Goal: Task Accomplishment & Management: Manage account settings

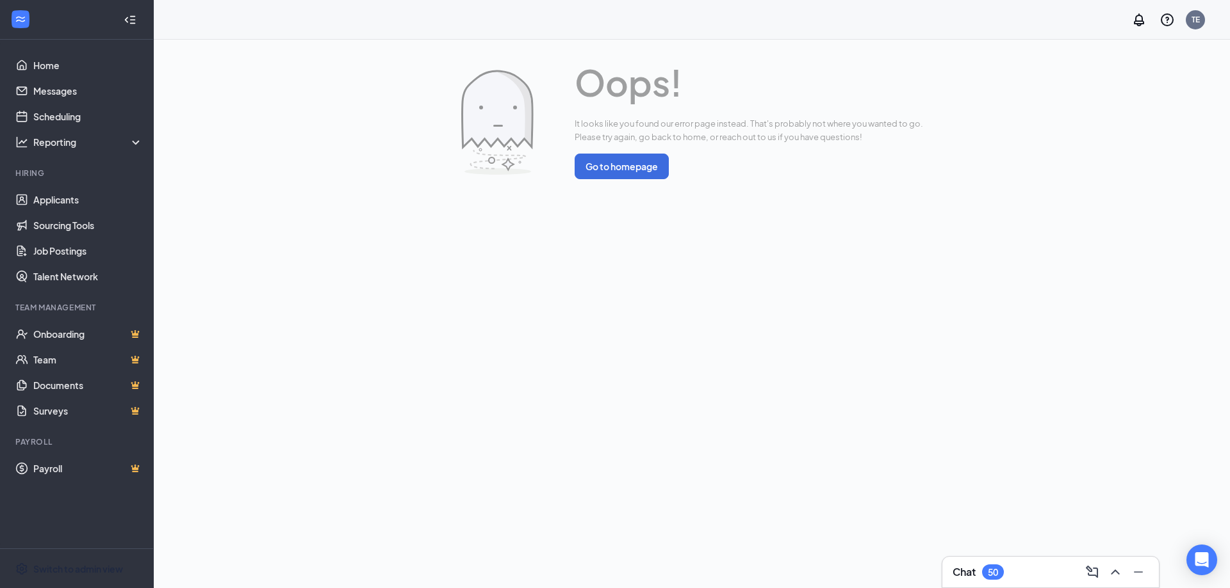
drag, startPoint x: 64, startPoint y: 565, endPoint x: 62, endPoint y: 511, distance: 54.5
click at [64, 565] on div "Switch to admin view" at bounding box center [78, 569] width 90 height 13
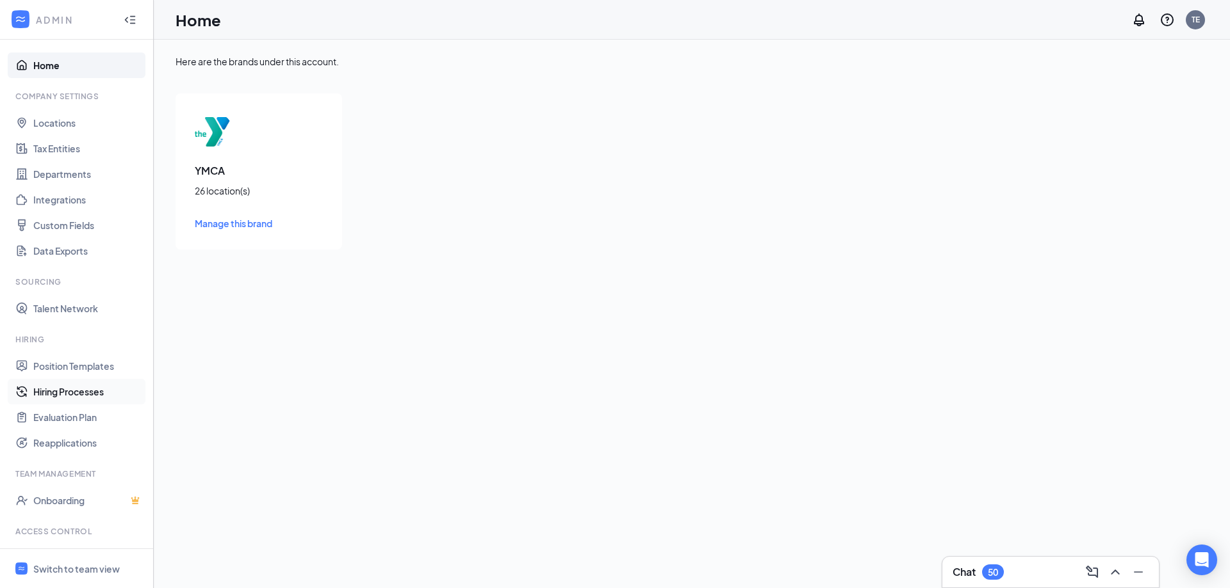
click at [66, 389] on link "Hiring Processes" at bounding box center [88, 392] width 110 height 26
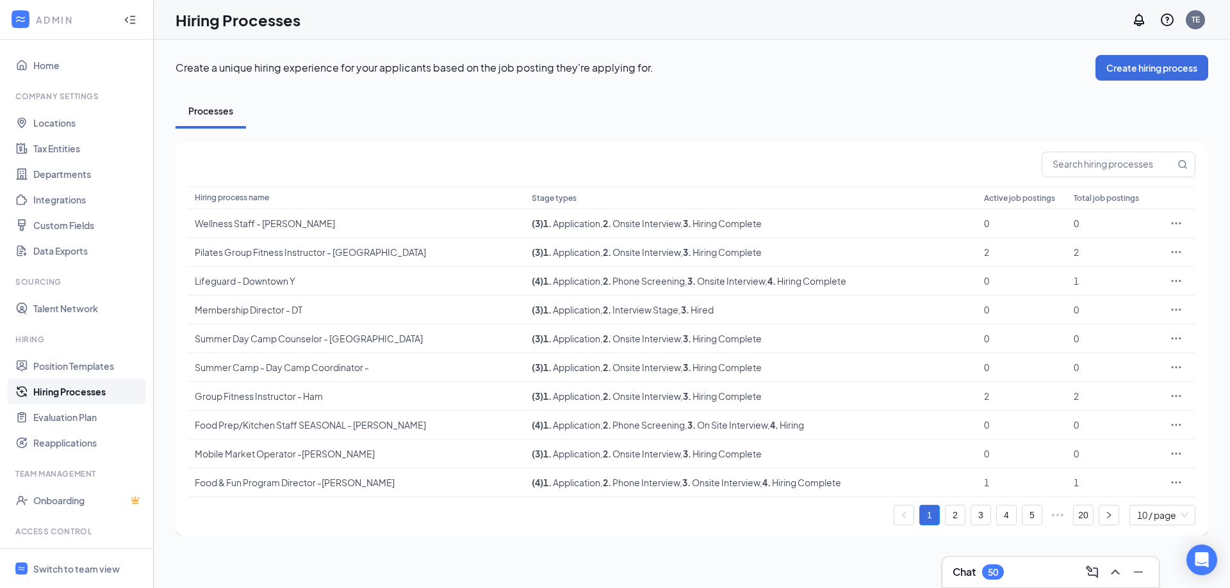
click at [958, 515] on link "2" at bounding box center [954, 515] width 19 height 19
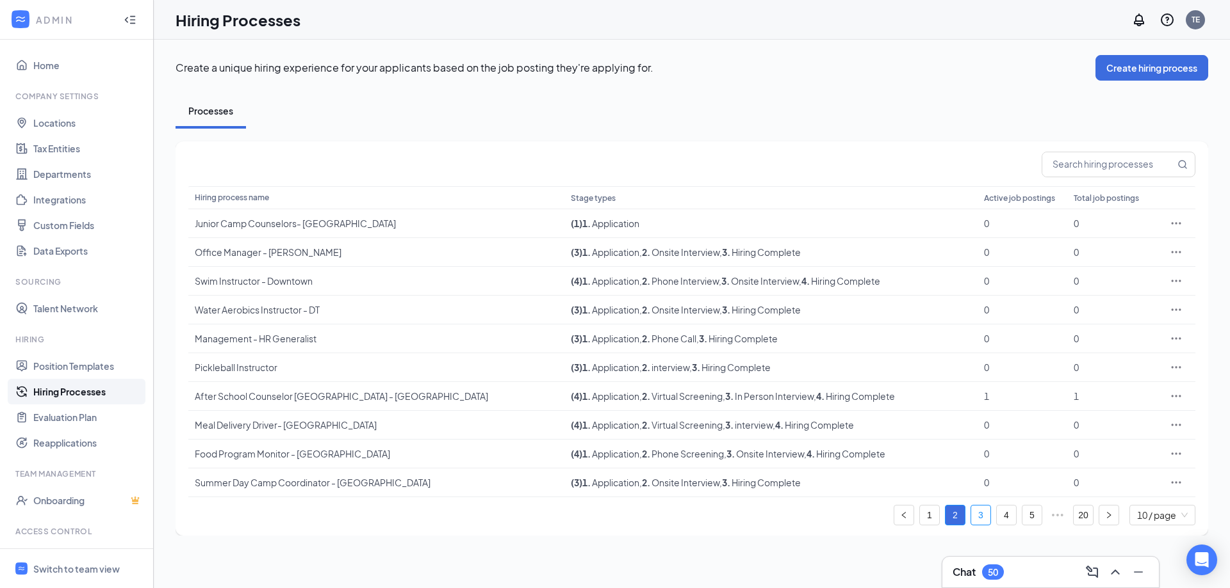
click at [980, 511] on link "3" at bounding box center [980, 515] width 19 height 19
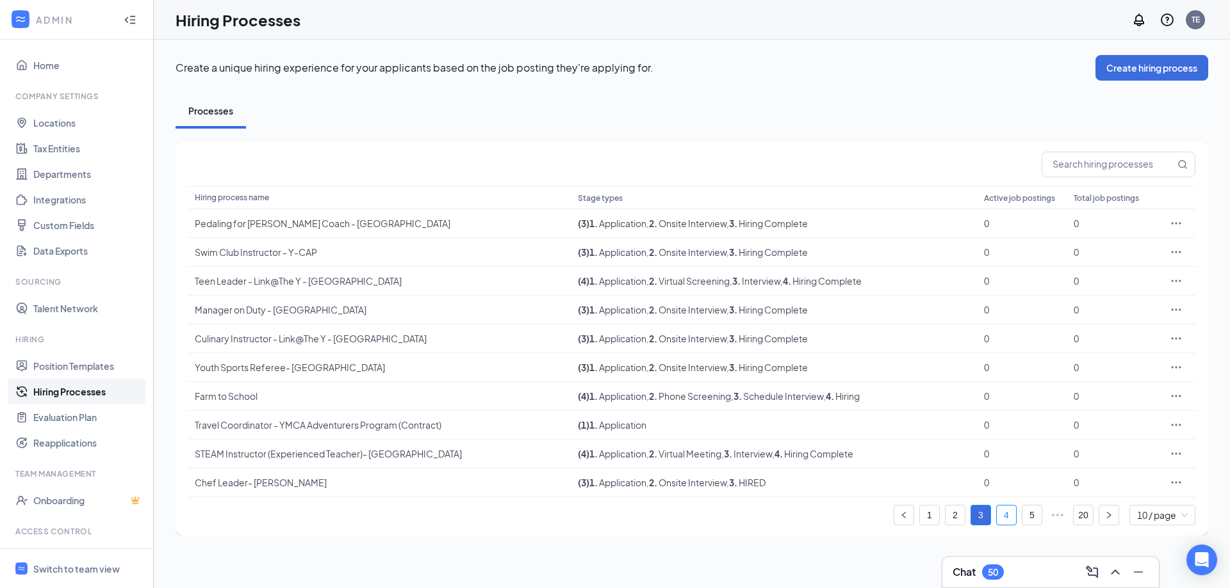
click at [1004, 514] on link "4" at bounding box center [1005, 515] width 19 height 19
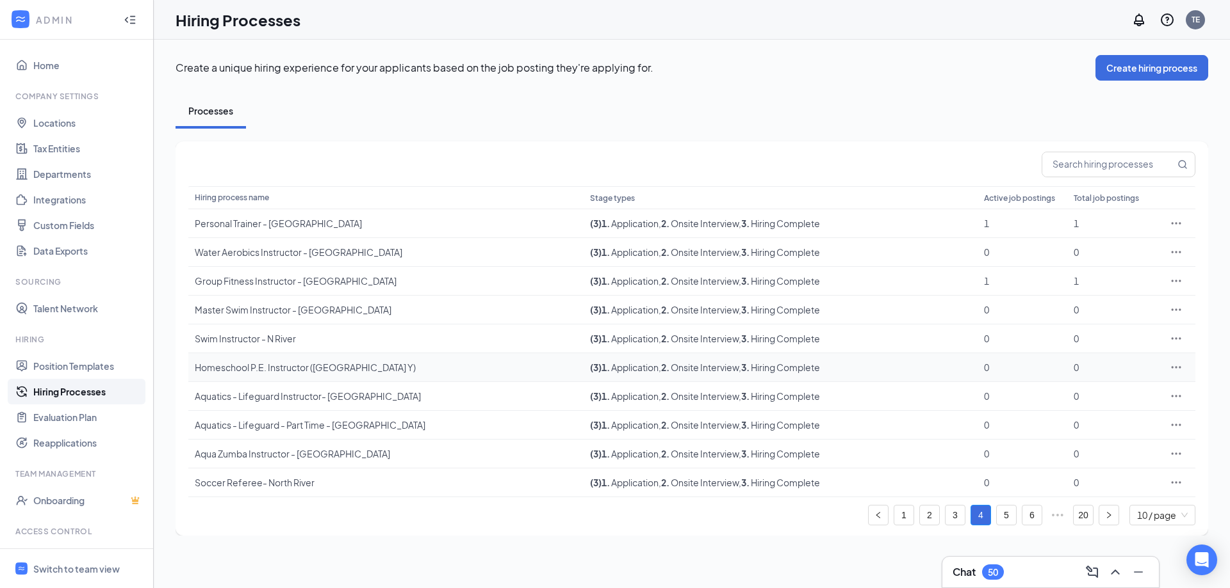
click at [1176, 364] on icon "Ellipses" at bounding box center [1175, 367] width 13 height 13
click at [1092, 396] on span "Edit" at bounding box center [1117, 394] width 110 height 14
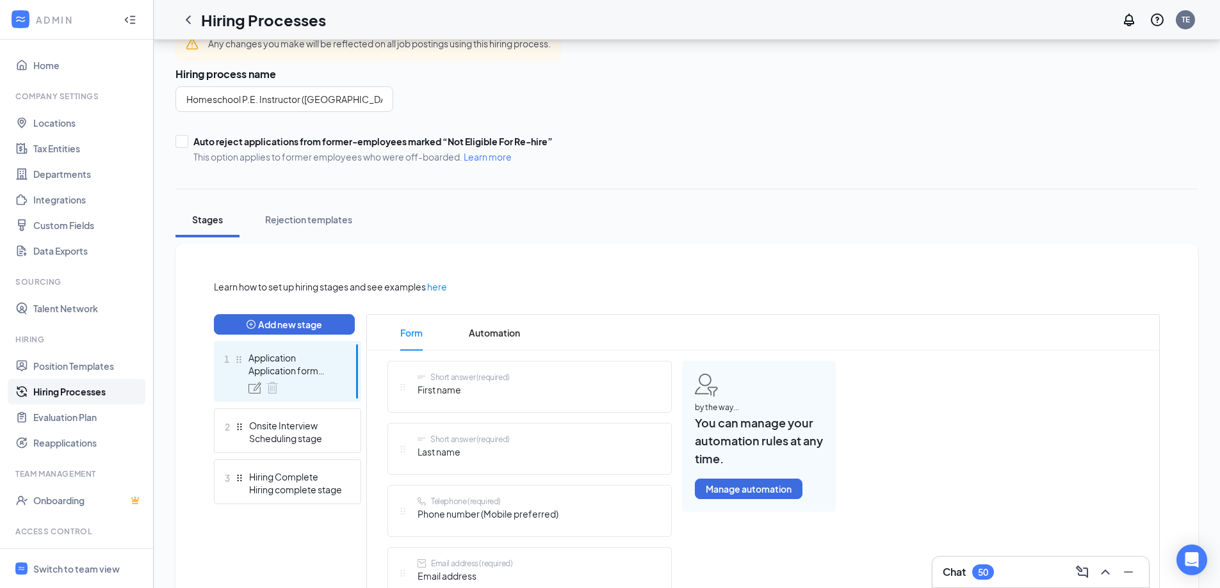
scroll to position [128, 0]
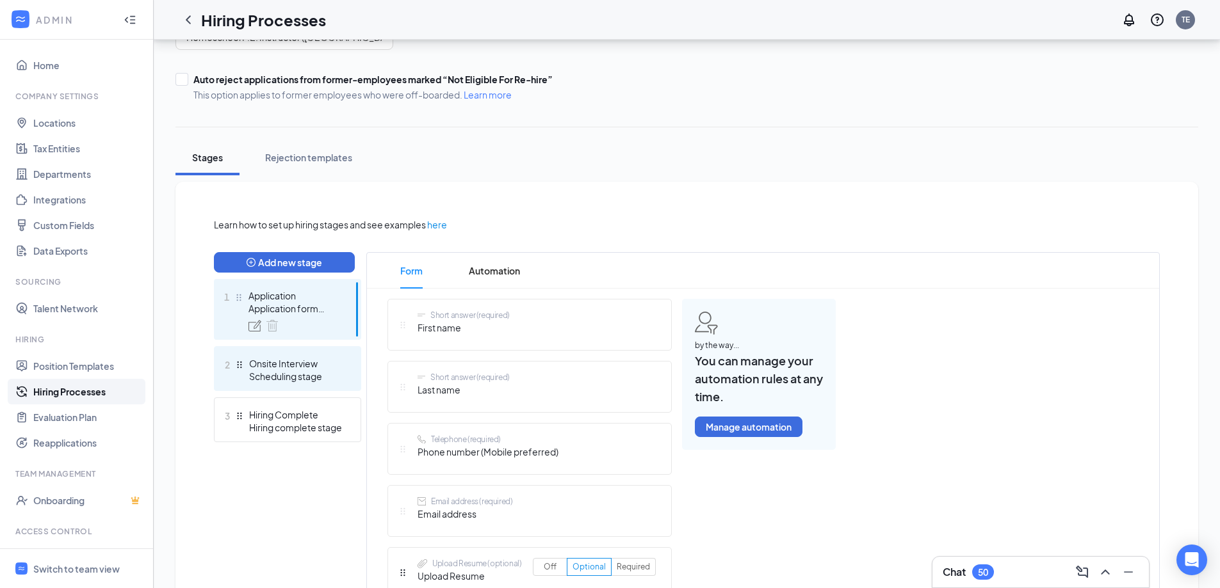
click at [259, 354] on div "2 Onsite Interview Scheduling stage" at bounding box center [287, 368] width 147 height 45
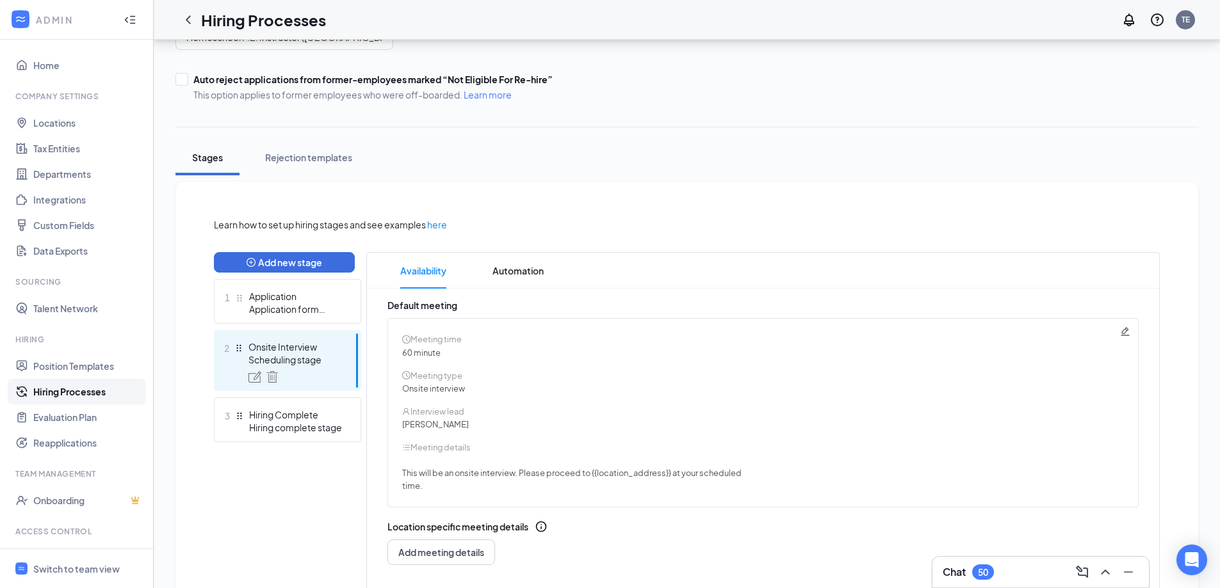
click at [1125, 334] on icon "Pencil" at bounding box center [1125, 332] width 10 height 10
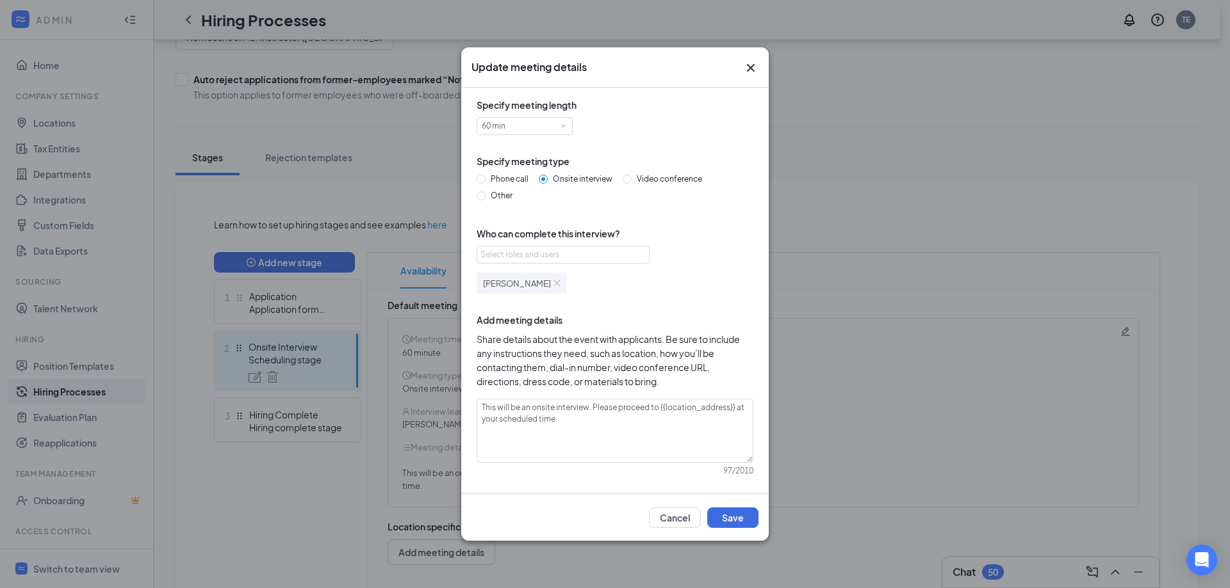
click at [544, 282] on div "[PERSON_NAME]" at bounding box center [521, 283] width 90 height 21
click at [554, 282] on img at bounding box center [557, 283] width 6 height 6
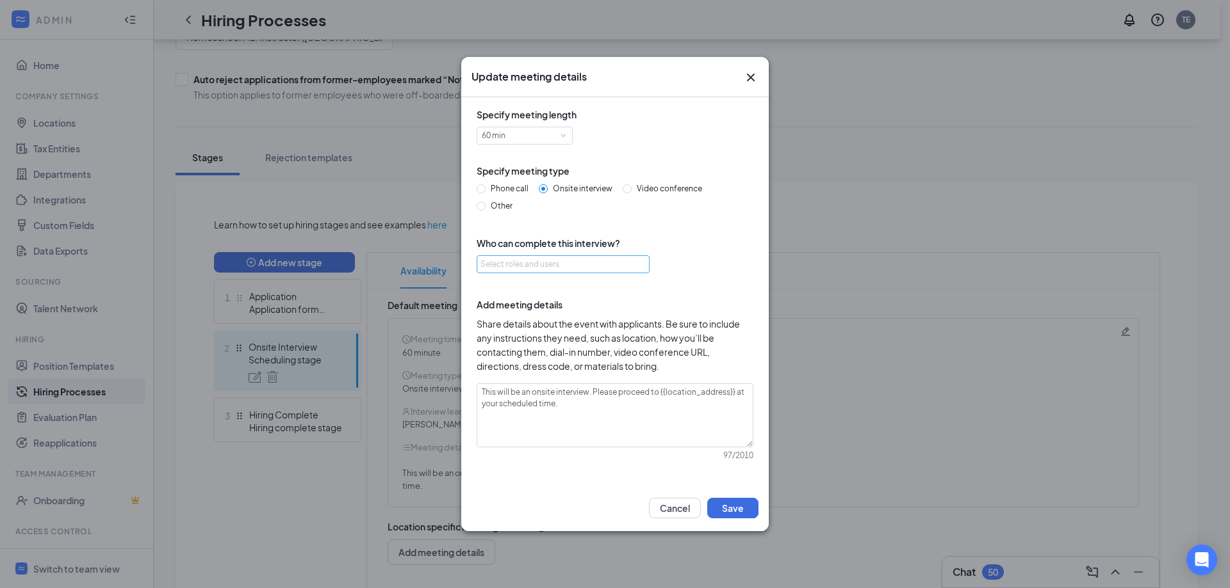
click at [542, 259] on div "Select roles and users" at bounding box center [559, 264] width 158 height 13
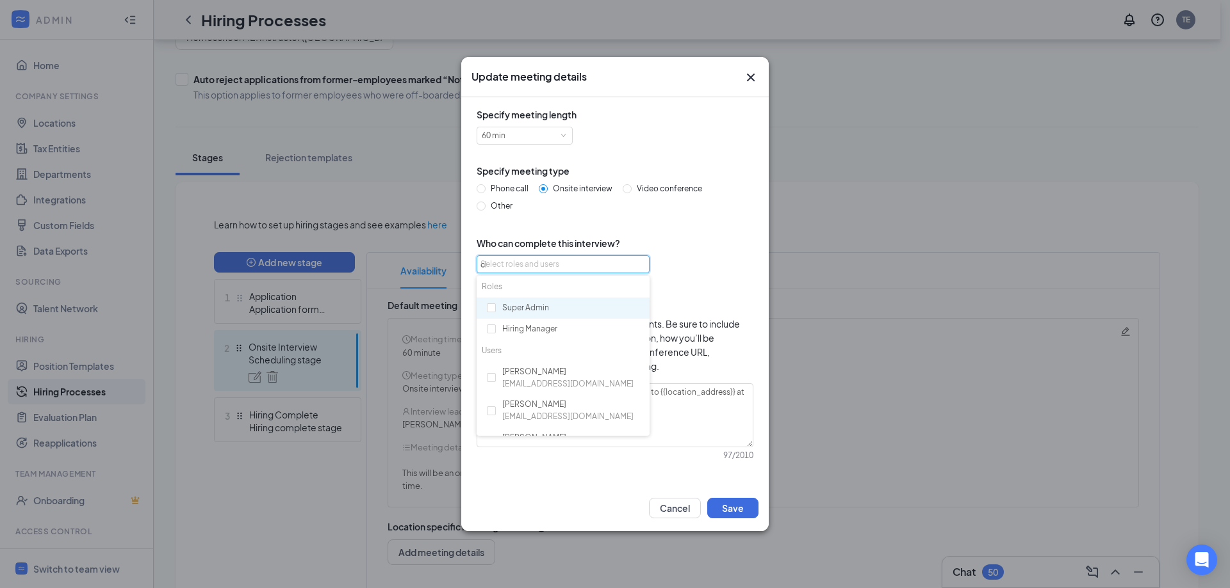
type input "[PERSON_NAME]"
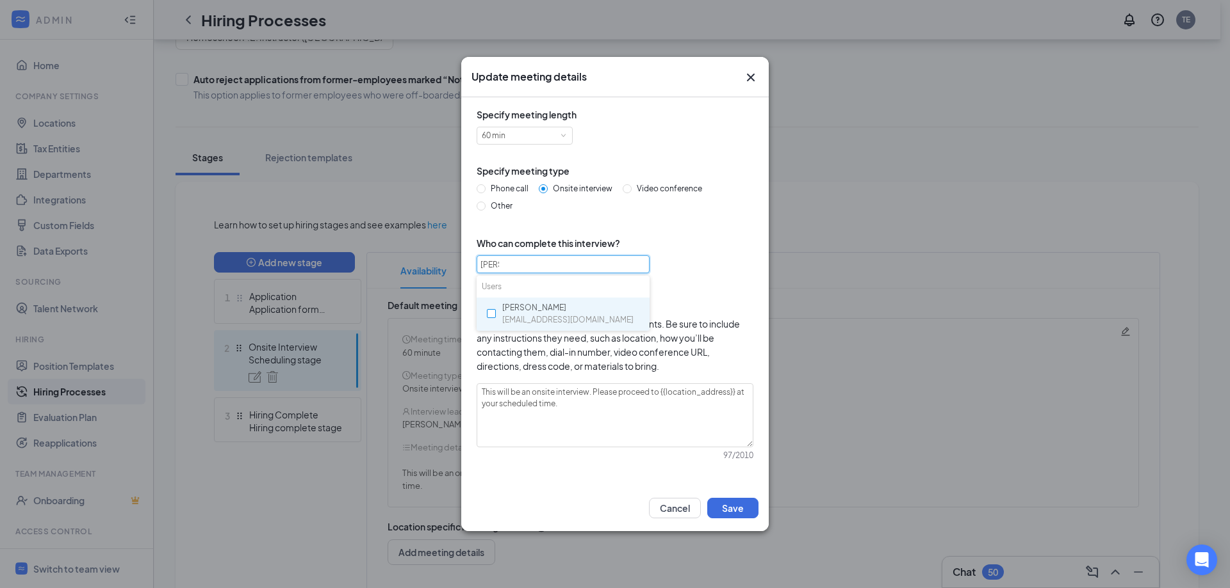
click at [492, 317] on input "checkbox" at bounding box center [491, 313] width 9 height 9
checkbox input "true"
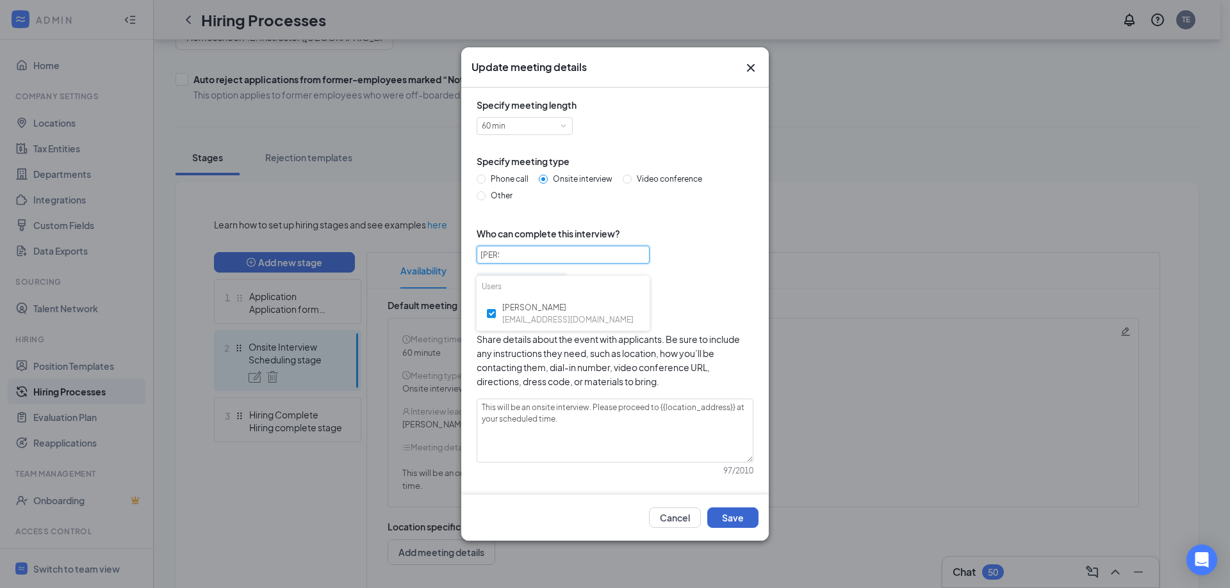
type input "[PERSON_NAME]"
click at [742, 524] on button "Save" at bounding box center [732, 518] width 51 height 20
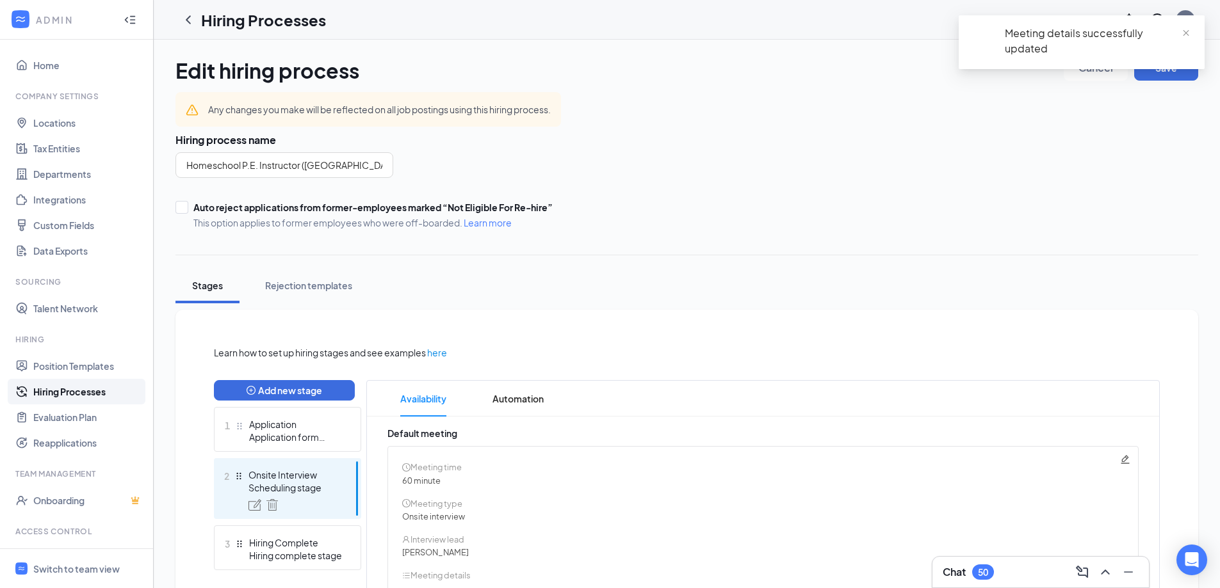
click at [1149, 70] on div "Meeting details successfully updated" at bounding box center [1082, 47] width 246 height 64
click at [1185, 31] on span "close" at bounding box center [1185, 33] width 9 height 9
click at [1164, 65] on button "Save" at bounding box center [1166, 68] width 64 height 26
click at [47, 392] on link "Hiring Processes" at bounding box center [88, 392] width 110 height 26
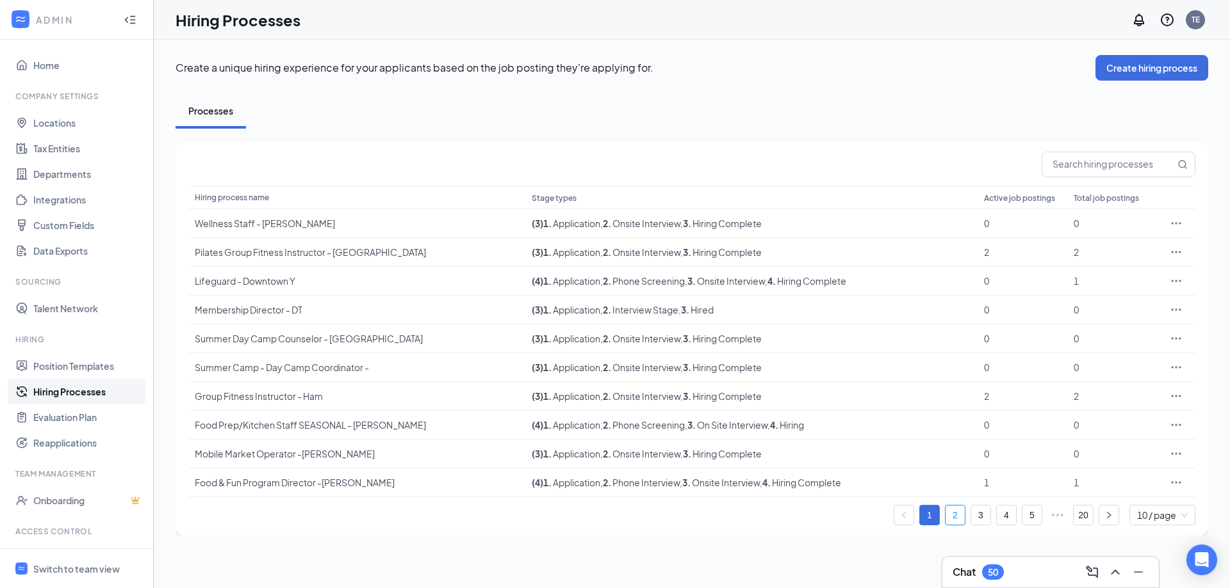
click at [961, 518] on link "2" at bounding box center [954, 515] width 19 height 19
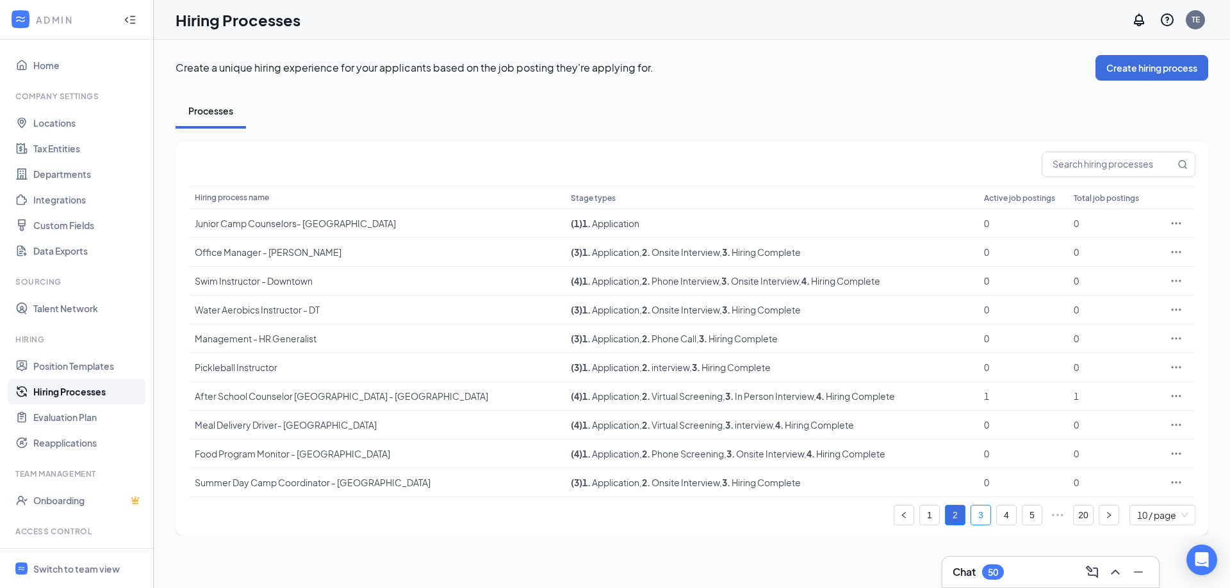
click at [984, 517] on link "3" at bounding box center [980, 515] width 19 height 19
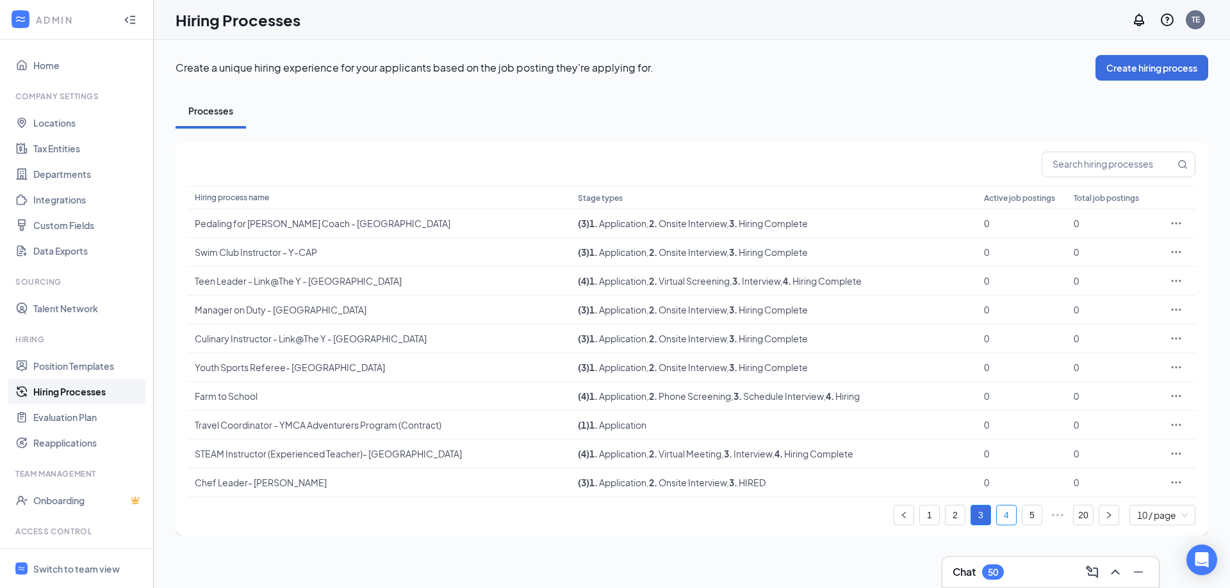
click at [1007, 516] on link "4" at bounding box center [1005, 515] width 19 height 19
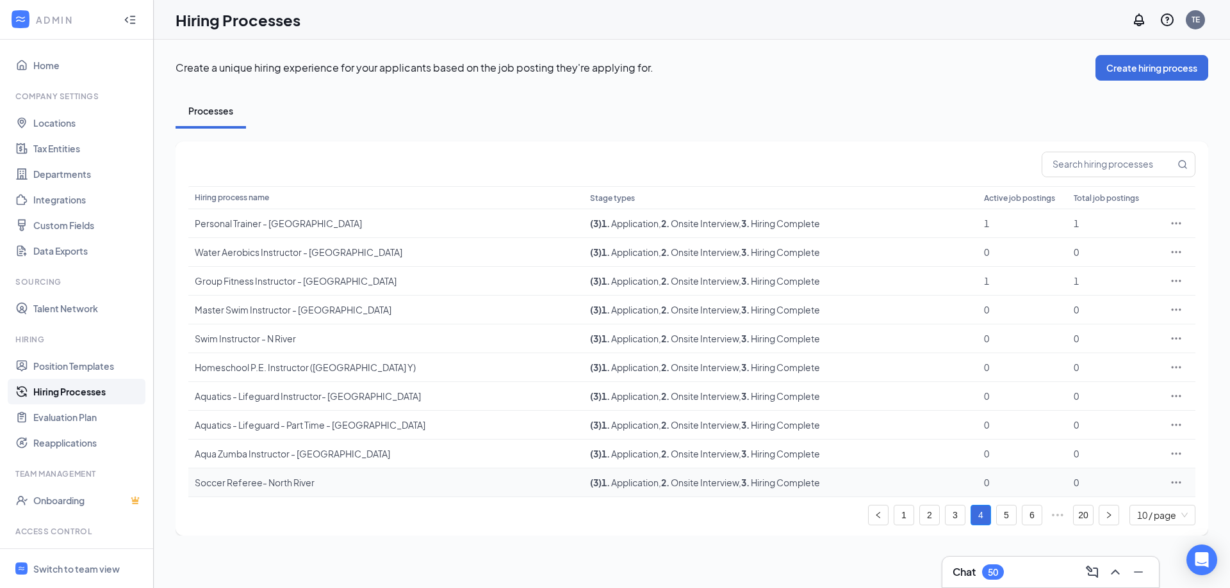
click at [1176, 477] on icon "Ellipses" at bounding box center [1175, 482] width 13 height 13
click at [1084, 371] on span "Edit" at bounding box center [1117, 368] width 110 height 14
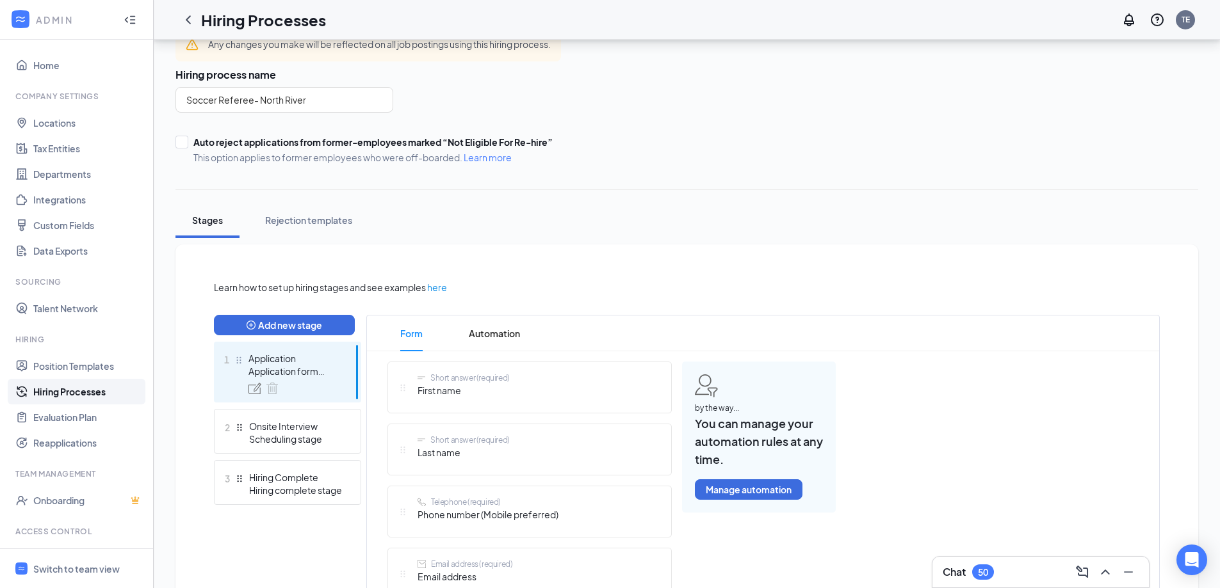
scroll to position [192, 0]
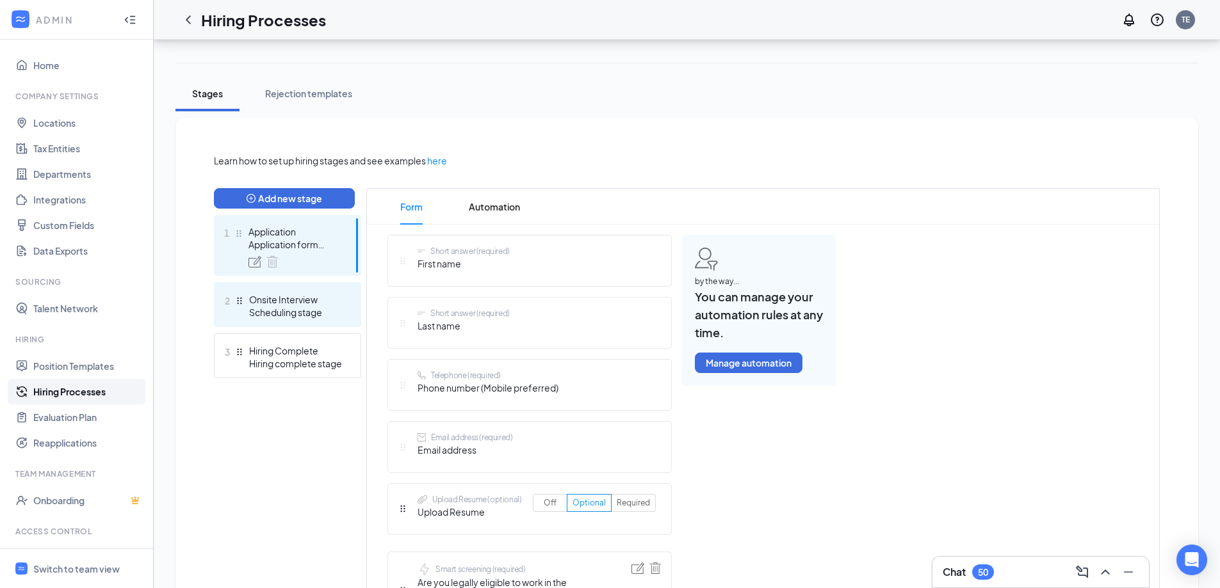
click at [290, 293] on div "2 Onsite Interview Scheduling stage" at bounding box center [287, 304] width 147 height 45
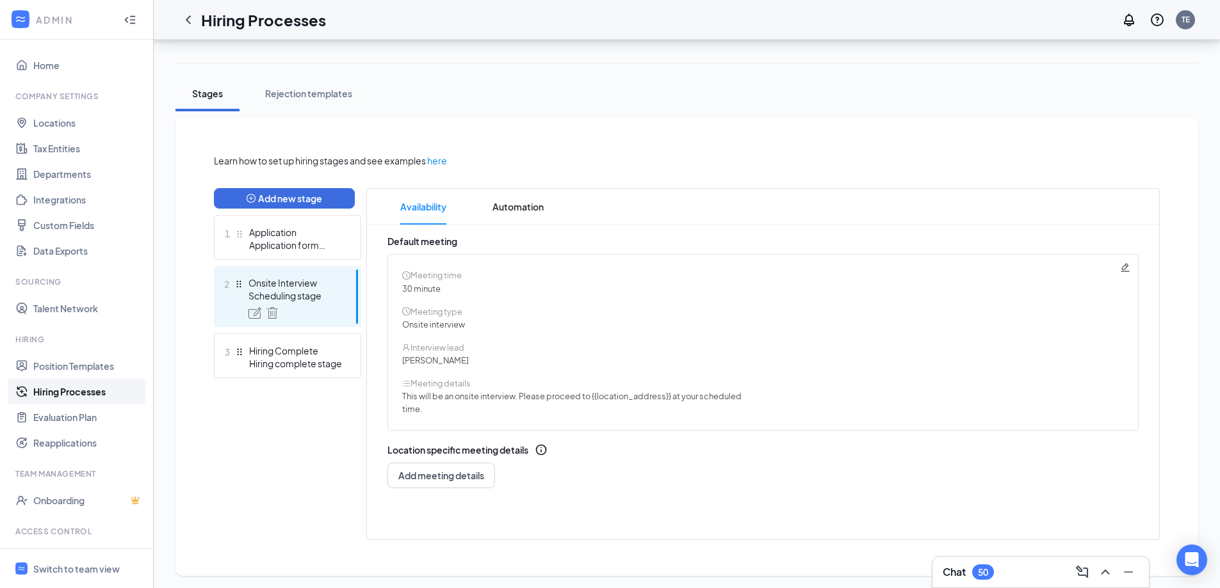
click at [1120, 268] on icon "Pencil" at bounding box center [1125, 268] width 10 height 10
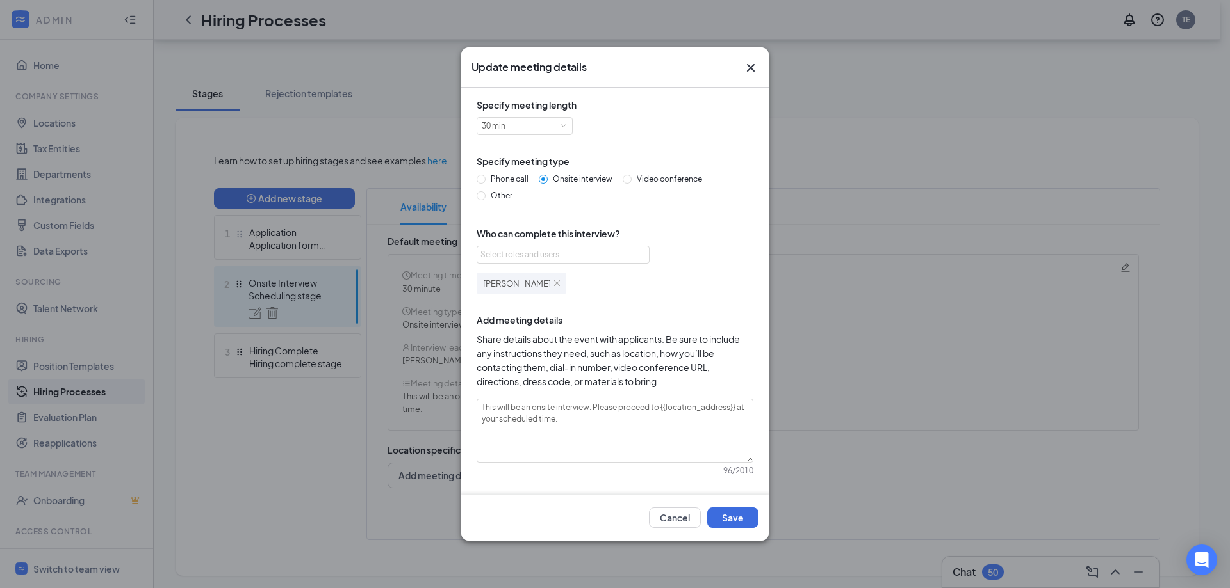
click at [554, 283] on img at bounding box center [557, 283] width 6 height 6
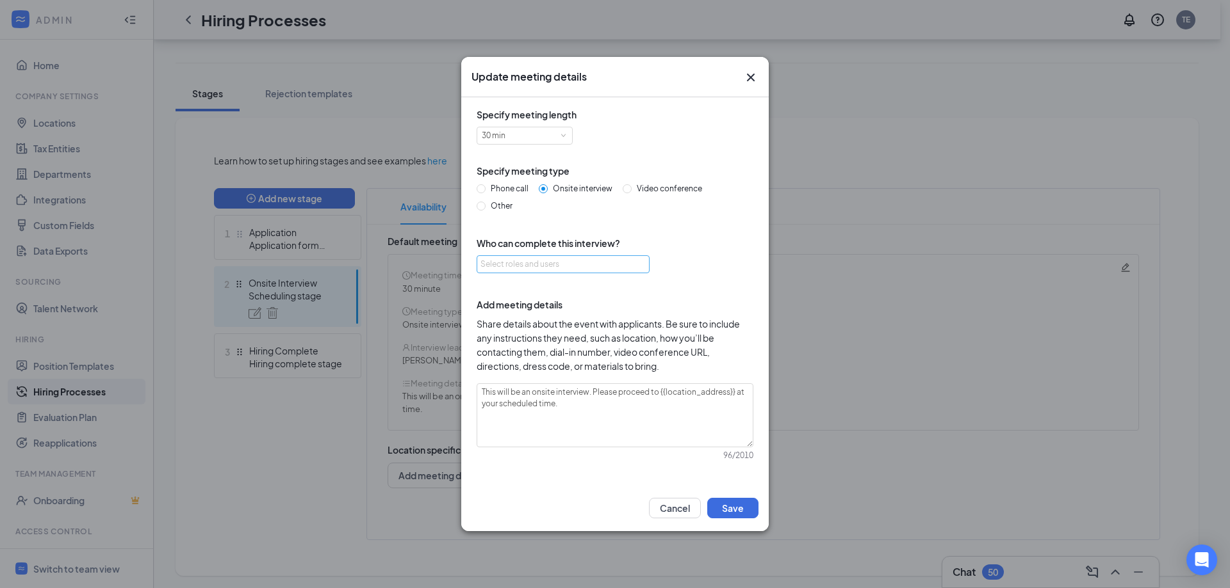
click at [539, 259] on div "Select roles and users" at bounding box center [559, 264] width 158 height 13
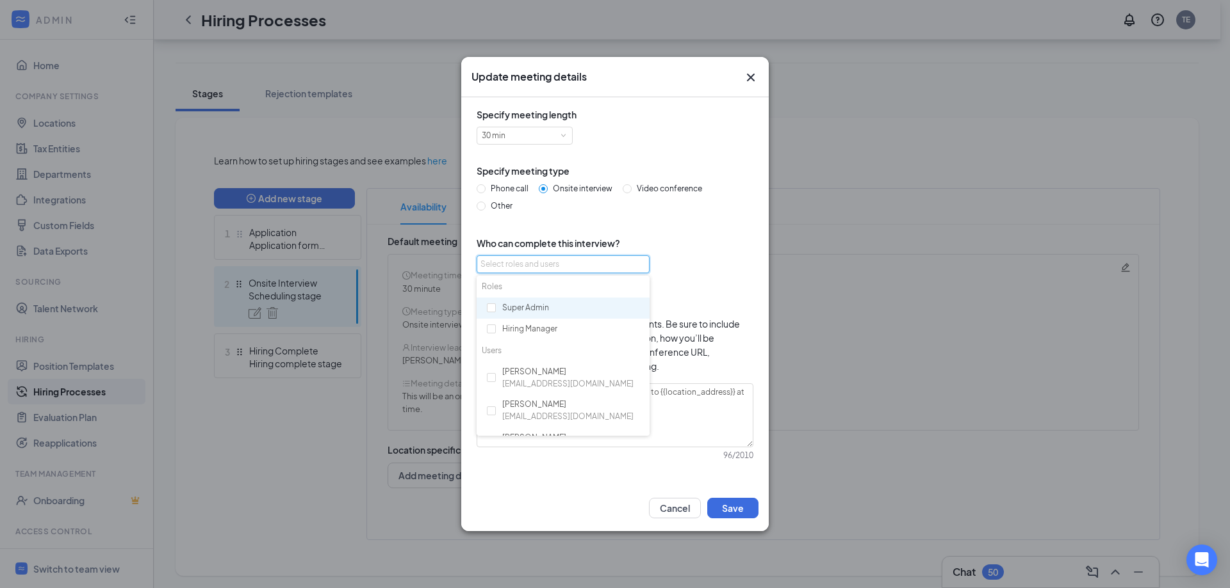
type input "o"
type input "chri"
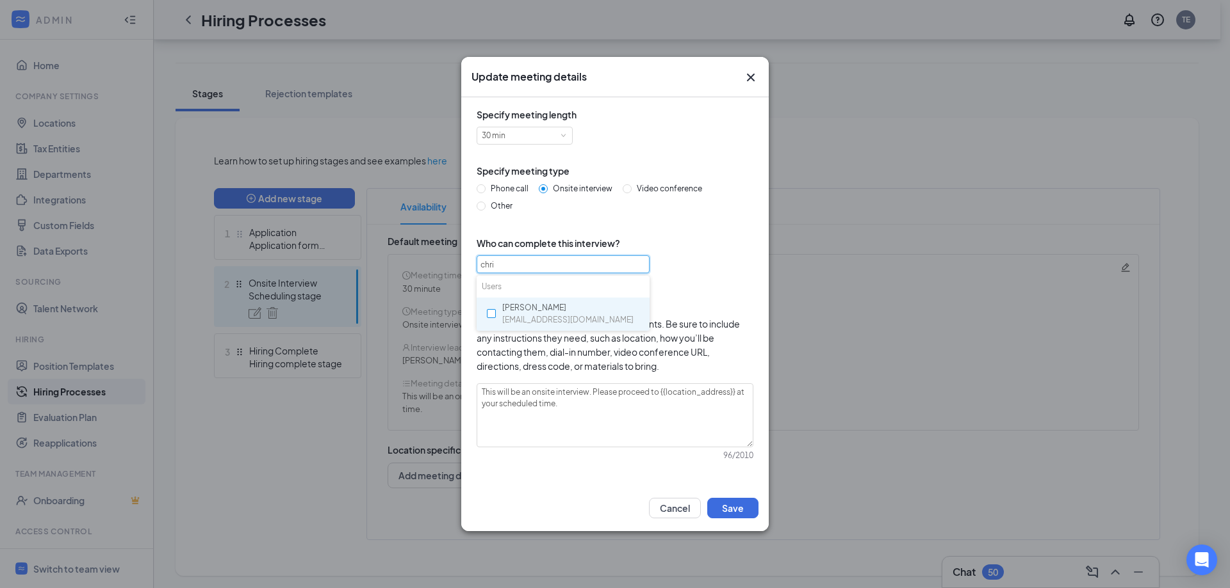
click at [492, 310] on input "checkbox" at bounding box center [491, 313] width 9 height 9
checkbox input "true"
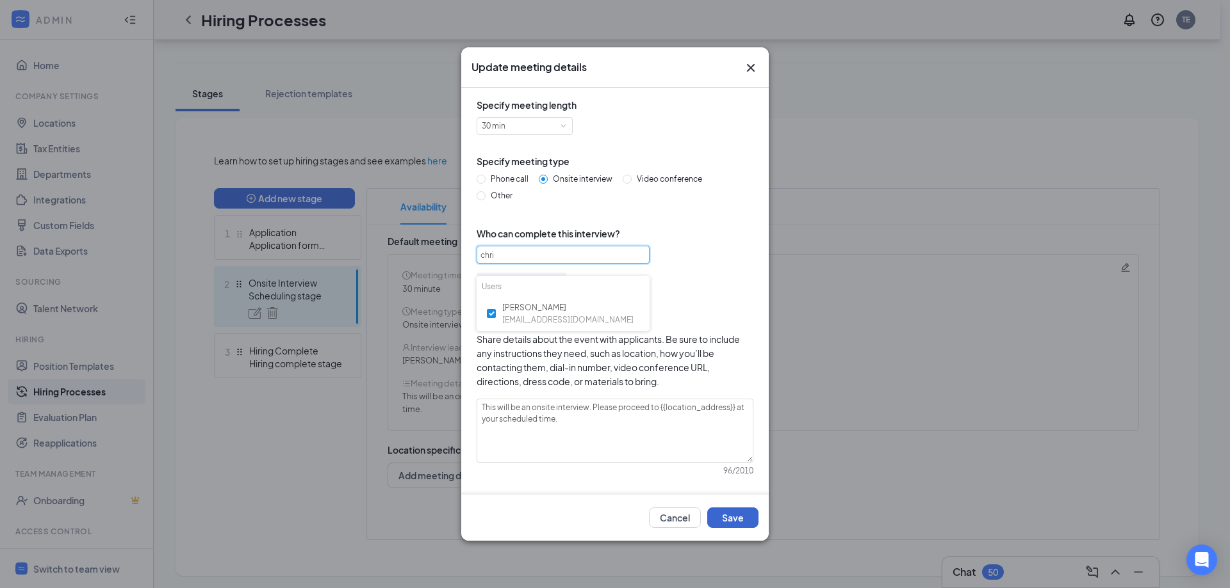
type input "chri"
click at [734, 512] on button "Save" at bounding box center [732, 518] width 51 height 20
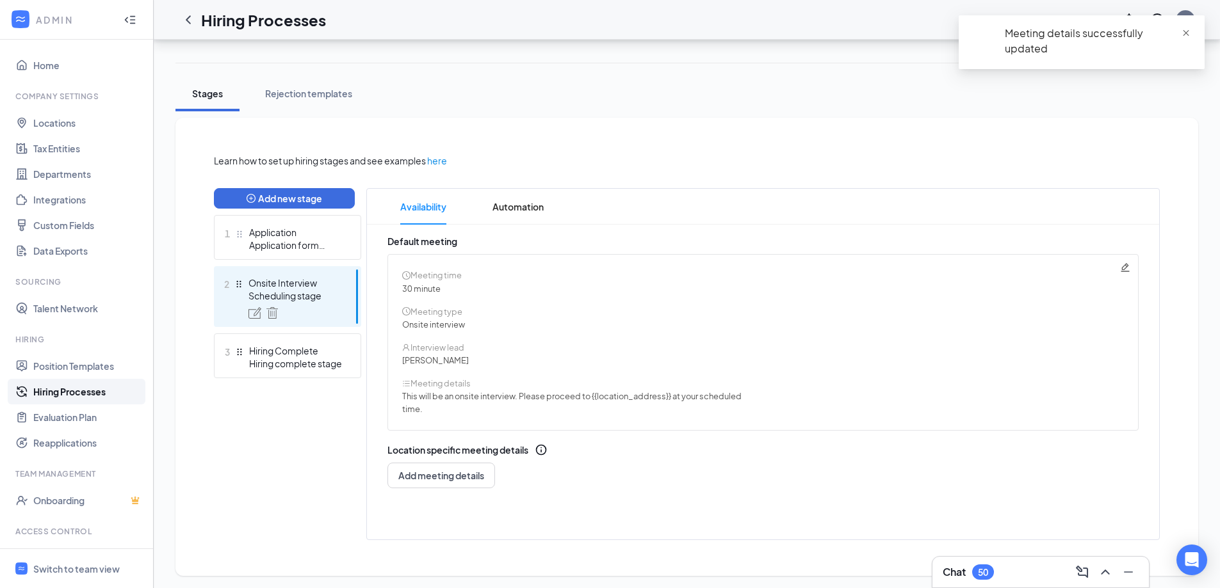
click at [1185, 30] on span "close" at bounding box center [1185, 33] width 9 height 9
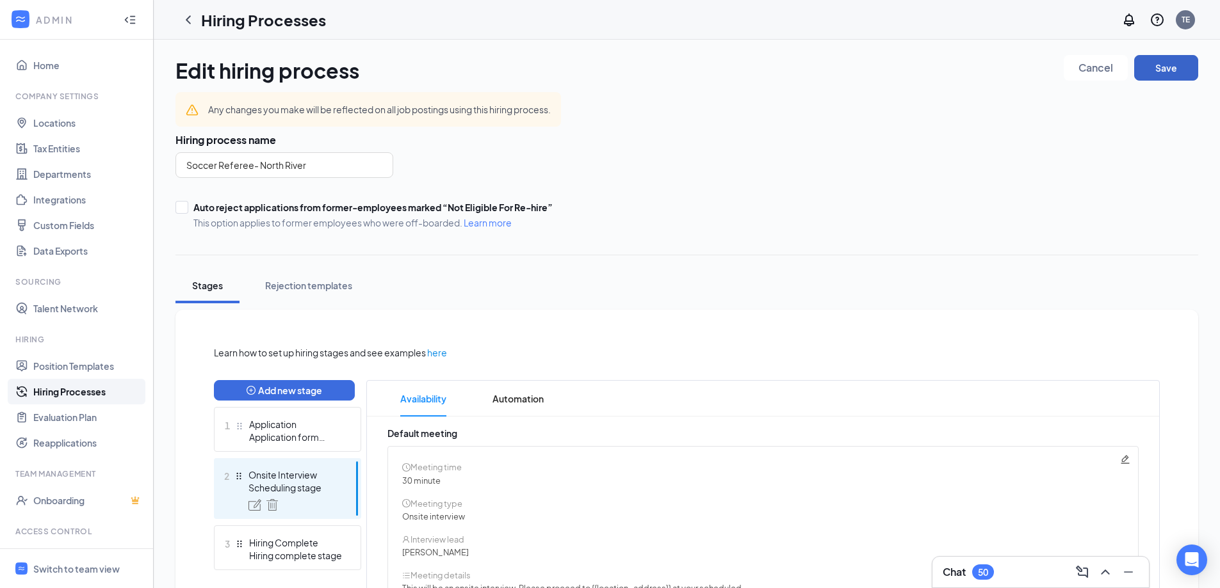
click at [1158, 66] on button "Save" at bounding box center [1166, 68] width 64 height 26
click at [90, 390] on link "Hiring Processes" at bounding box center [88, 392] width 110 height 26
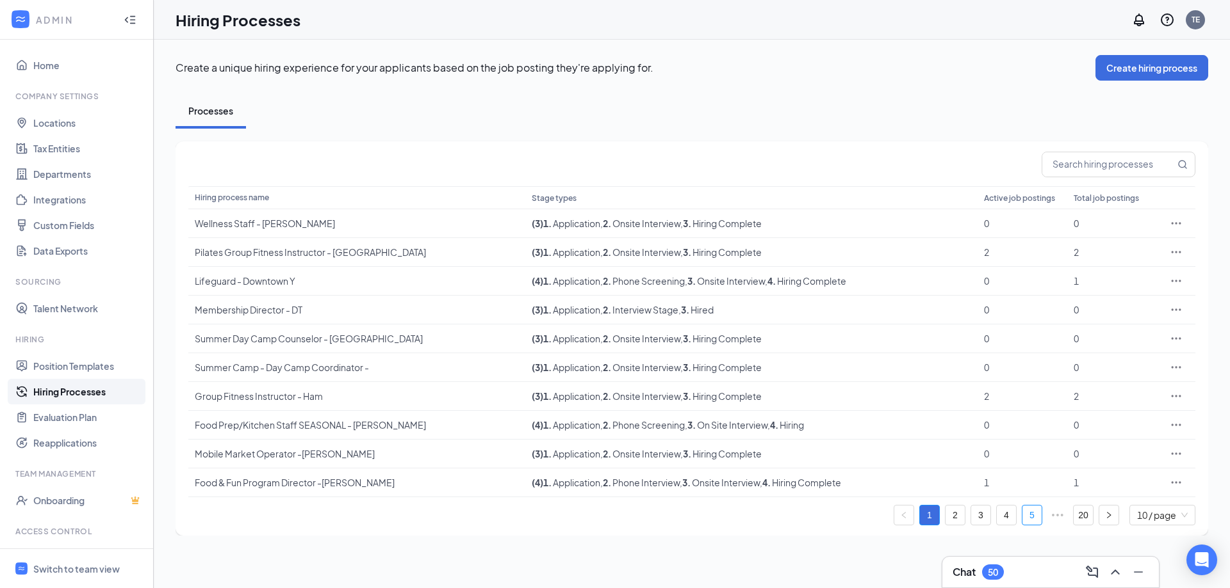
click at [1028, 512] on link "5" at bounding box center [1031, 515] width 19 height 19
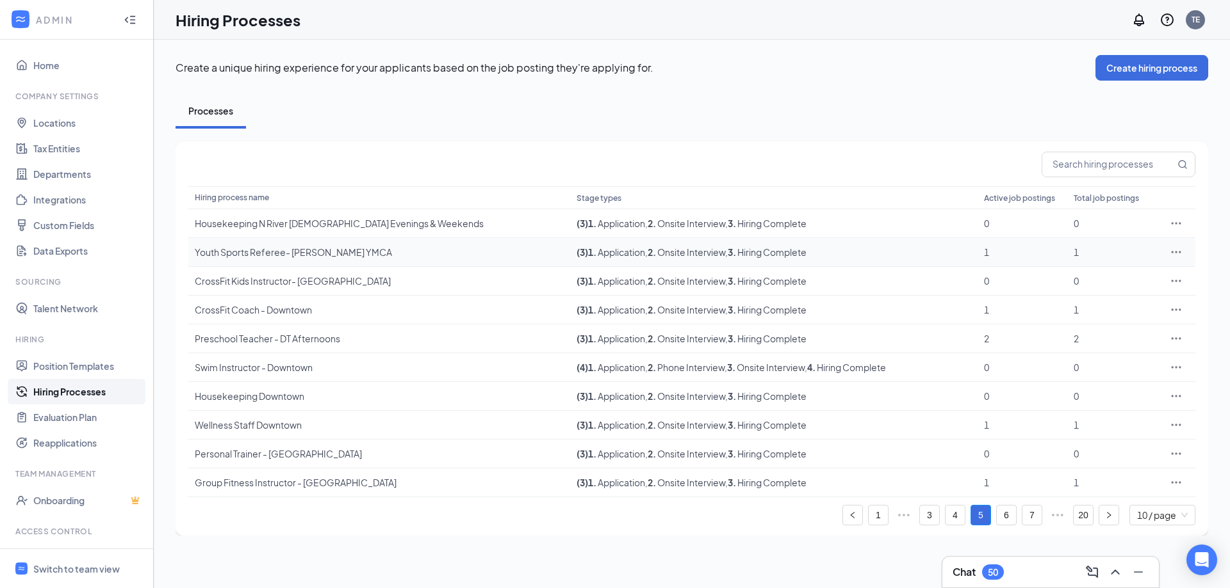
click at [1176, 252] on icon "Ellipses" at bounding box center [1176, 252] width 10 height 2
click at [1062, 277] on span "Edit" at bounding box center [1070, 279] width 17 height 12
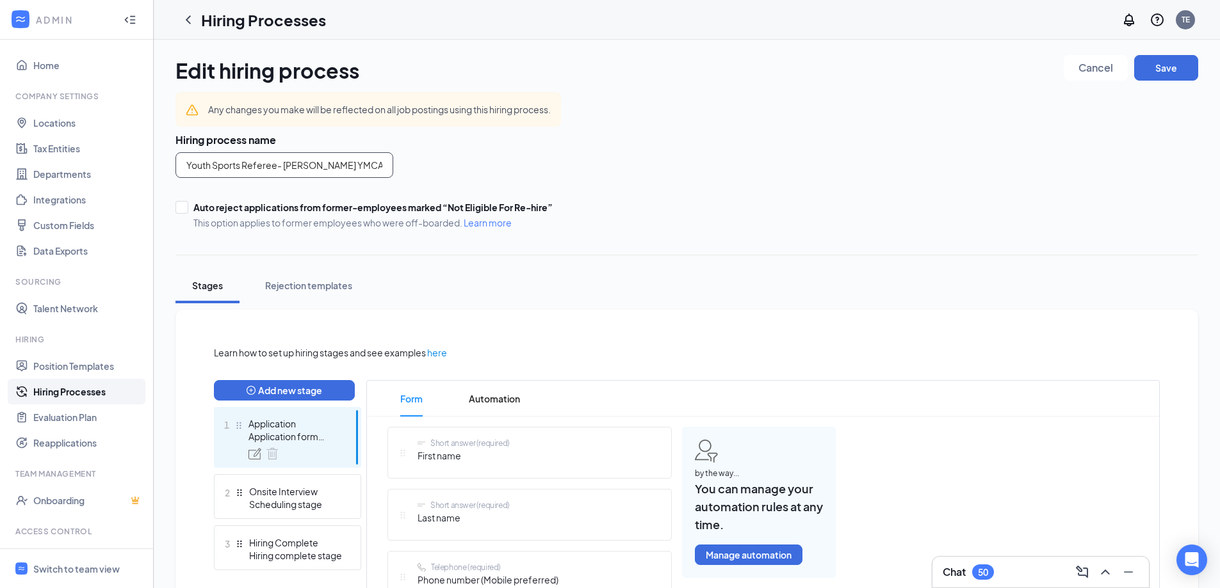
click at [313, 163] on input "Youth Sports Referee- [PERSON_NAME] YMCA" at bounding box center [284, 165] width 218 height 26
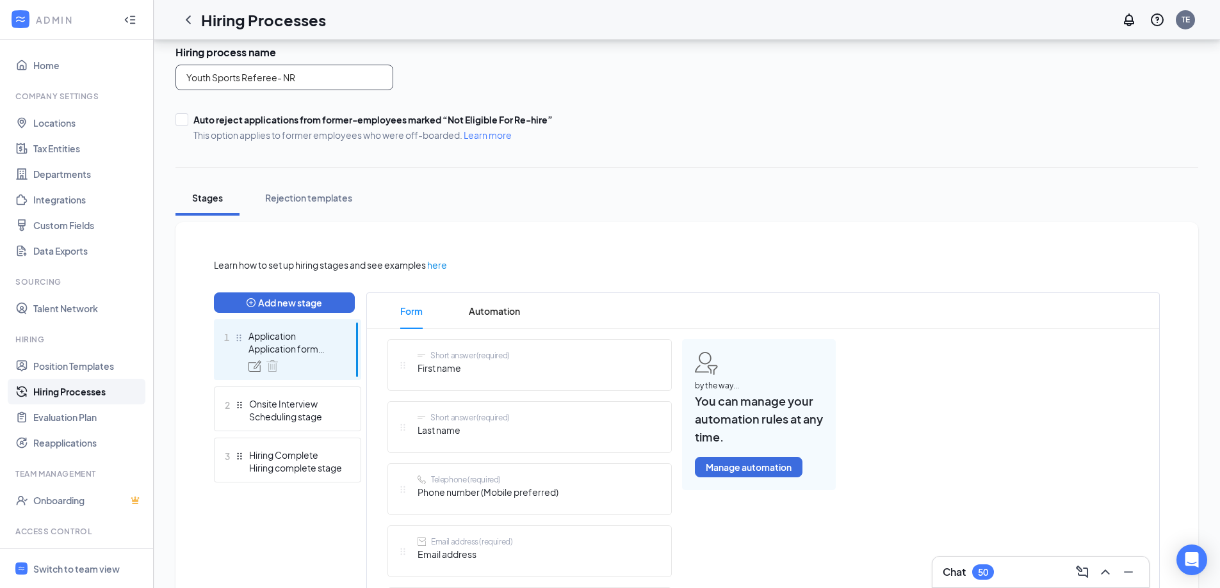
scroll to position [192, 0]
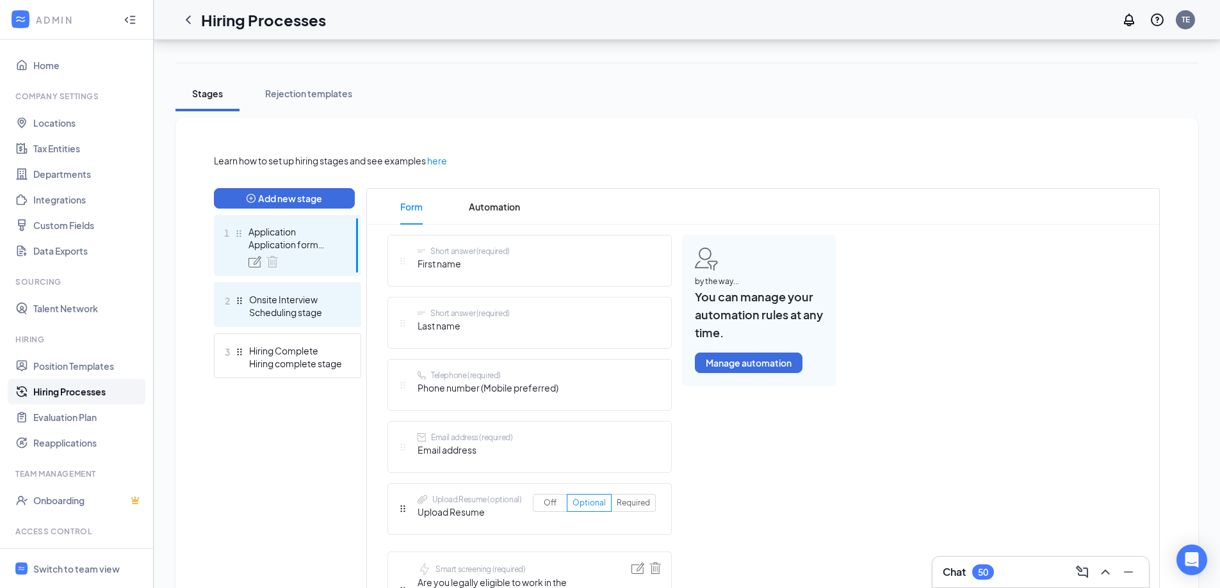
type input "Youth Sports Referee- NR"
click at [286, 308] on div "Scheduling stage" at bounding box center [295, 312] width 93 height 13
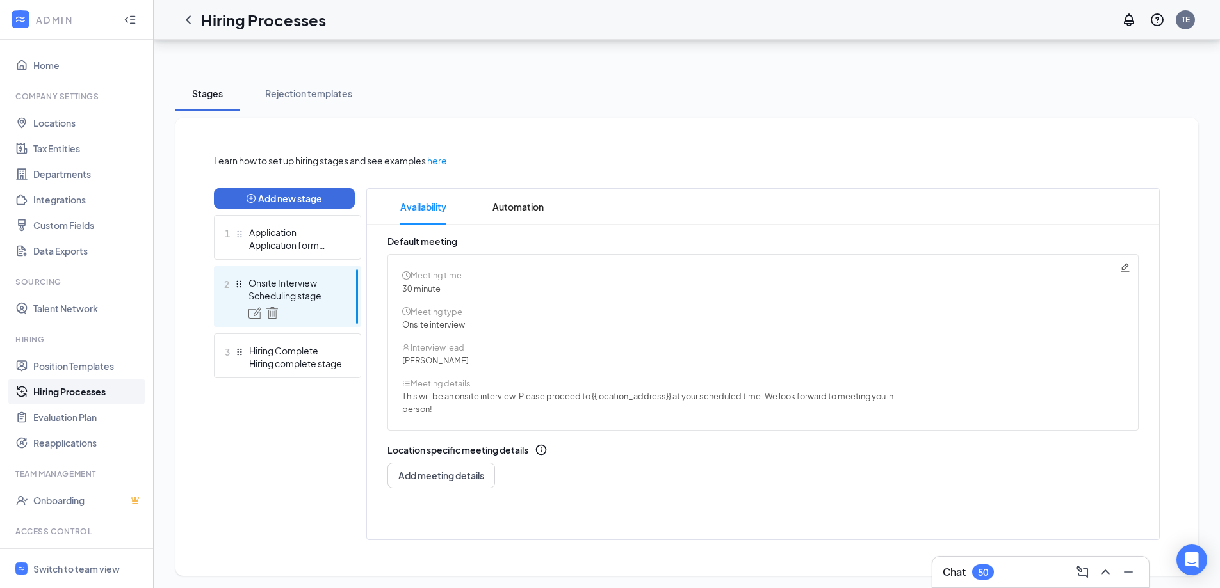
click at [1124, 267] on icon "Pencil" at bounding box center [1125, 268] width 10 height 10
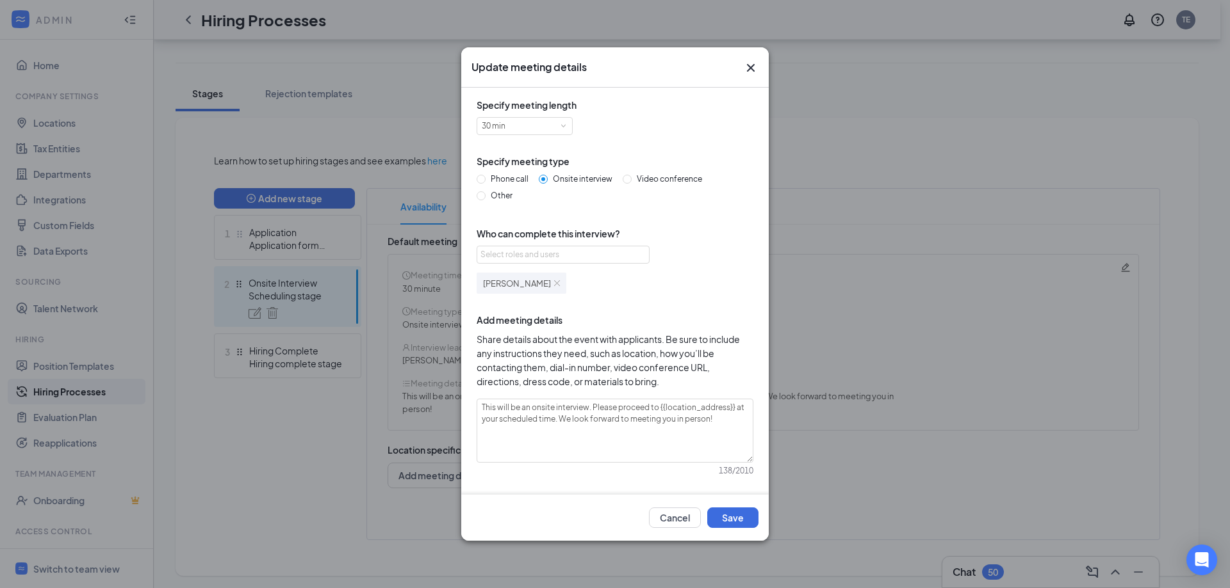
click at [554, 282] on img at bounding box center [557, 283] width 6 height 6
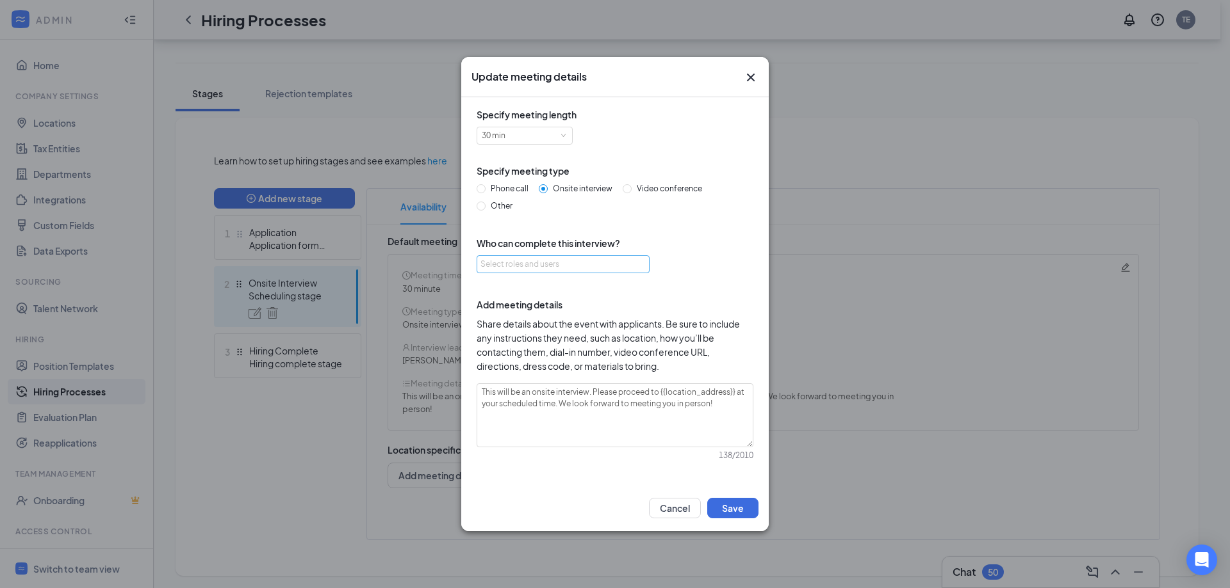
click at [519, 262] on div "Select roles and users" at bounding box center [559, 264] width 158 height 13
type input "chri"
click at [491, 314] on input "checkbox" at bounding box center [491, 313] width 9 height 9
checkbox input "true"
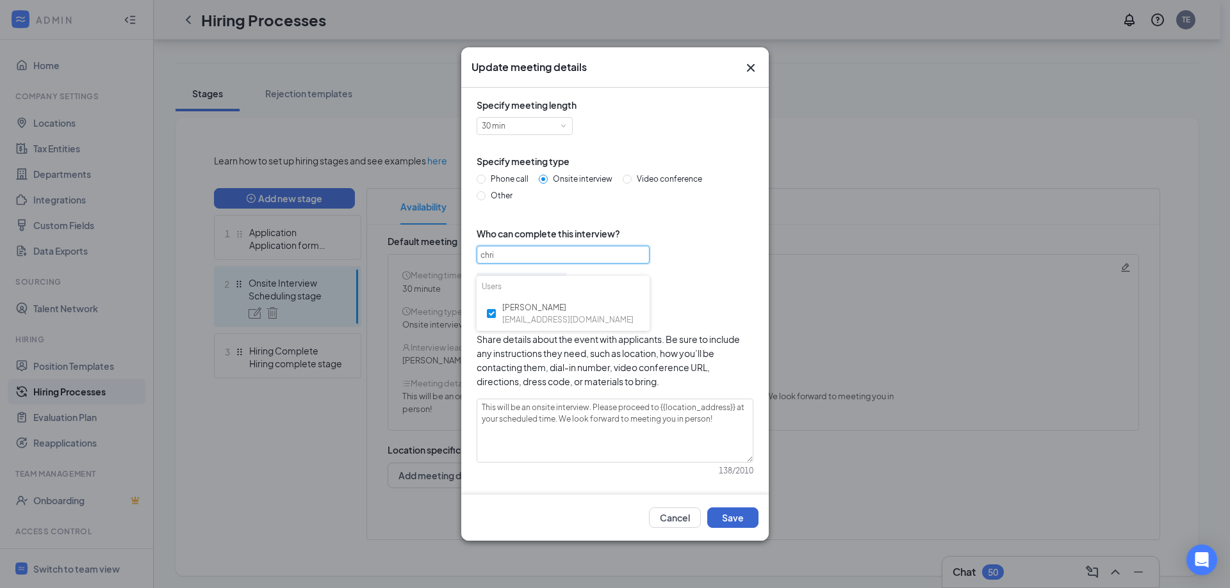
type input "chri"
click at [735, 520] on button "Save" at bounding box center [732, 518] width 51 height 20
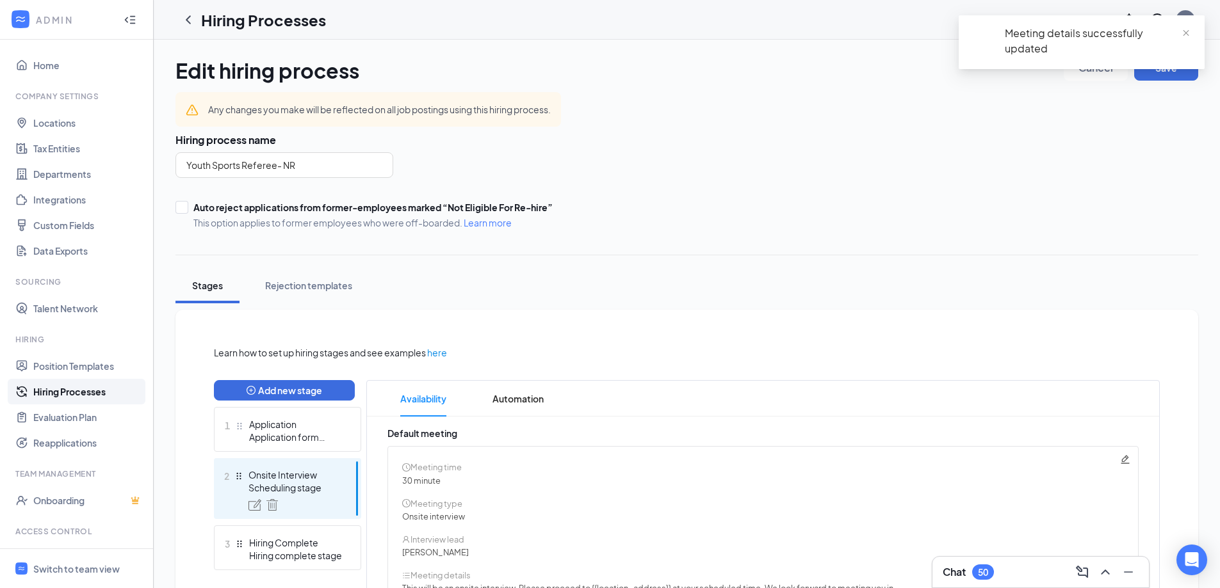
click at [1192, 28] on div "Meeting details successfully updated" at bounding box center [1082, 42] width 246 height 54
click at [1188, 31] on span "close" at bounding box center [1185, 33] width 9 height 9
click at [1167, 68] on button "Save" at bounding box center [1166, 68] width 64 height 26
click at [69, 396] on link "Hiring Processes" at bounding box center [88, 392] width 110 height 26
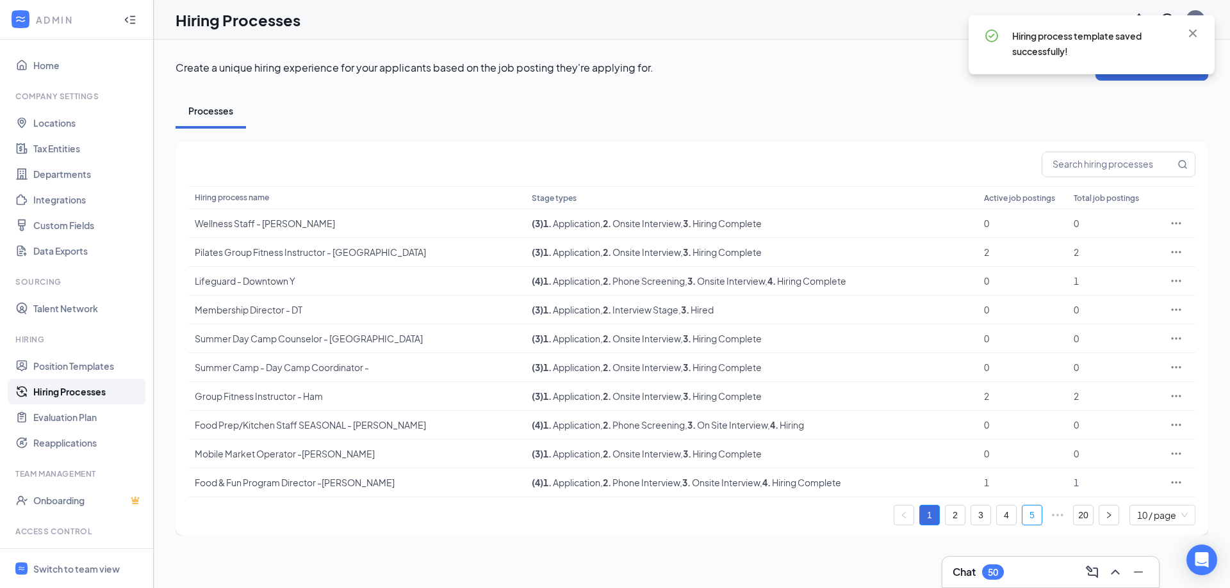
click at [1030, 514] on link "5" at bounding box center [1031, 515] width 19 height 19
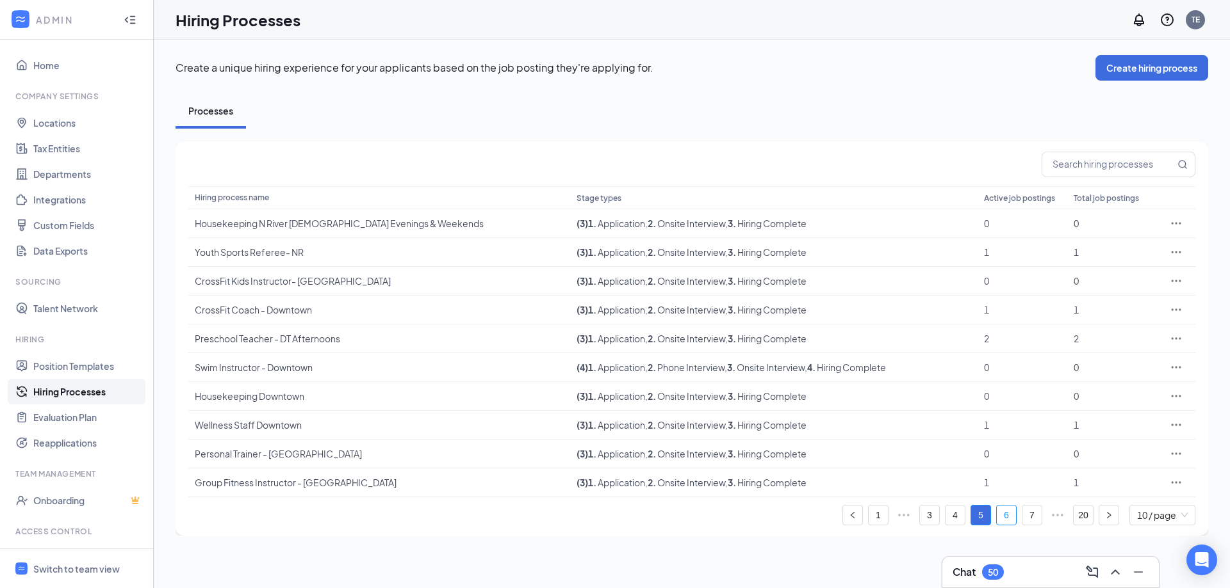
click at [1003, 518] on link "6" at bounding box center [1005, 515] width 19 height 19
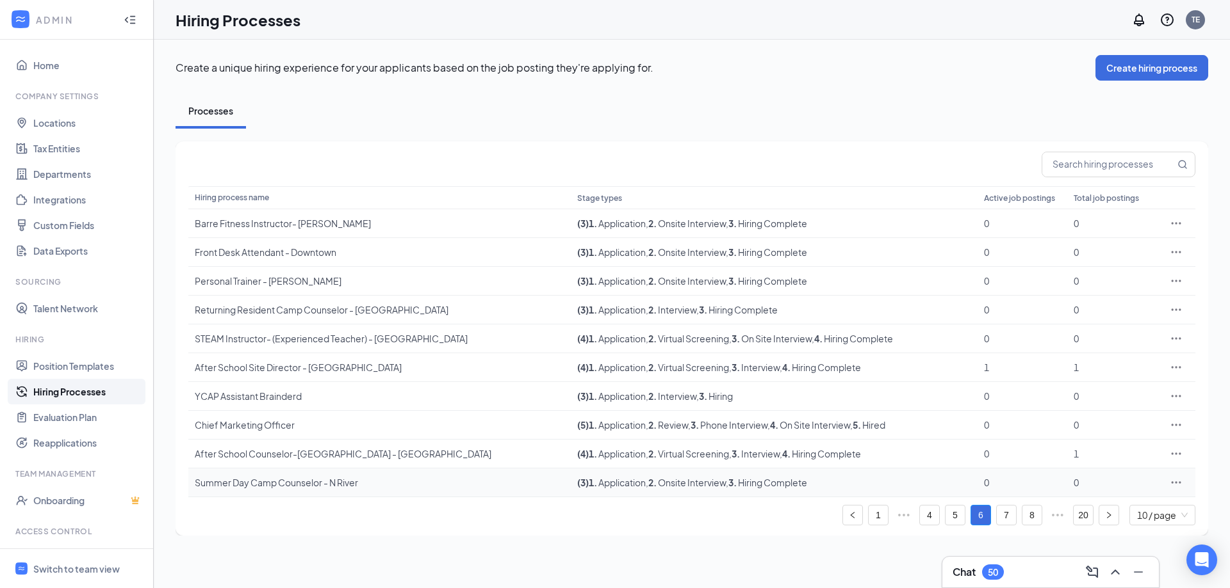
click at [1177, 478] on icon "Ellipses" at bounding box center [1175, 482] width 13 height 13
click at [1080, 370] on span "Edit" at bounding box center [1117, 368] width 110 height 14
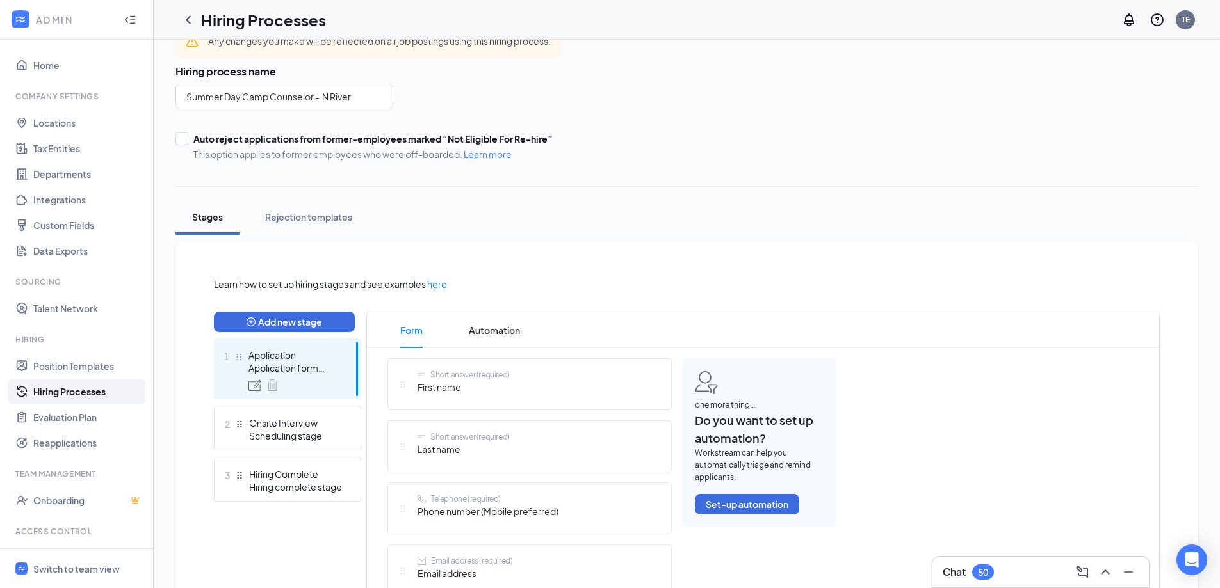
scroll to position [192, 0]
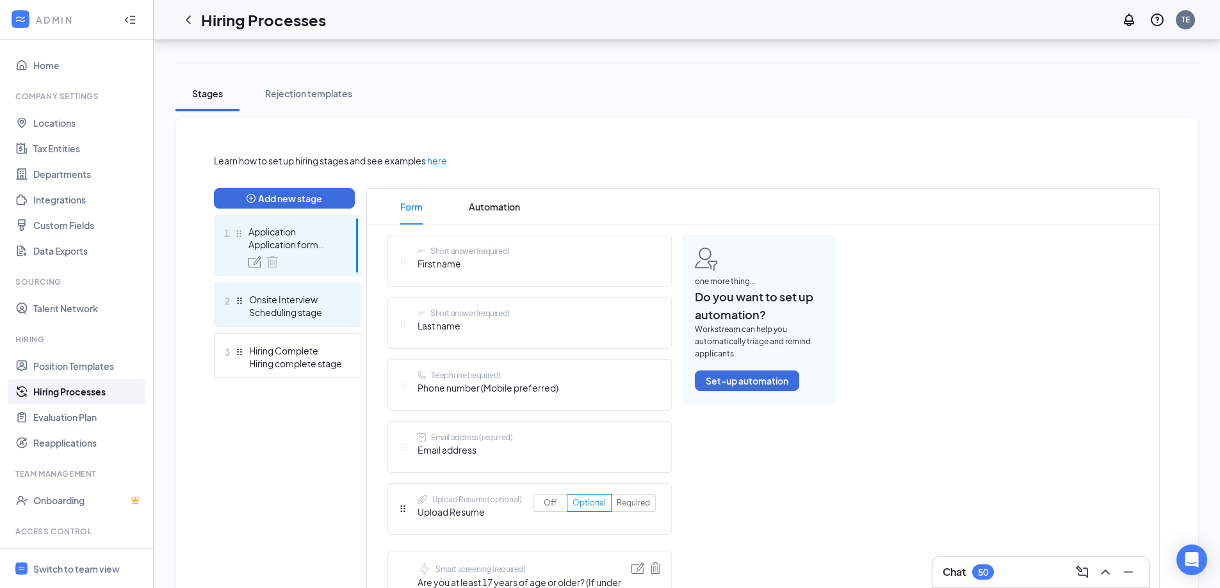
click at [279, 295] on div "Onsite Interview" at bounding box center [295, 299] width 93 height 13
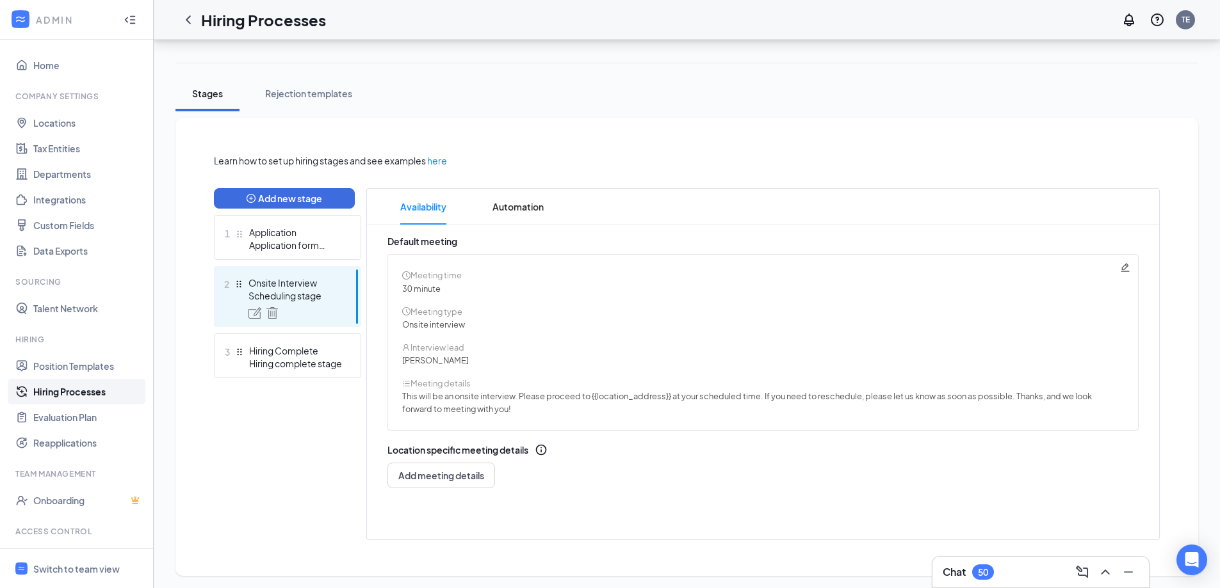
click at [1122, 266] on icon "Pencil" at bounding box center [1125, 268] width 10 height 10
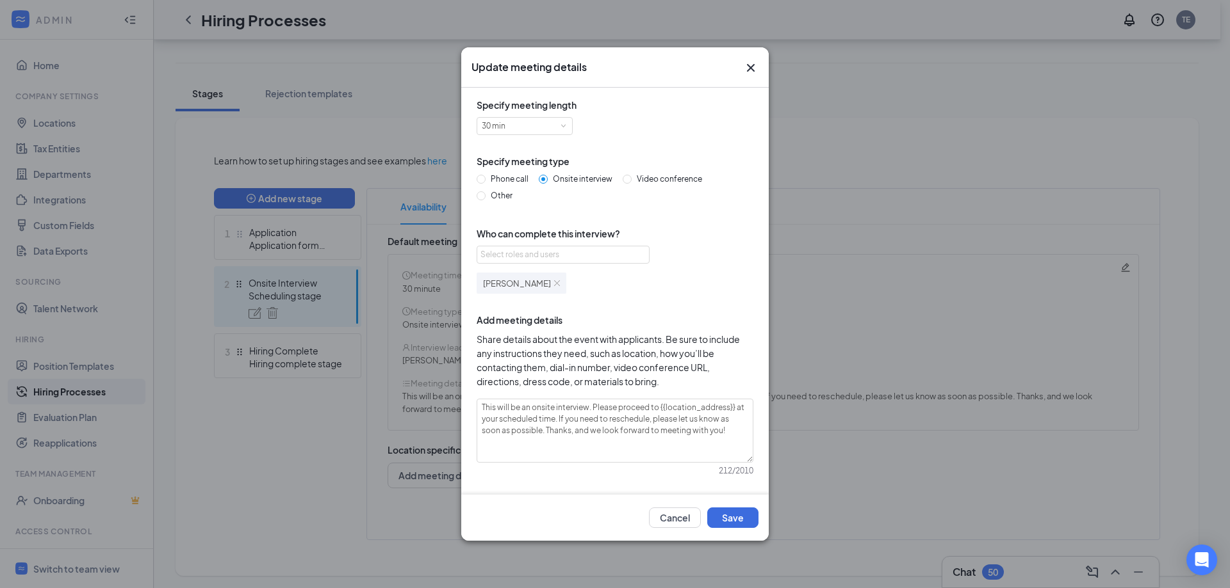
click at [554, 282] on img at bounding box center [557, 283] width 6 height 6
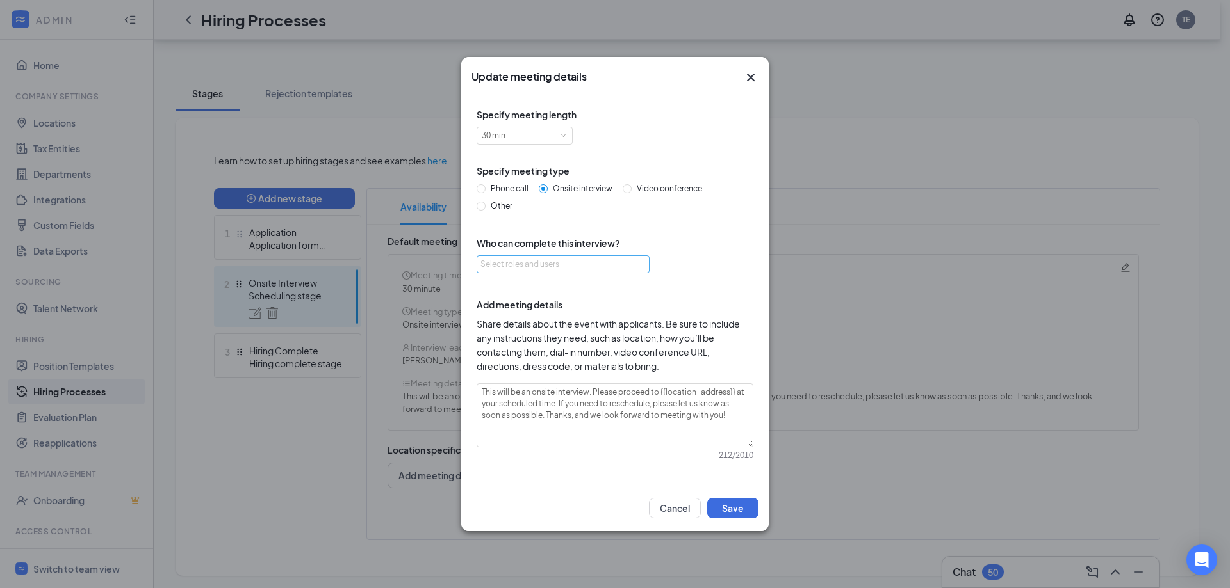
click at [539, 262] on div "Select roles and users" at bounding box center [559, 264] width 158 height 13
type input "chri"
click at [492, 313] on input "checkbox" at bounding box center [491, 313] width 9 height 9
checkbox input "true"
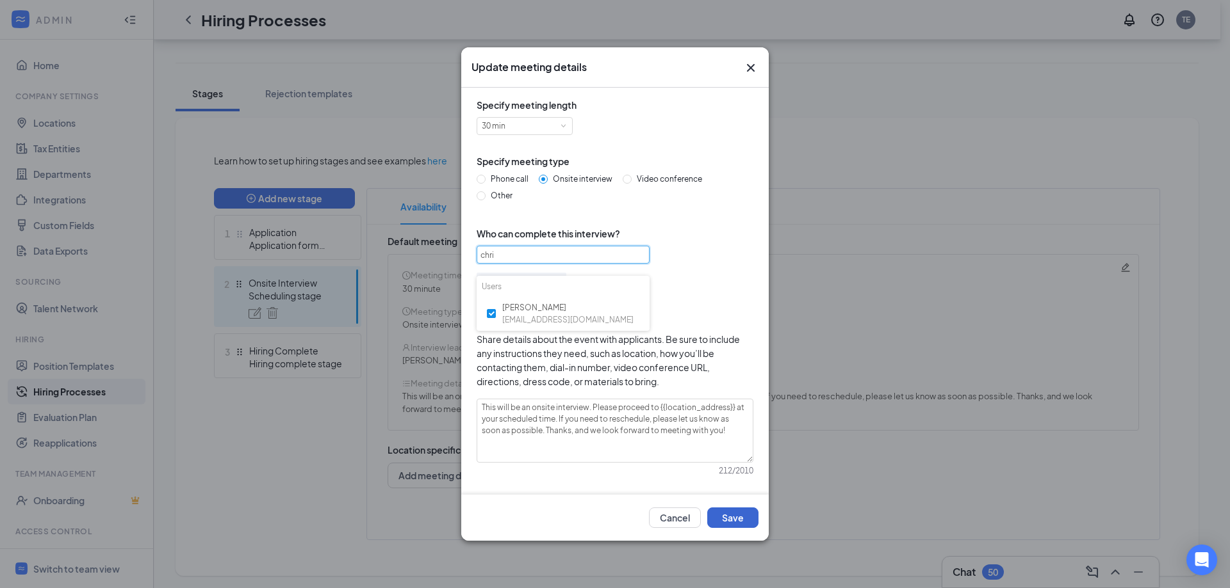
type input "chri"
click at [744, 519] on button "Save" at bounding box center [732, 518] width 51 height 20
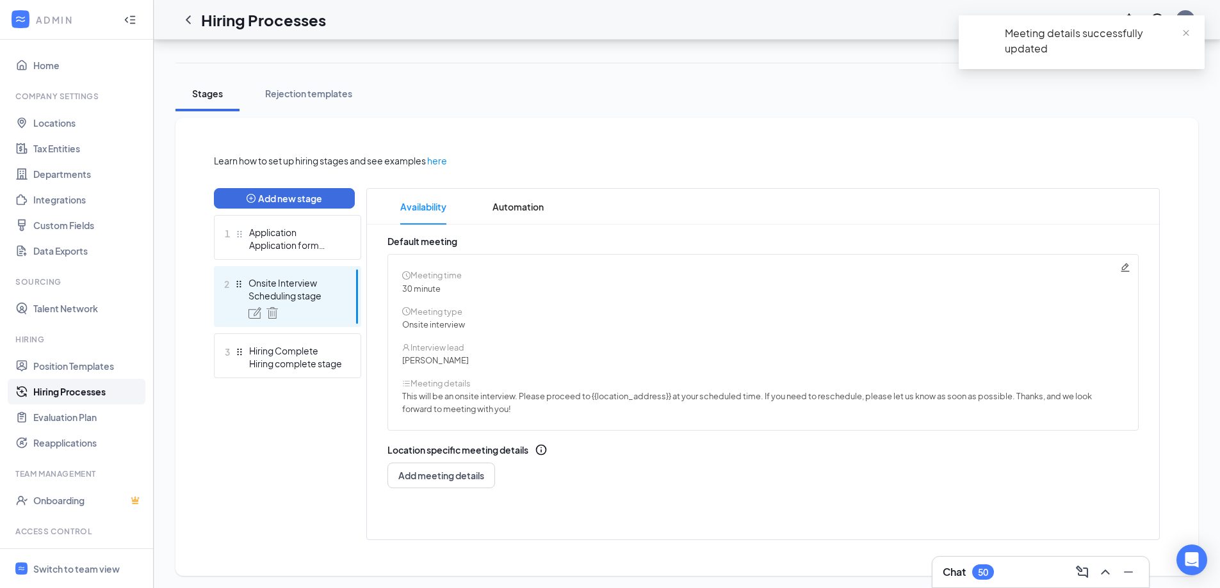
click at [72, 392] on link "Hiring Processes" at bounding box center [88, 392] width 110 height 26
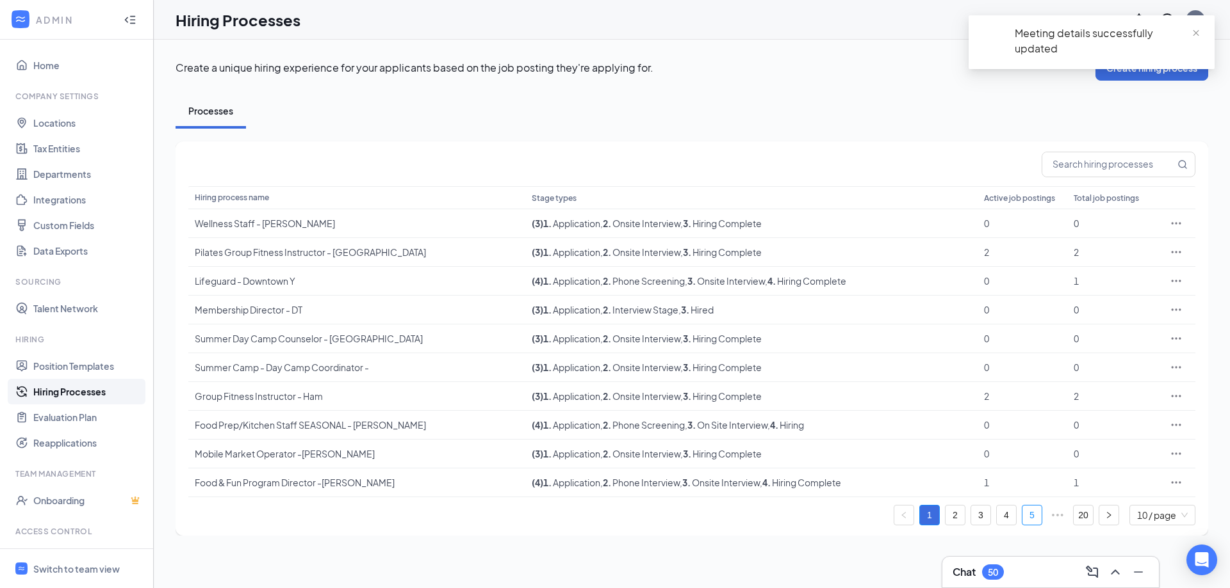
click at [1032, 522] on link "5" at bounding box center [1031, 515] width 19 height 19
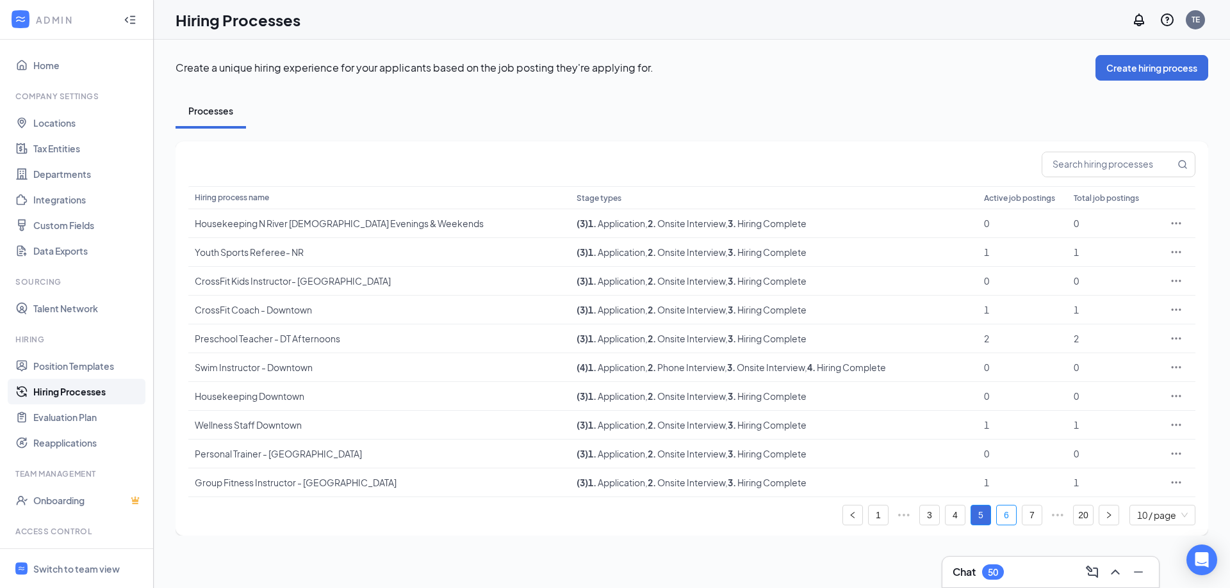
click at [1002, 518] on link "6" at bounding box center [1005, 515] width 19 height 19
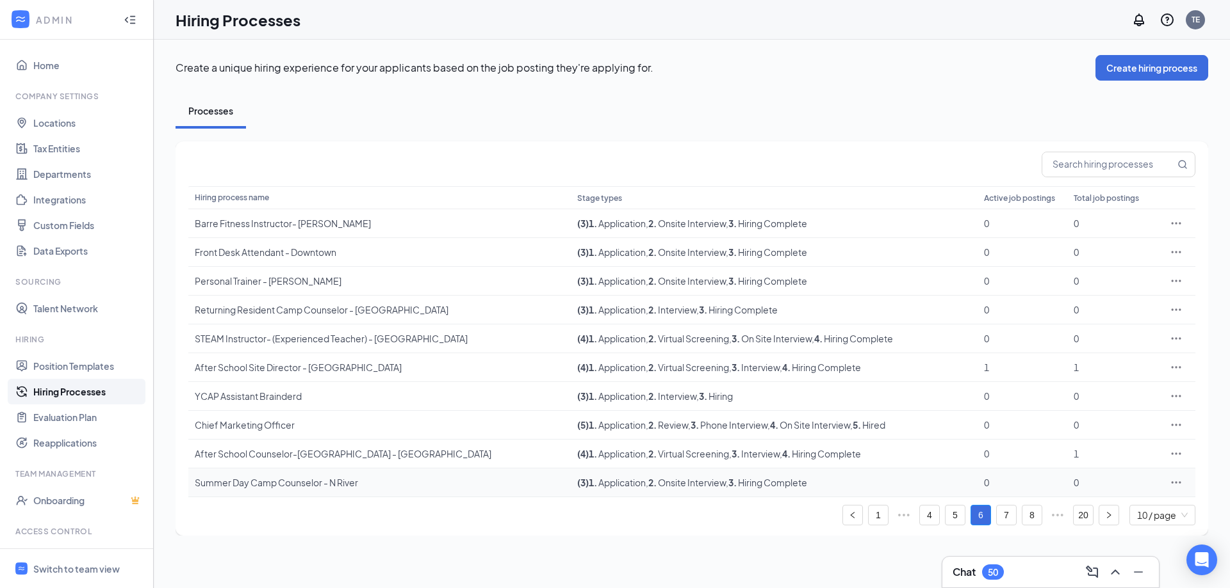
click at [1174, 482] on icon "Ellipses" at bounding box center [1175, 482] width 13 height 13
click at [1076, 369] on span "Edit" at bounding box center [1070, 368] width 17 height 12
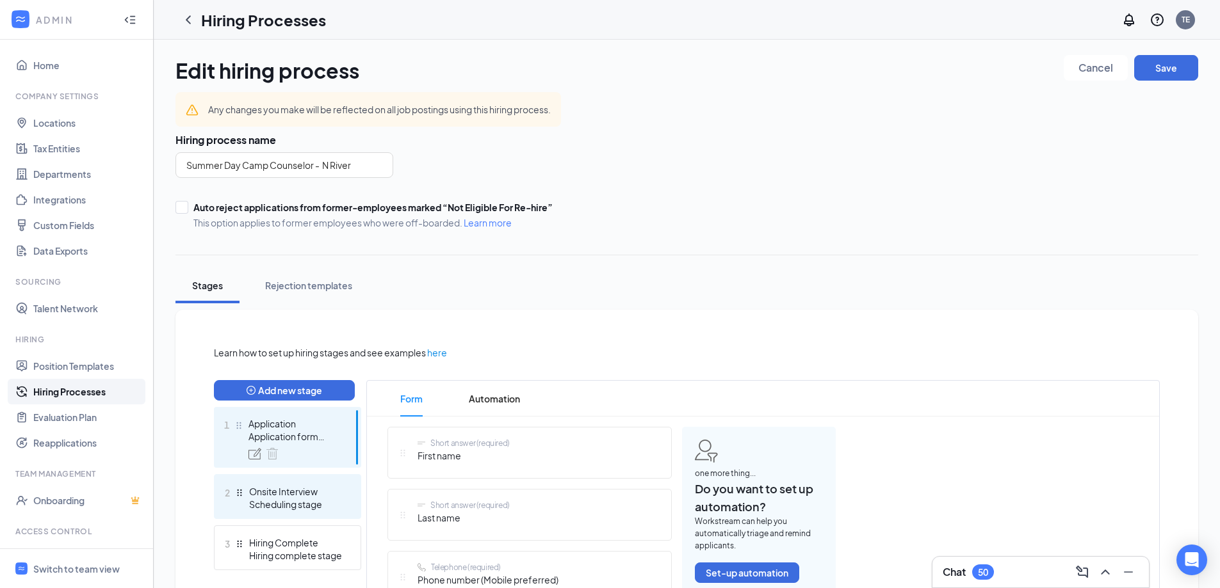
click at [279, 488] on div "Onsite Interview" at bounding box center [295, 491] width 93 height 13
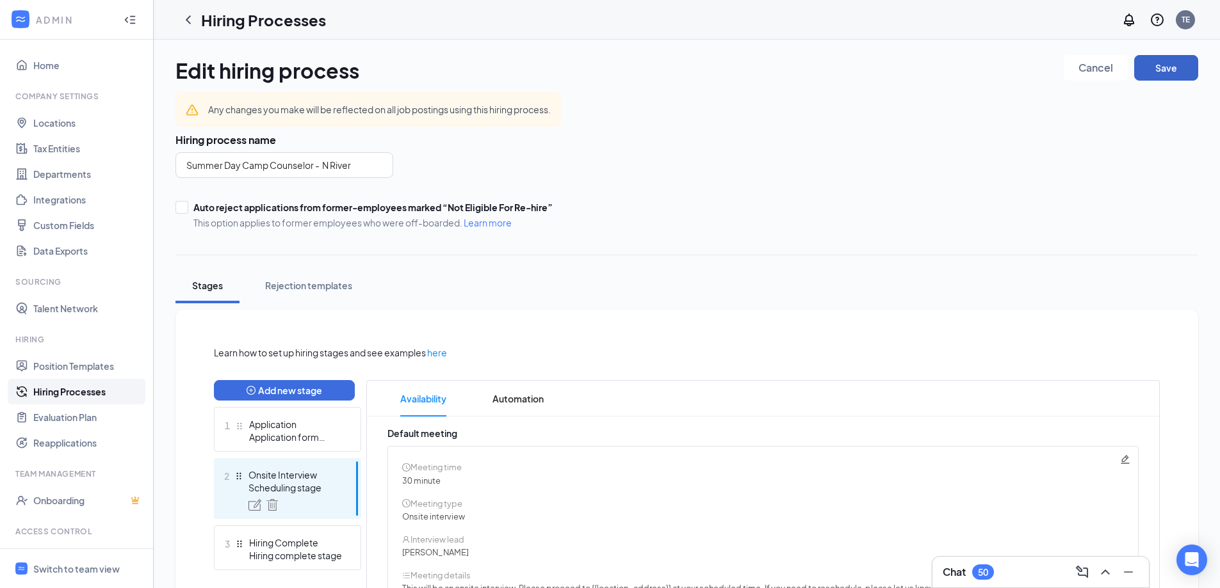
click at [1164, 76] on button "Save" at bounding box center [1166, 68] width 64 height 26
click at [76, 390] on link "Hiring Processes" at bounding box center [88, 392] width 110 height 26
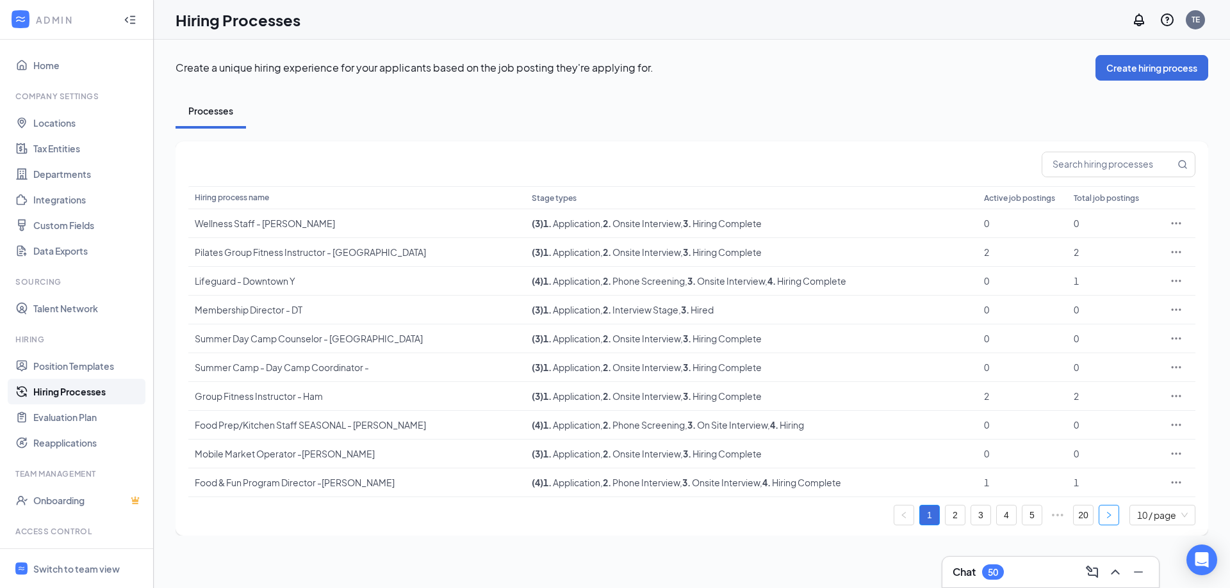
click at [1109, 514] on icon "right" at bounding box center [1109, 516] width 8 height 8
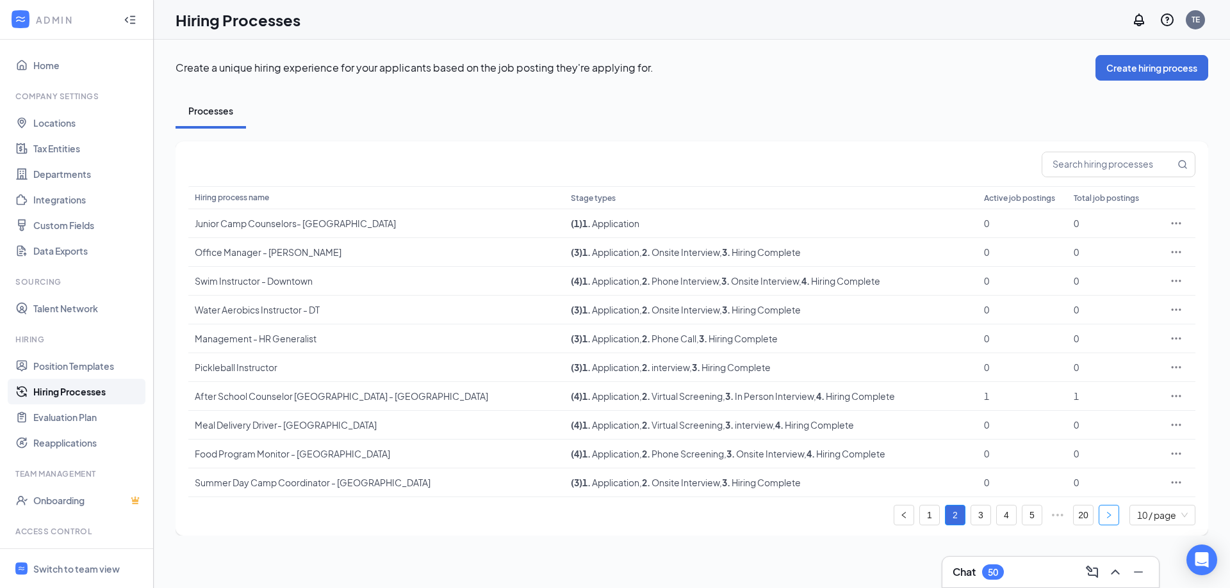
click at [1105, 513] on icon "right" at bounding box center [1109, 516] width 8 height 8
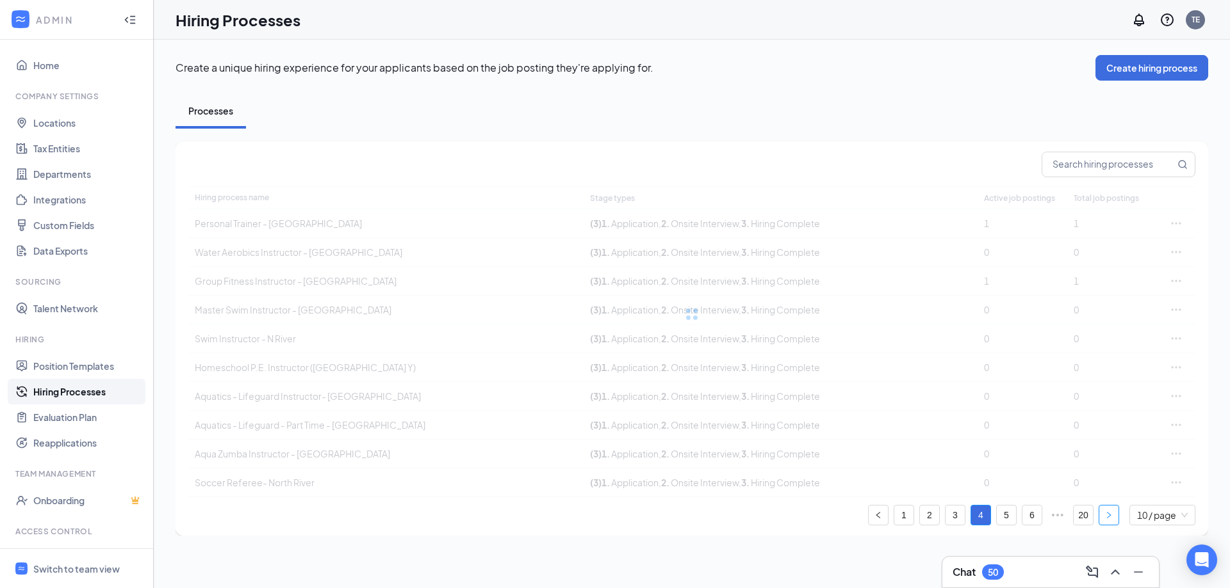
click at [1105, 513] on icon "right" at bounding box center [1109, 516] width 8 height 8
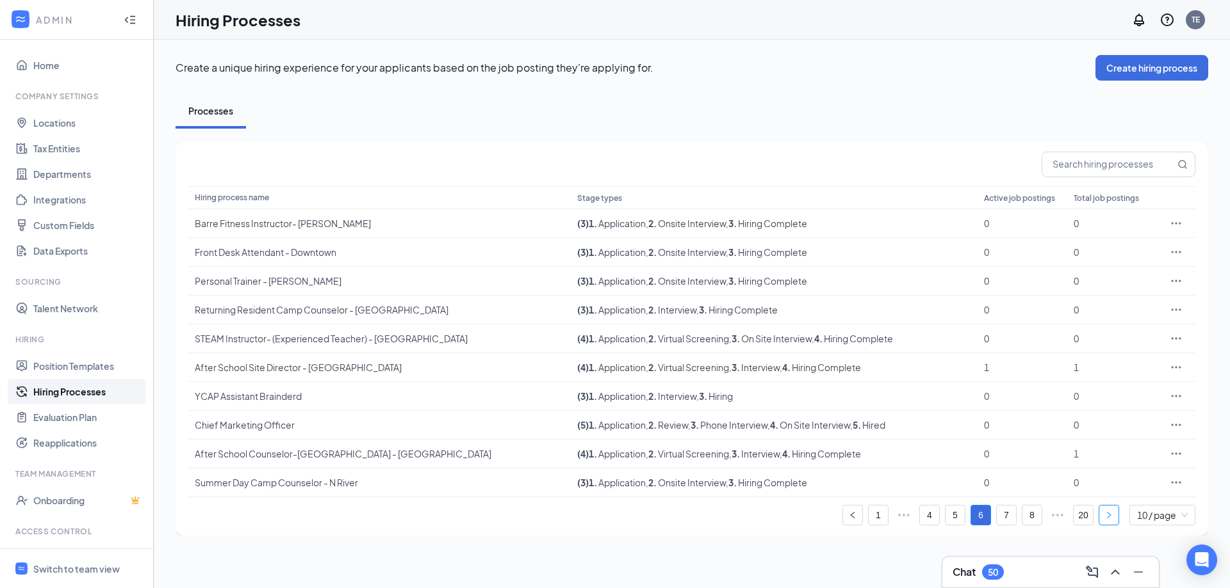
click at [1105, 513] on icon "right" at bounding box center [1109, 516] width 8 height 8
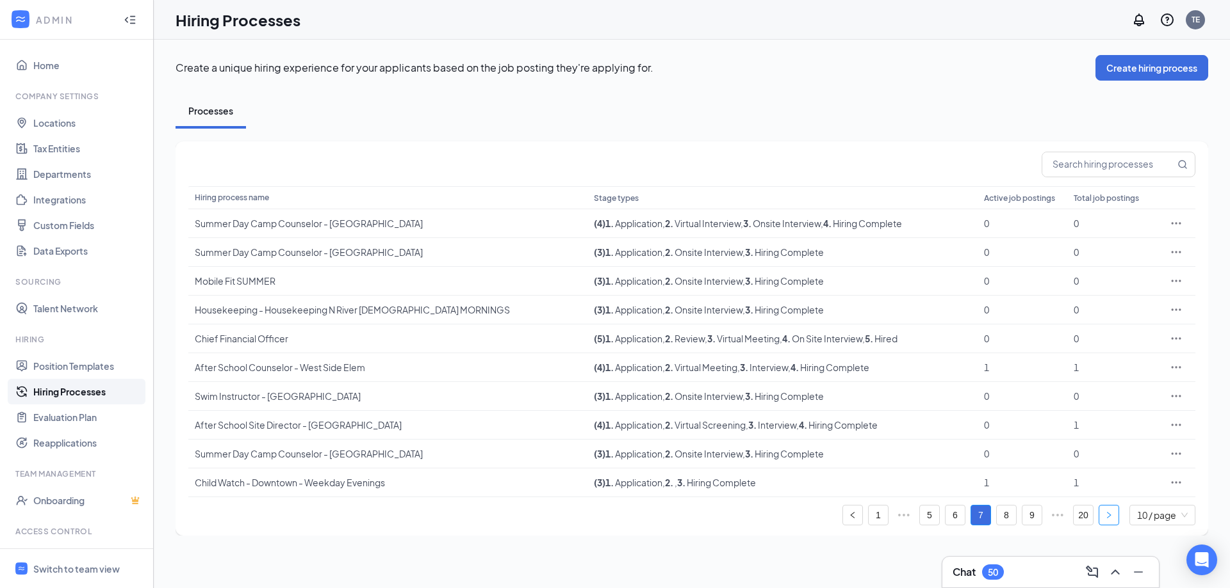
click at [1105, 513] on icon "right" at bounding box center [1109, 516] width 8 height 8
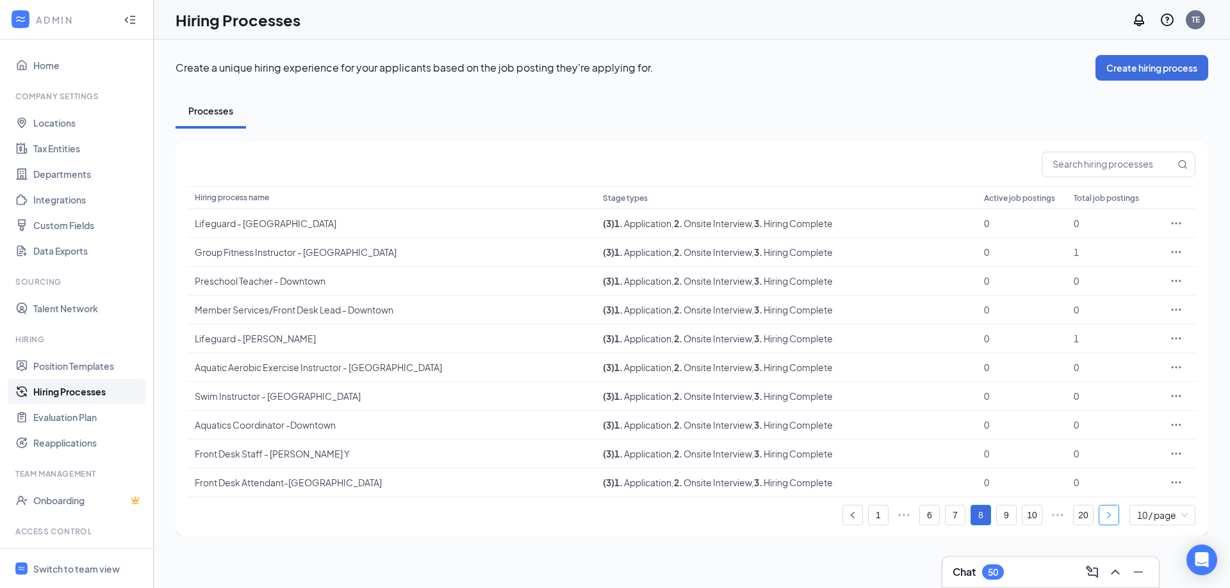
click at [1105, 513] on icon "right" at bounding box center [1109, 516] width 8 height 8
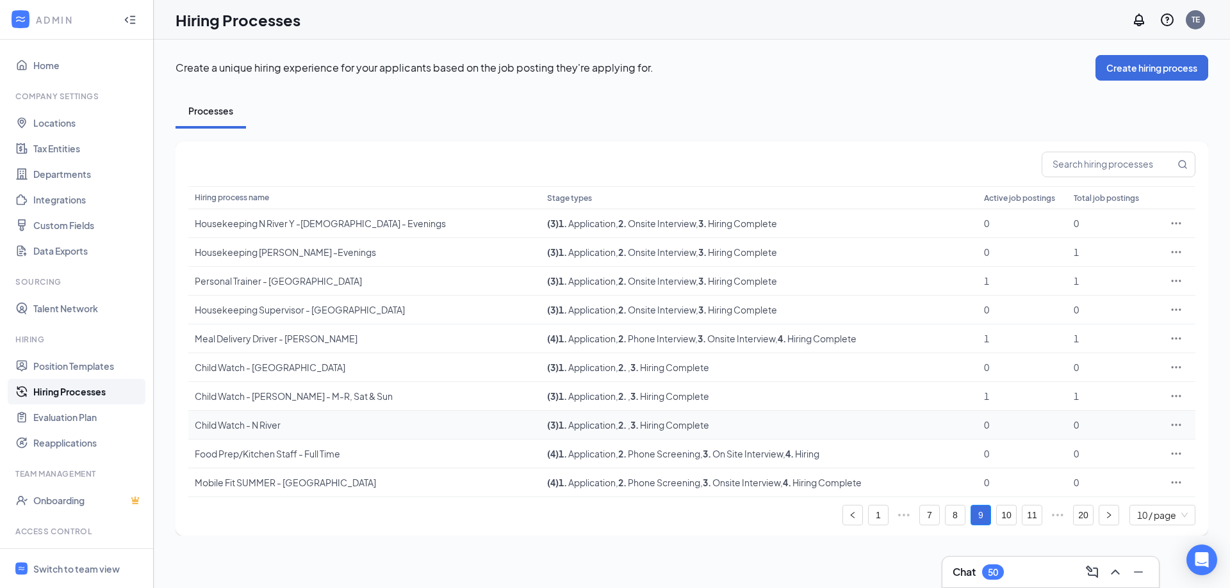
click at [1180, 422] on icon "Ellipses" at bounding box center [1175, 425] width 13 height 13
click at [1074, 453] on span "Edit" at bounding box center [1070, 452] width 17 height 12
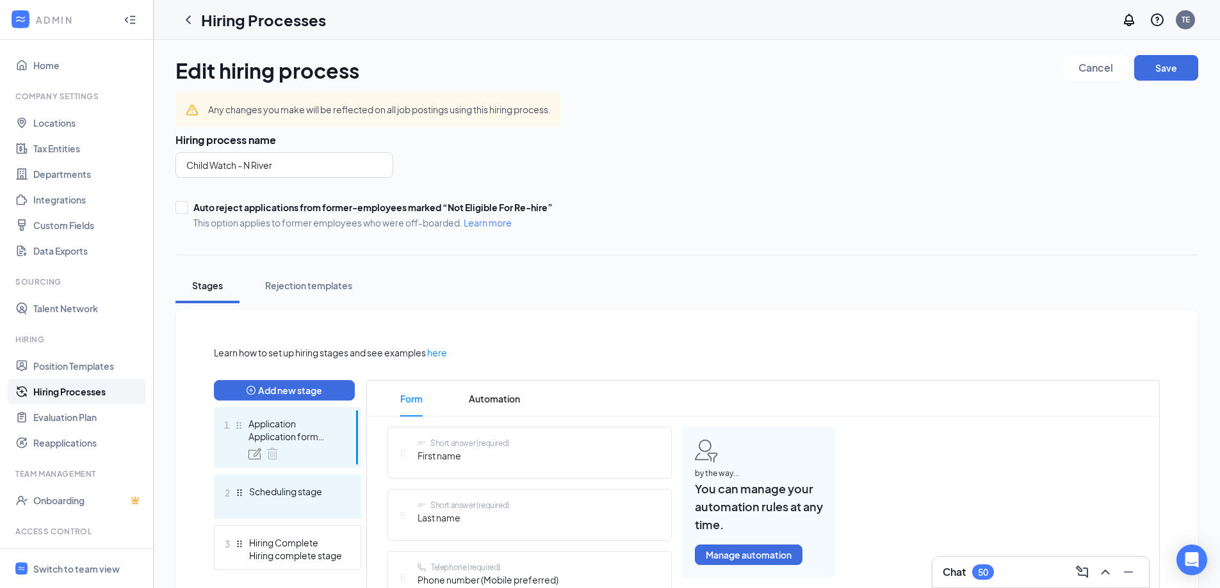
click at [273, 509] on div "2 Scheduling stage" at bounding box center [287, 497] width 147 height 45
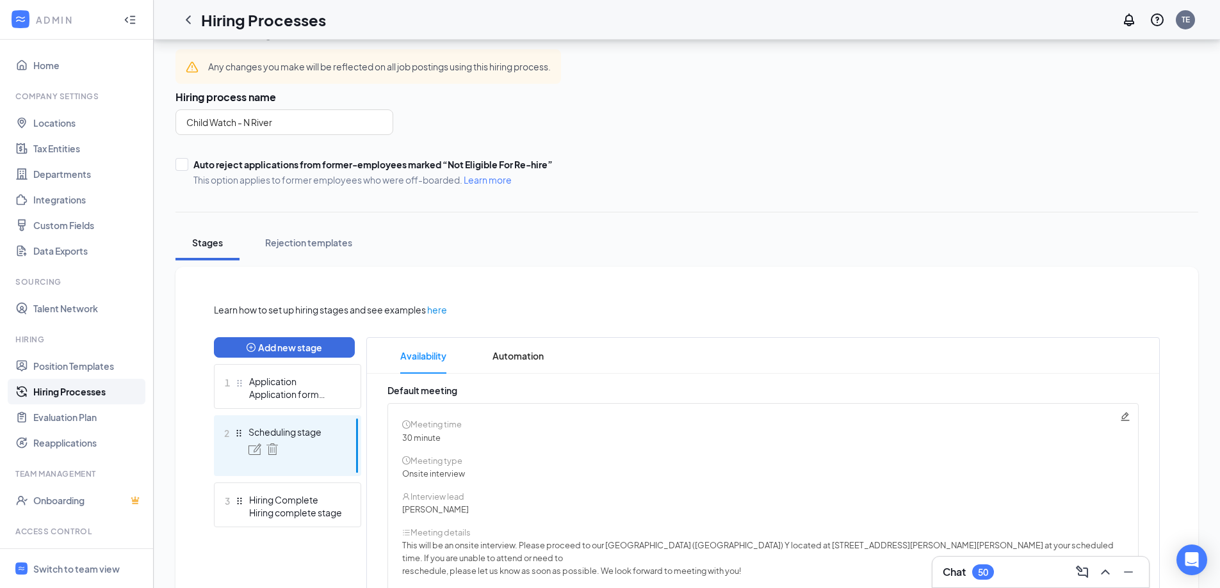
scroll to position [128, 0]
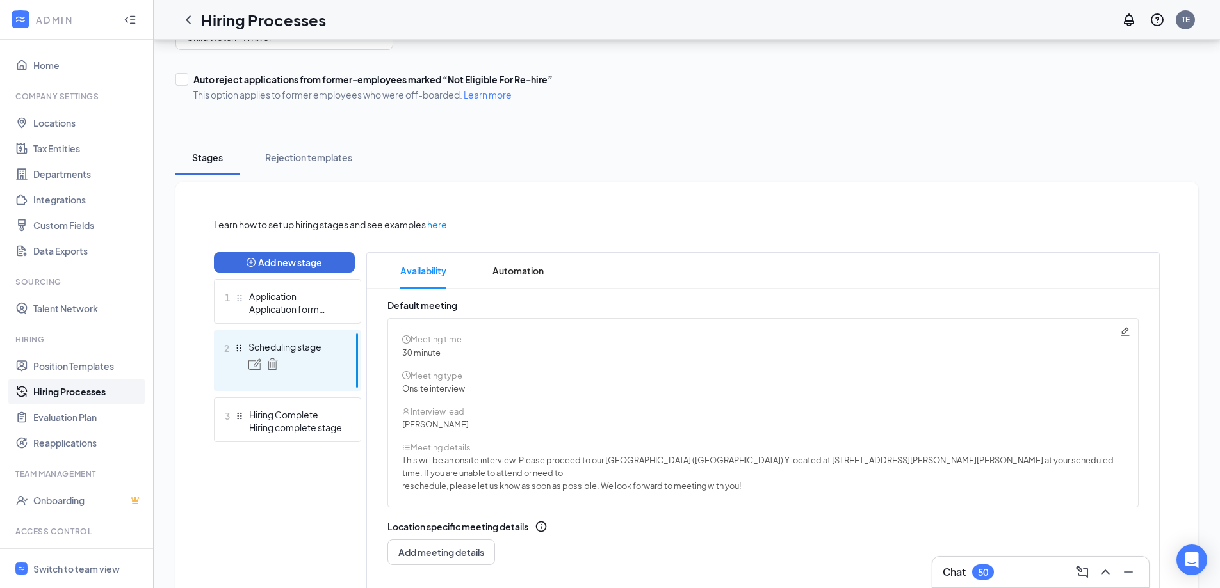
click at [1126, 332] on icon "Pencil" at bounding box center [1125, 331] width 8 height 8
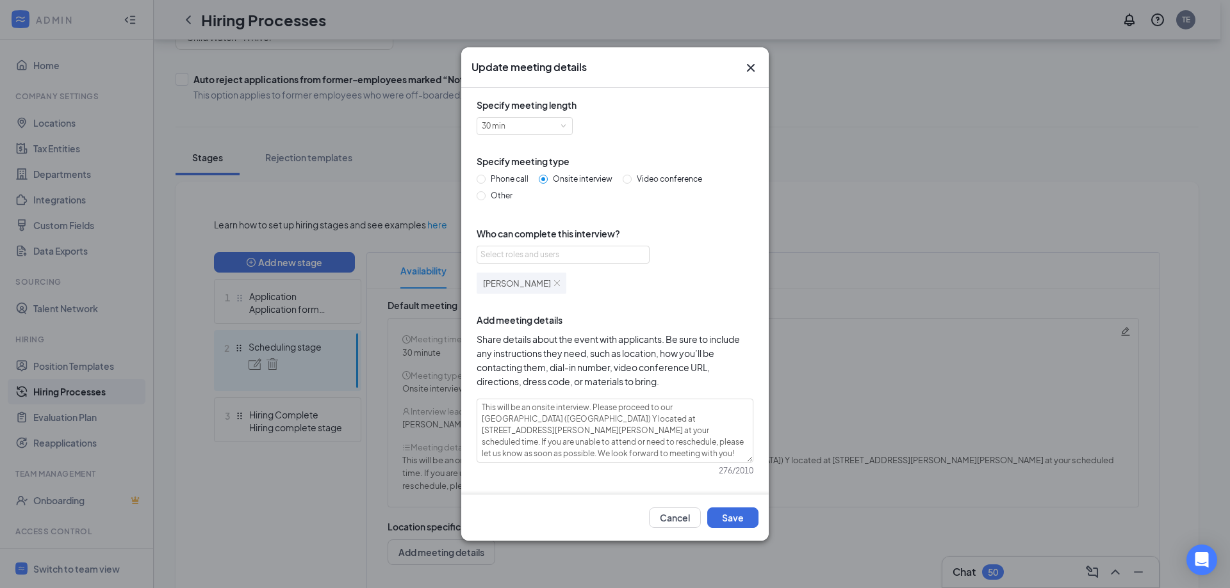
click at [554, 283] on img at bounding box center [557, 283] width 6 height 6
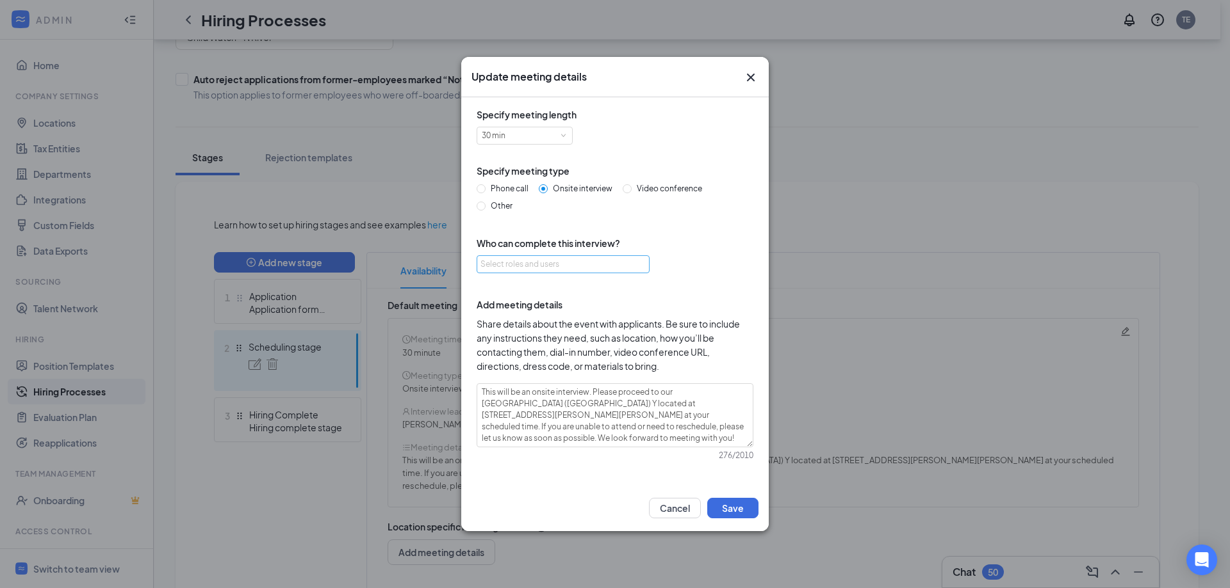
click at [535, 265] on div "Select roles and users" at bounding box center [559, 264] width 158 height 13
type input "chri"
click at [485, 313] on div "[PERSON_NAME] [EMAIL_ADDRESS][DOMAIN_NAME]" at bounding box center [562, 315] width 173 height 34
checkbox input "true"
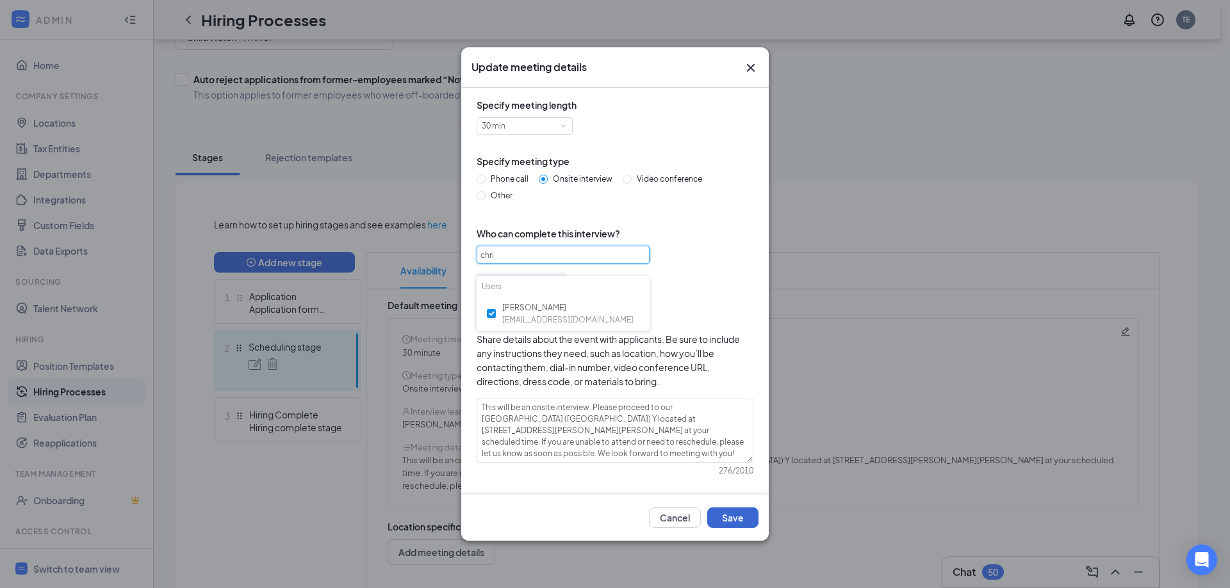
type input "chri"
click at [728, 513] on button "Save" at bounding box center [732, 518] width 51 height 20
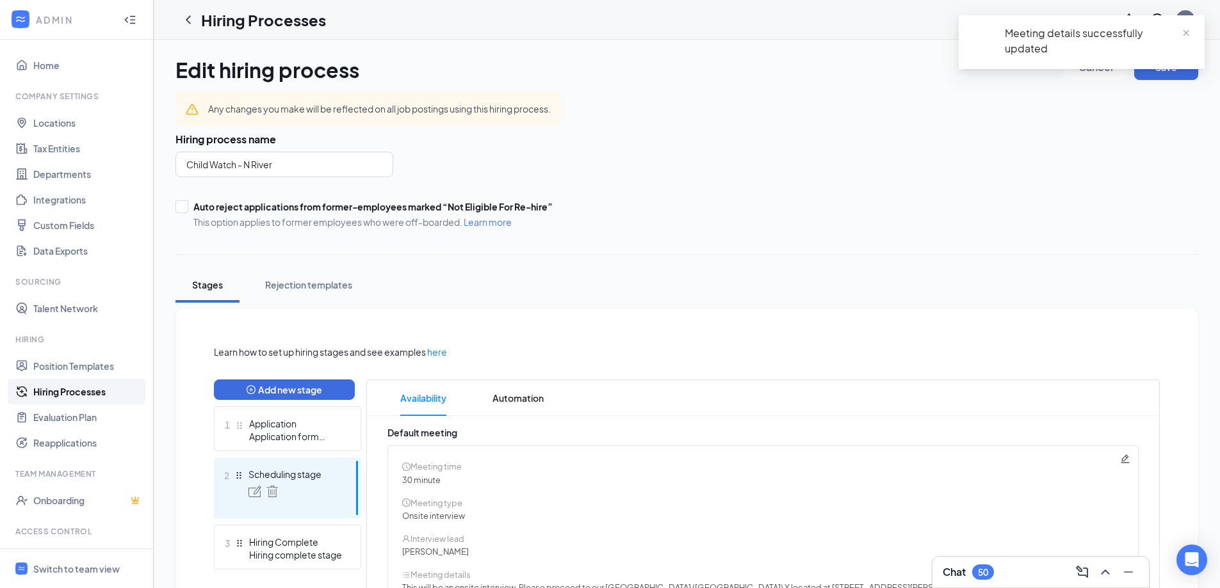
scroll to position [0, 0]
click at [1185, 28] on span at bounding box center [1185, 33] width 9 height 12
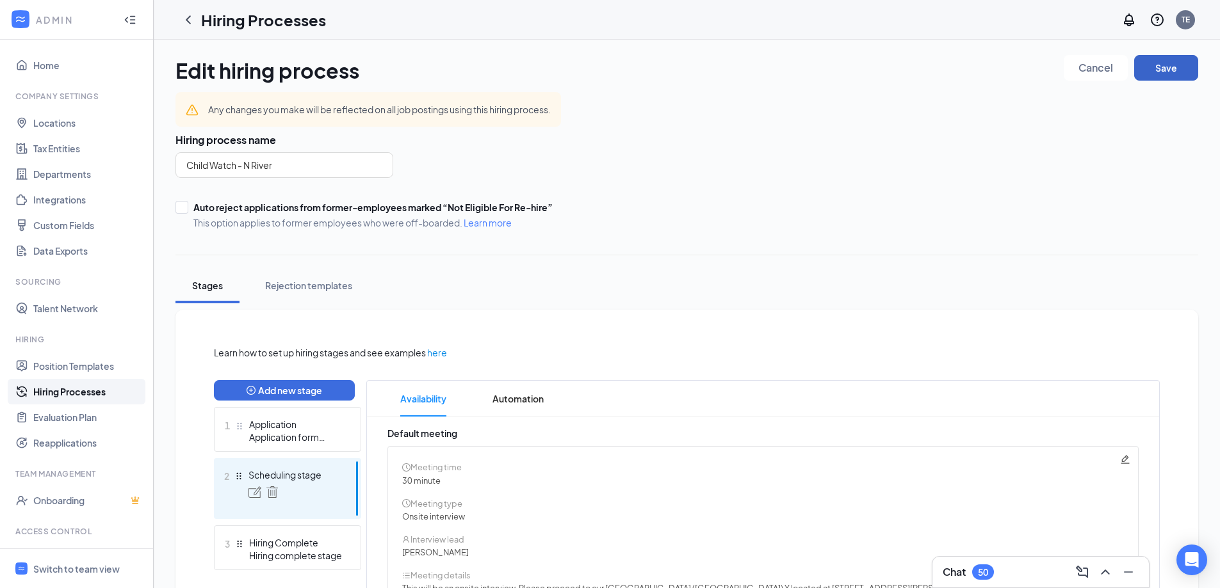
click at [1164, 61] on button "Save" at bounding box center [1166, 68] width 64 height 26
click at [69, 389] on link "Hiring Processes" at bounding box center [88, 392] width 110 height 26
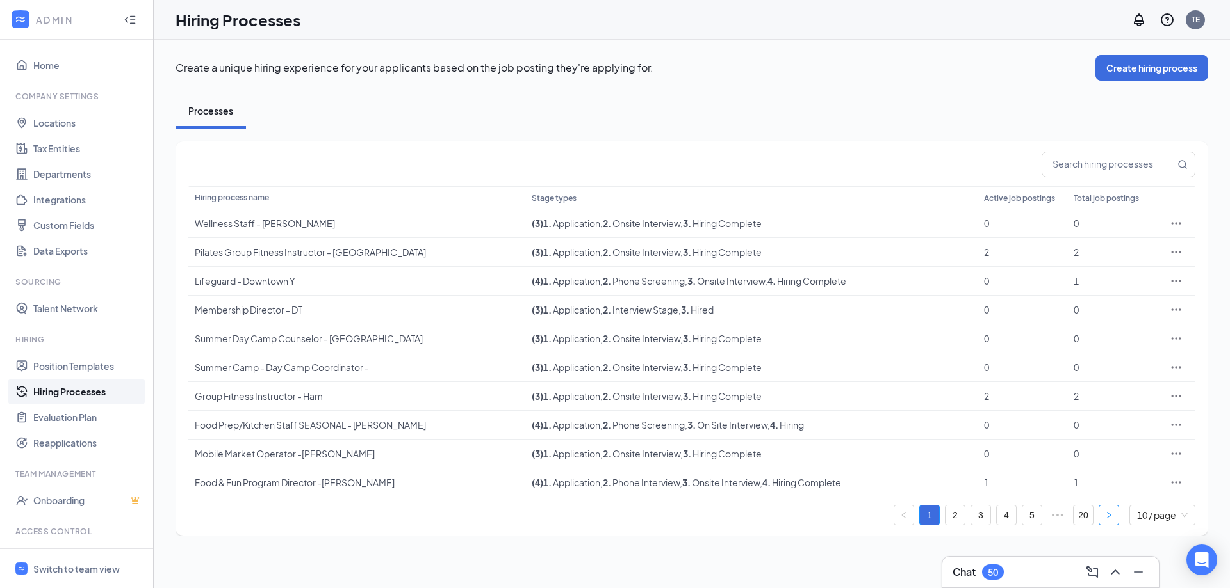
click at [1105, 512] on icon "right" at bounding box center [1109, 516] width 8 height 8
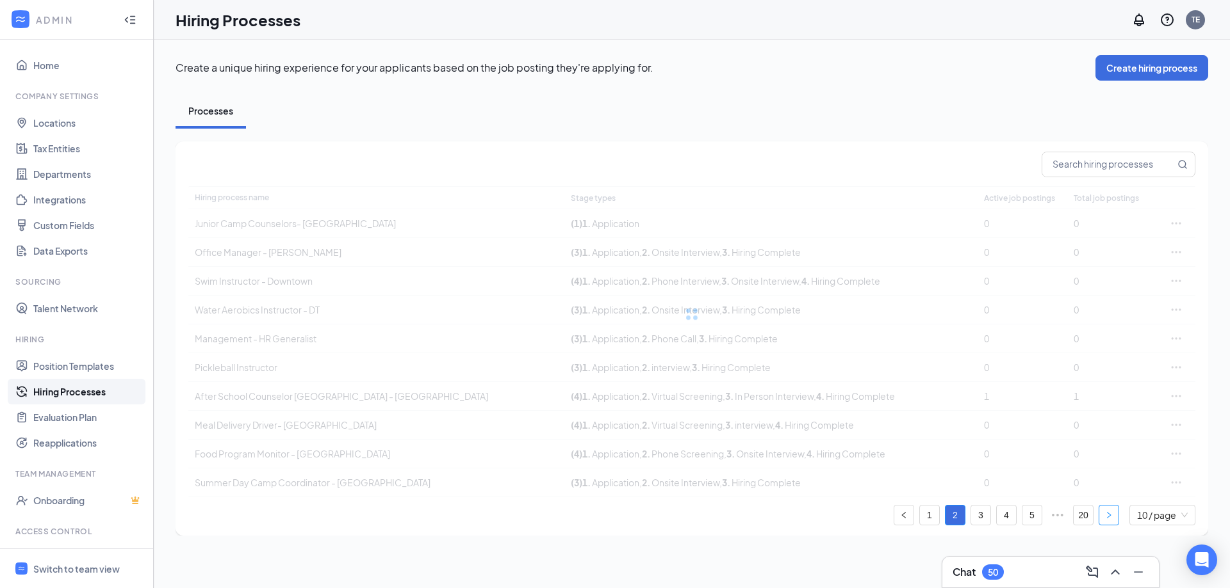
click at [1105, 512] on icon "right" at bounding box center [1109, 516] width 8 height 8
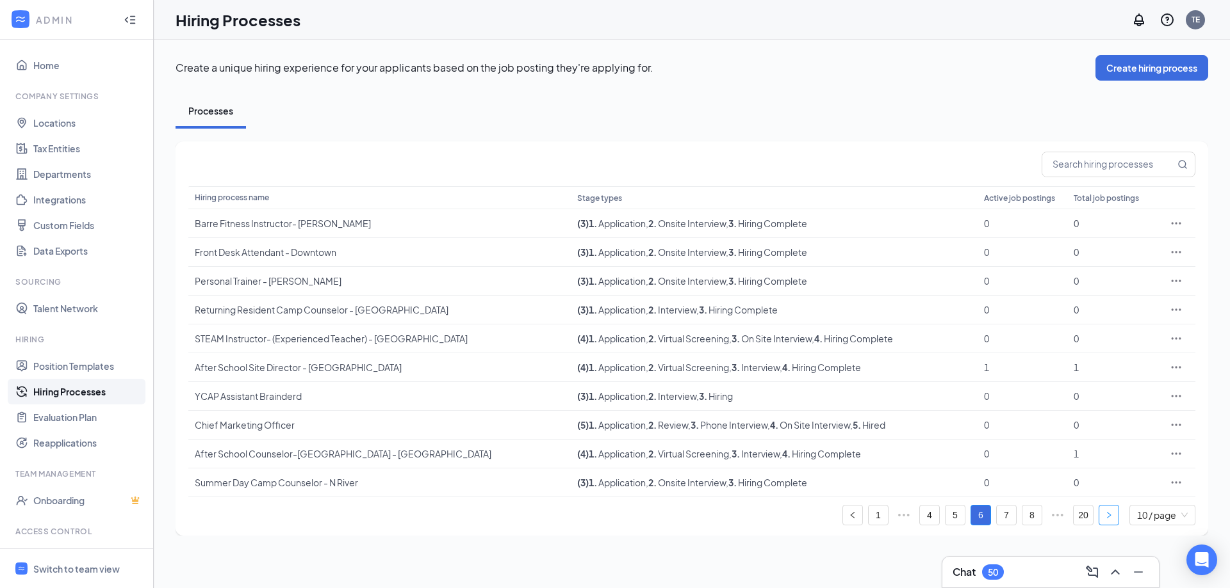
click at [1105, 512] on icon "right" at bounding box center [1109, 516] width 8 height 8
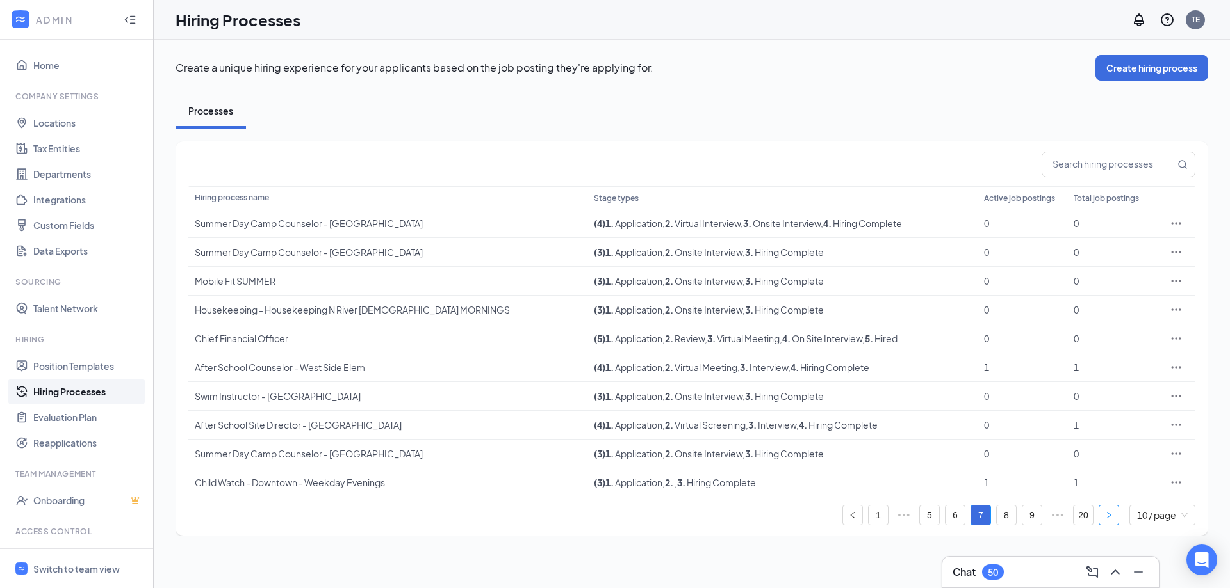
click at [1105, 512] on icon "right" at bounding box center [1109, 516] width 8 height 8
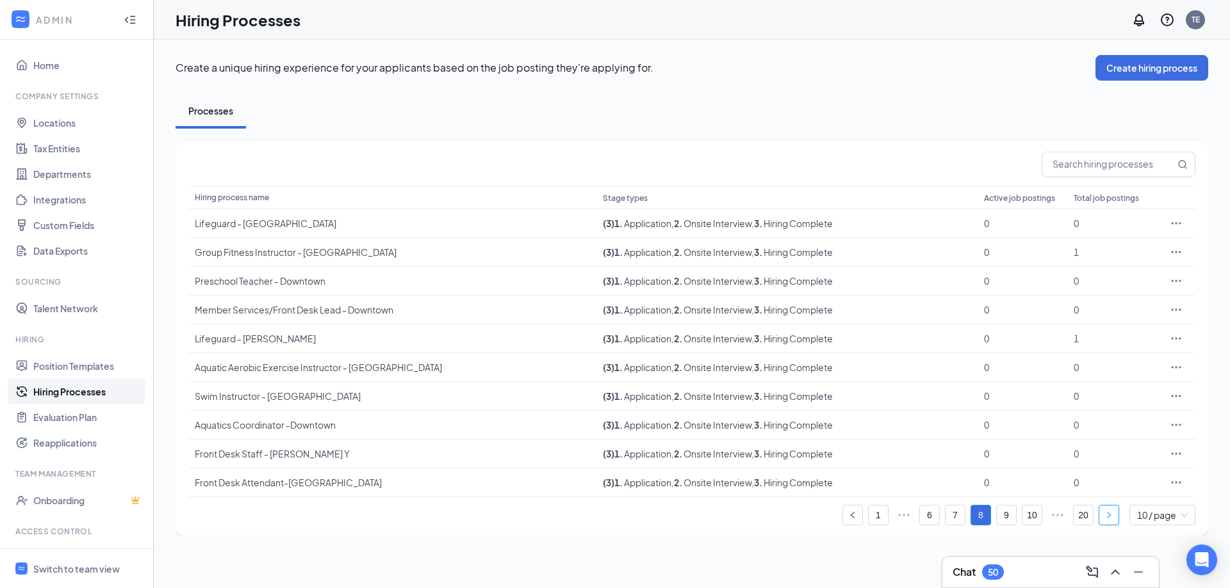
click at [1105, 512] on icon "right" at bounding box center [1109, 516] width 8 height 8
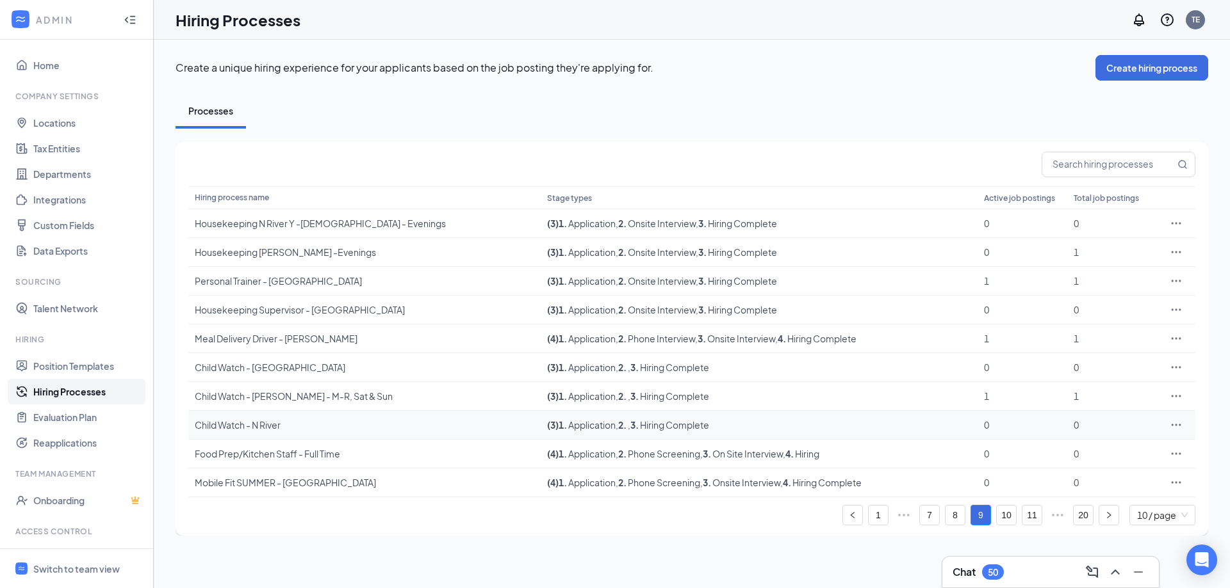
click at [1178, 422] on icon "Ellipses" at bounding box center [1175, 425] width 13 height 13
click at [1095, 451] on span "Edit" at bounding box center [1117, 451] width 110 height 14
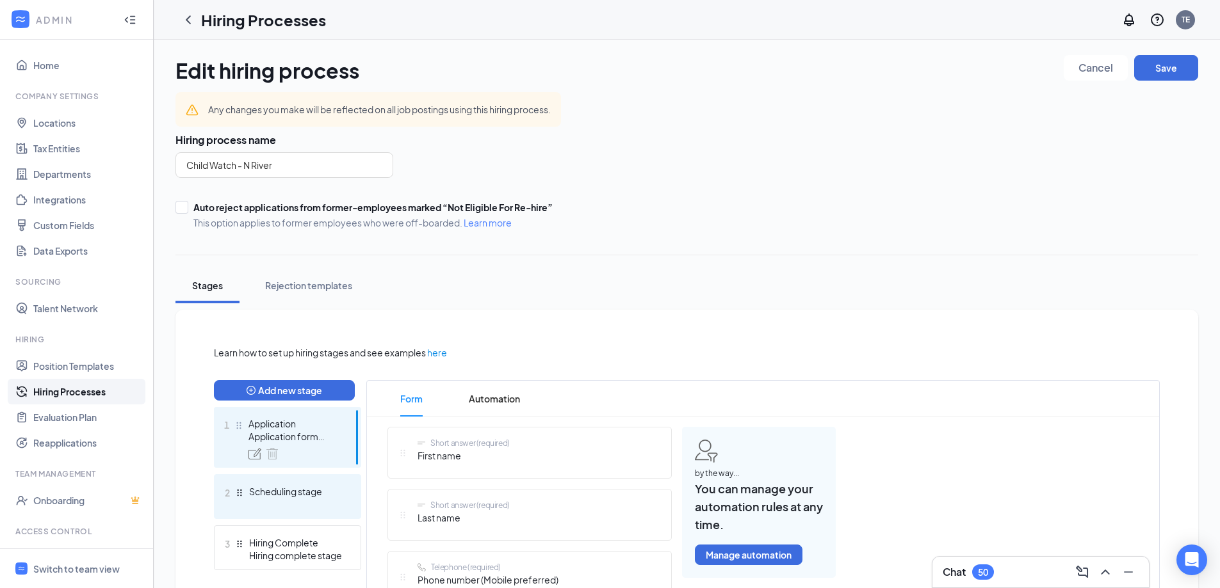
click at [275, 494] on div "Scheduling stage" at bounding box center [295, 491] width 93 height 13
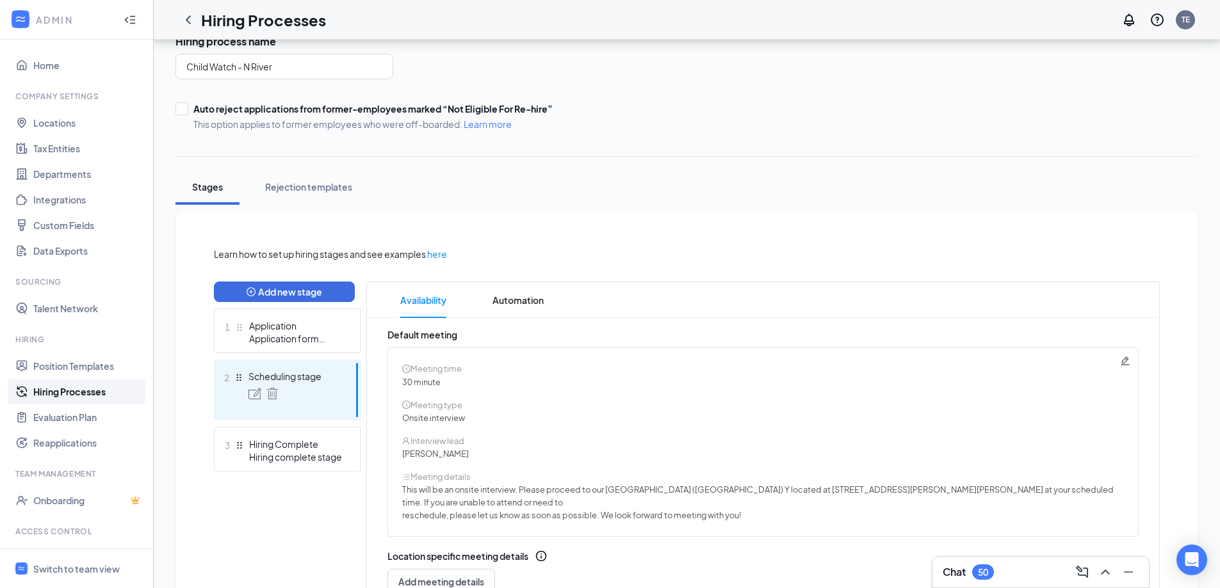
scroll to position [195, 0]
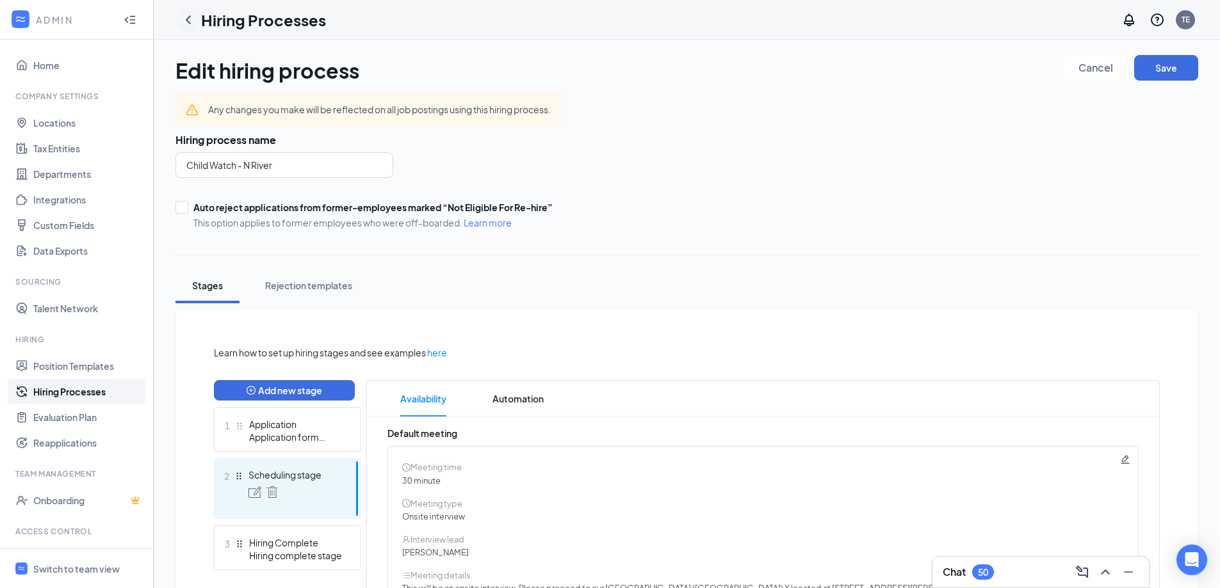
click at [186, 17] on icon "ChevronLeft" at bounding box center [188, 19] width 15 height 15
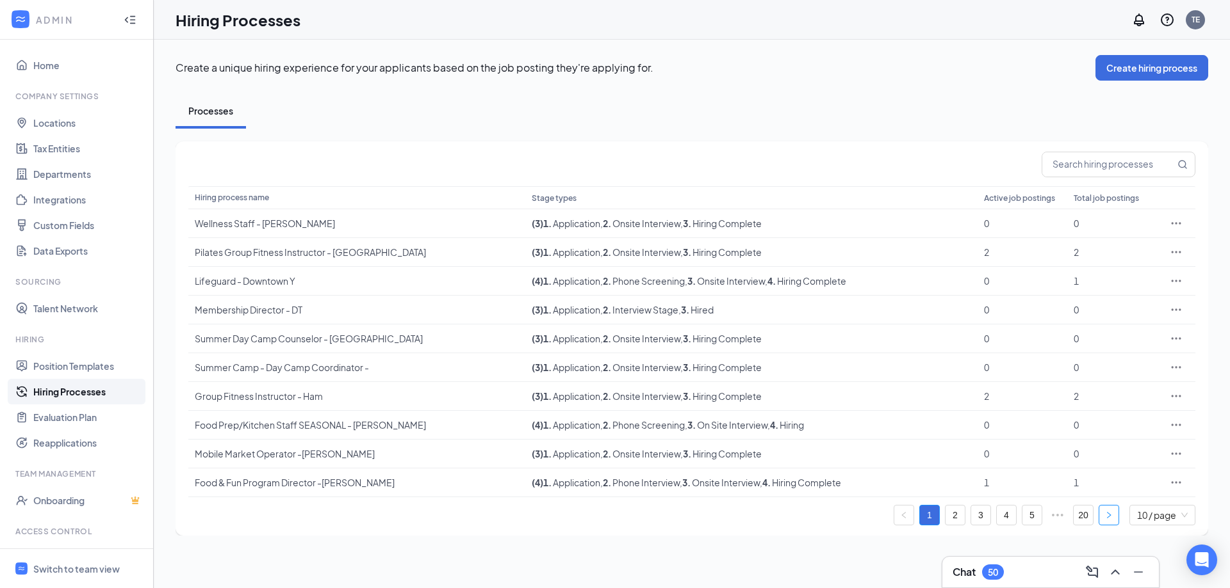
click at [1108, 515] on icon "right" at bounding box center [1109, 516] width 8 height 8
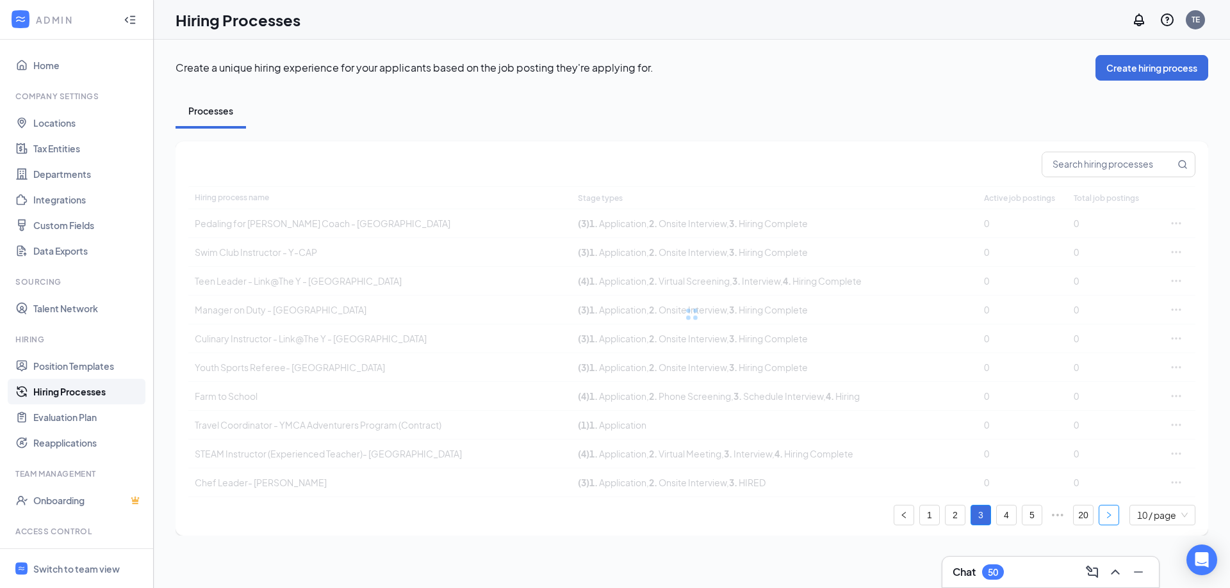
click at [1108, 515] on icon "right" at bounding box center [1109, 516] width 8 height 8
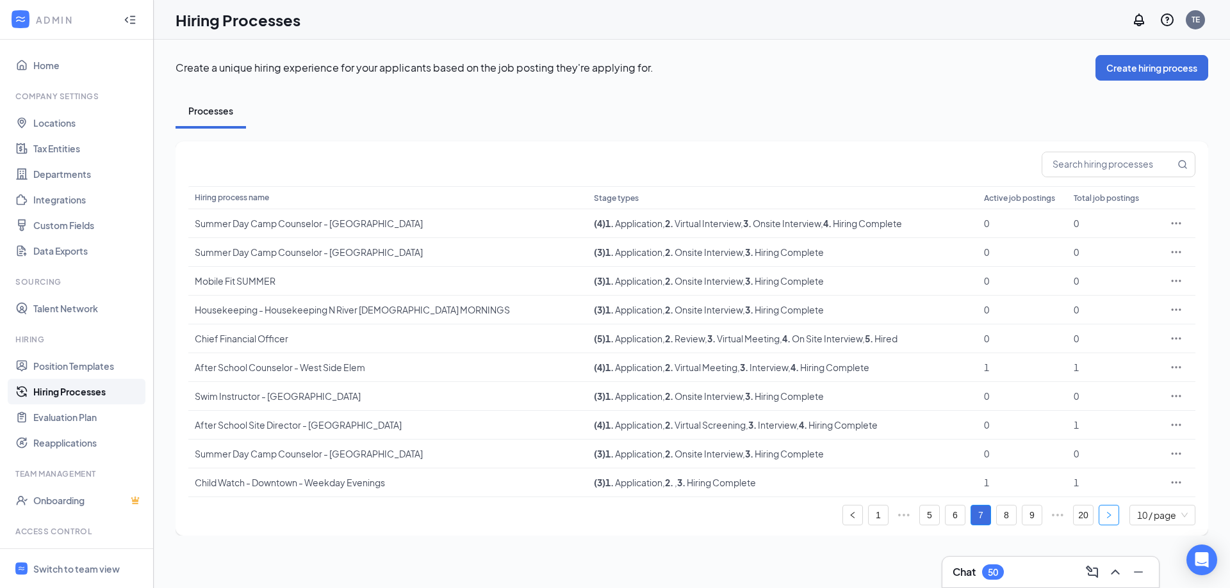
click at [1108, 515] on icon "right" at bounding box center [1109, 516] width 8 height 8
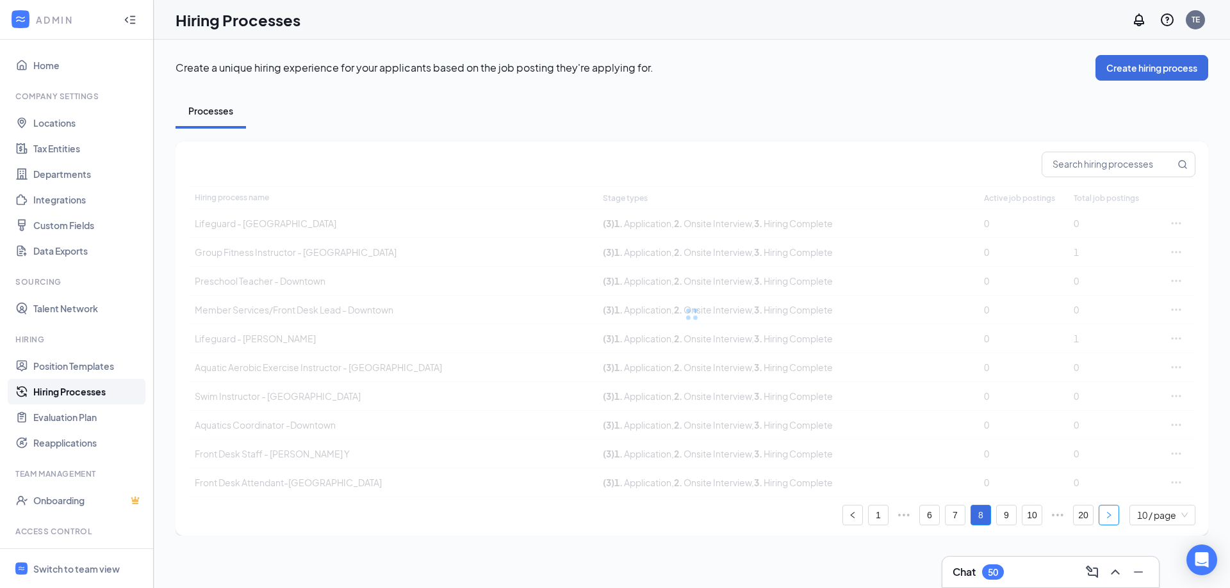
click at [1108, 515] on icon "right" at bounding box center [1109, 516] width 8 height 8
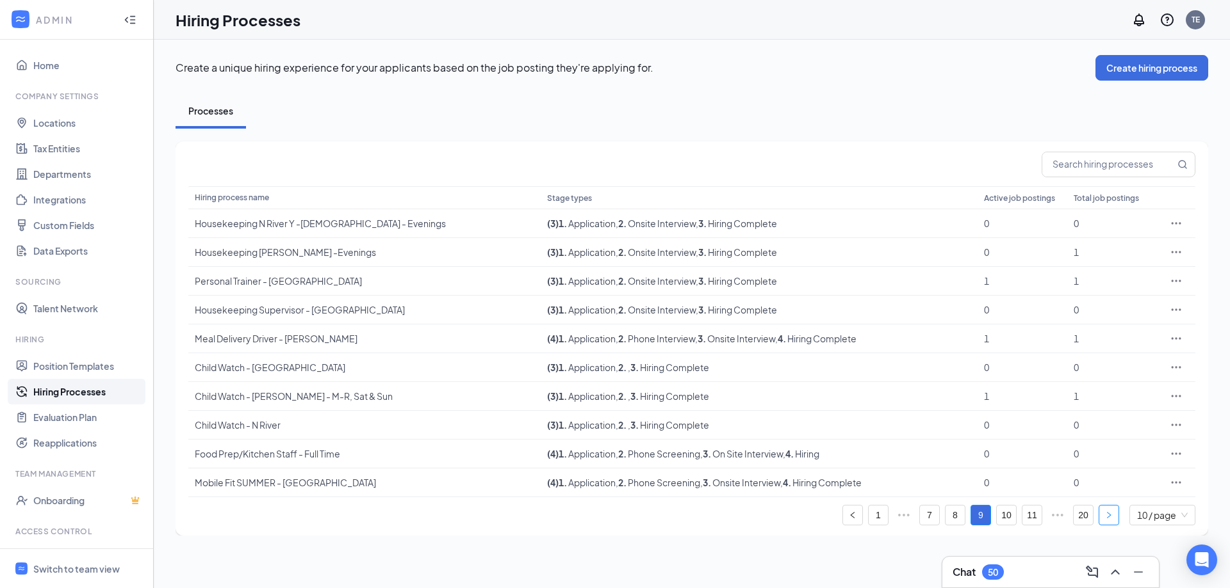
click at [1108, 515] on icon "right" at bounding box center [1109, 516] width 8 height 8
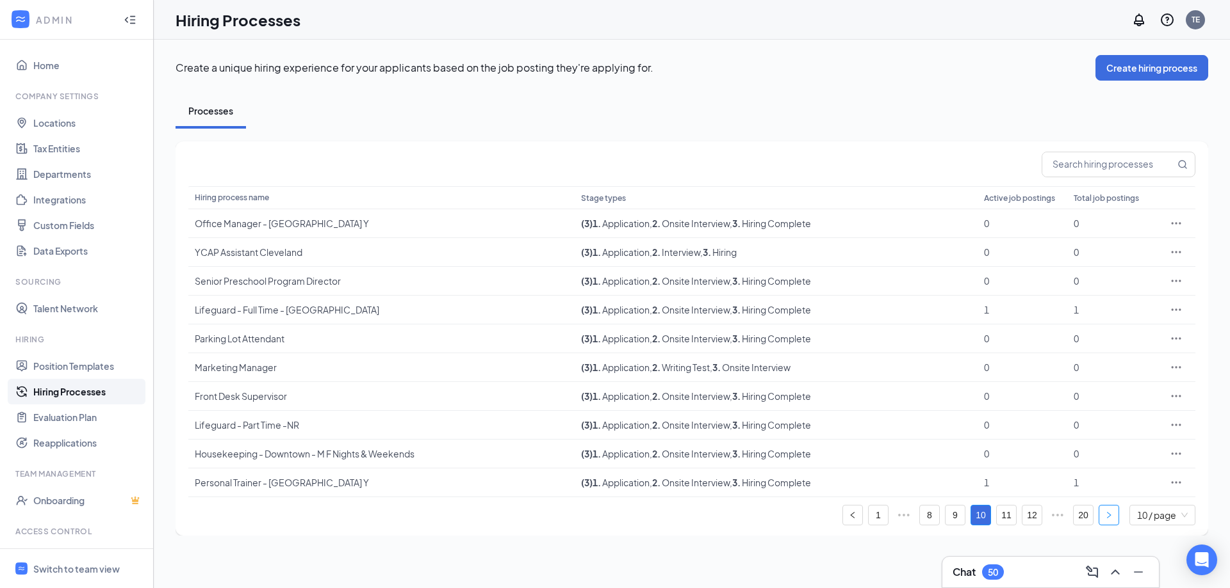
click at [1108, 515] on icon "right" at bounding box center [1109, 516] width 8 height 8
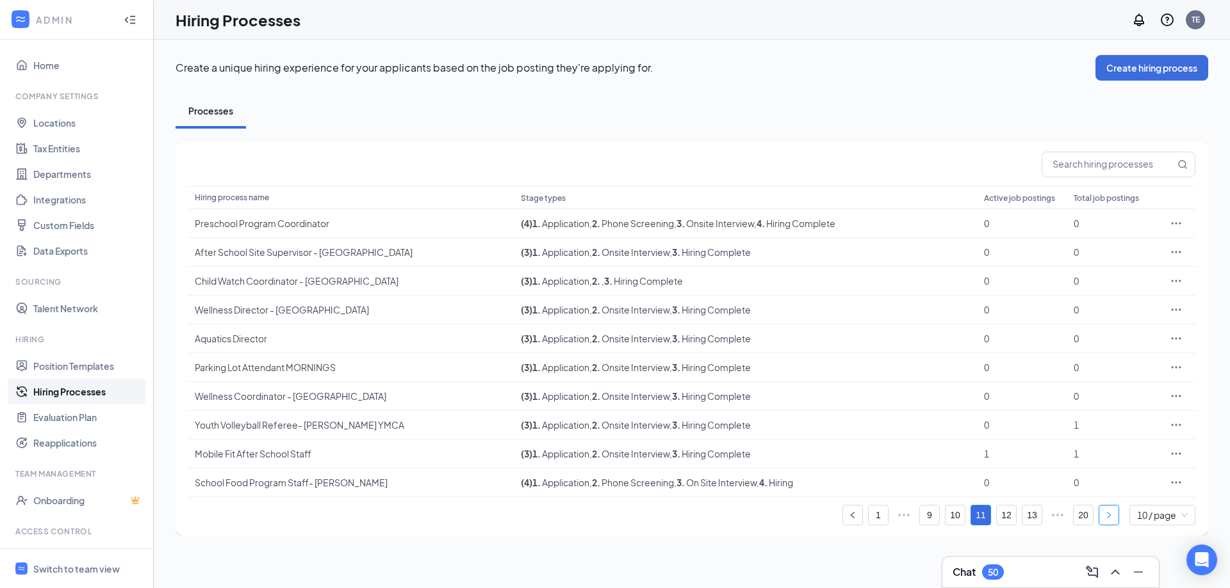
click at [1108, 515] on icon "right" at bounding box center [1109, 516] width 8 height 8
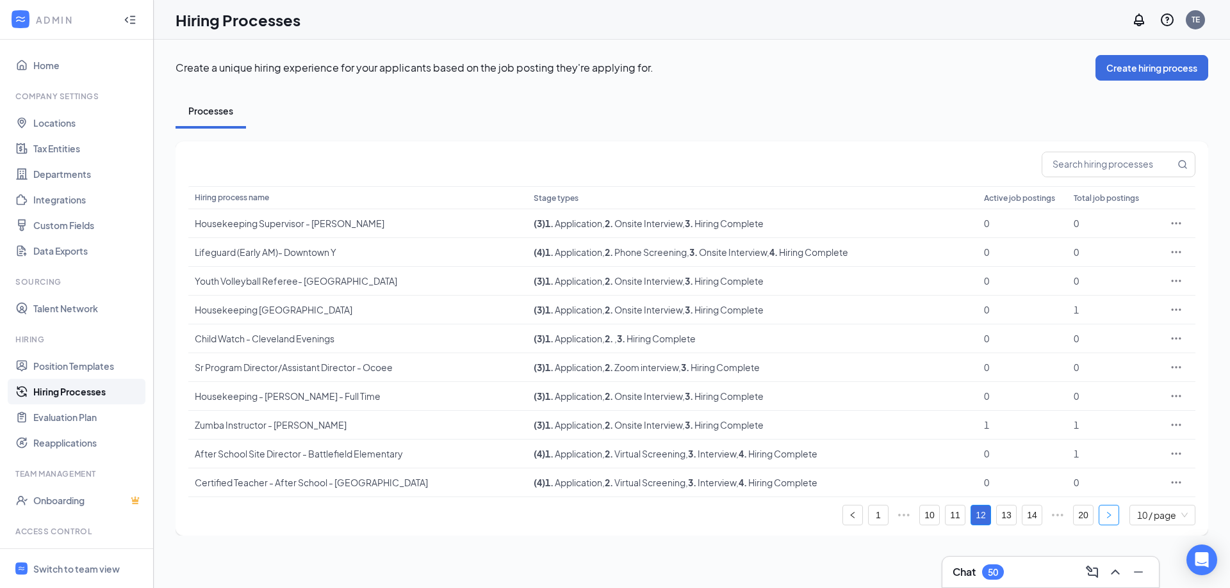
click at [1108, 515] on icon "right" at bounding box center [1109, 516] width 8 height 8
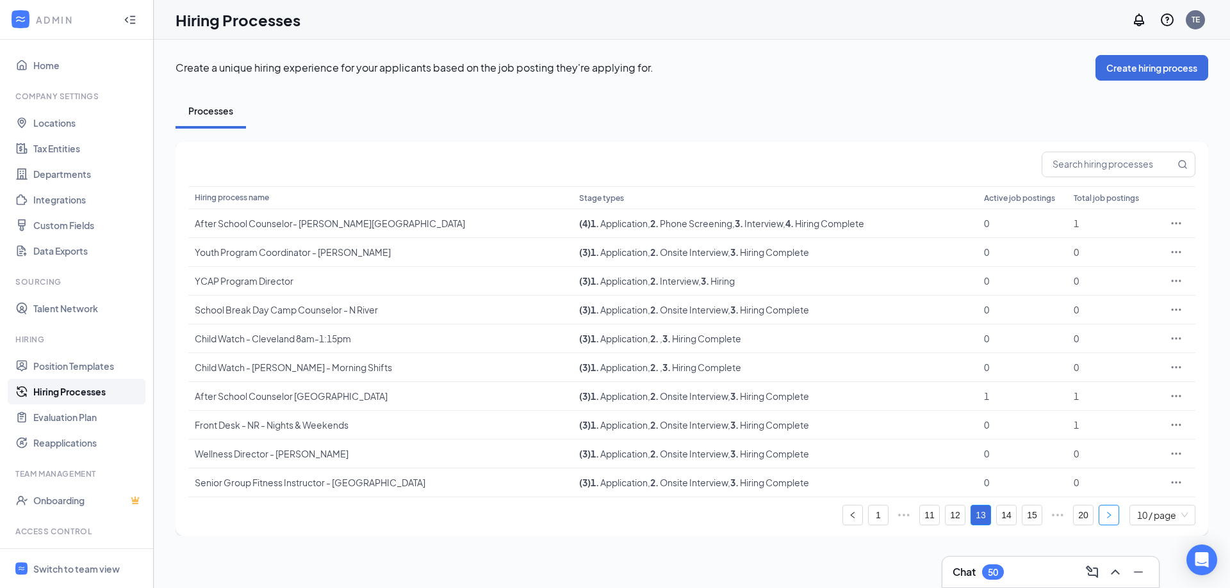
click at [1108, 515] on icon "right" at bounding box center [1109, 516] width 8 height 8
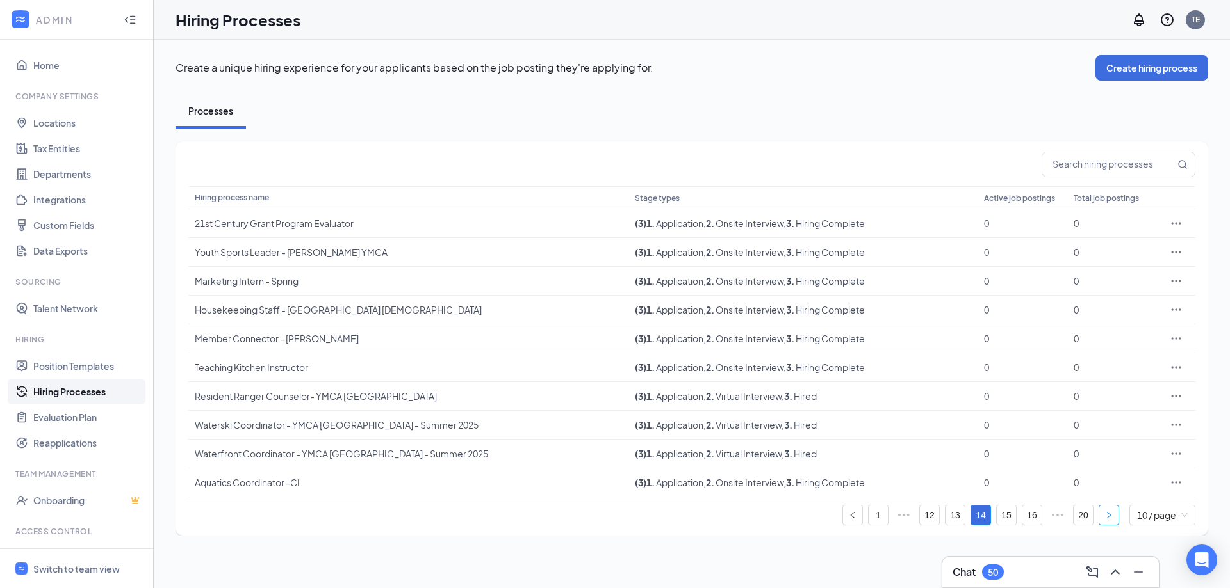
click at [1108, 515] on icon "right" at bounding box center [1109, 516] width 8 height 8
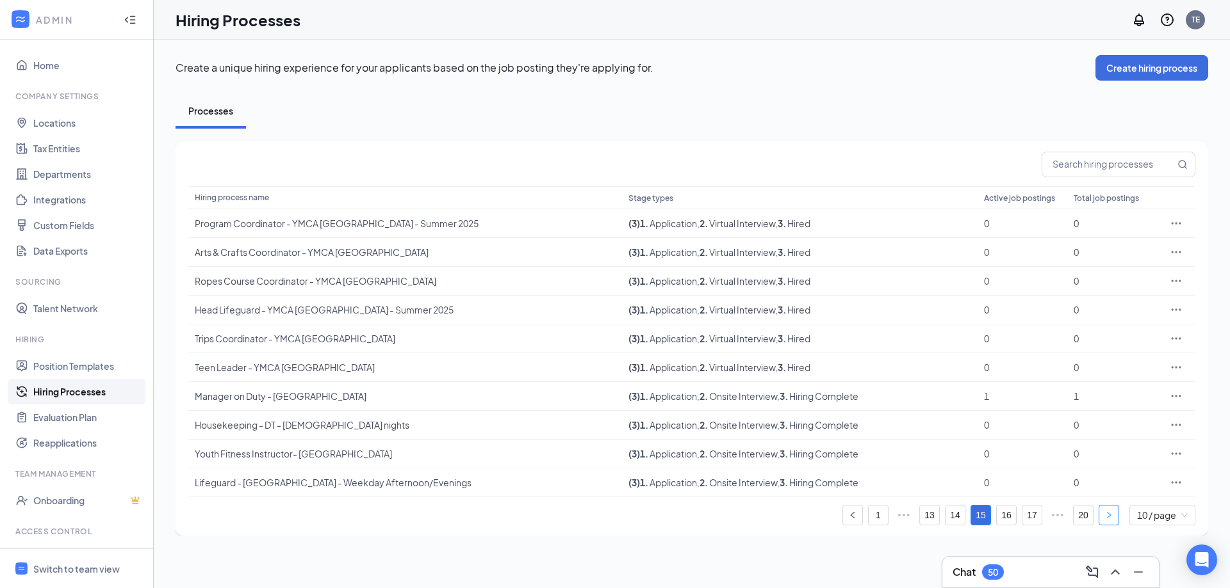
click at [1108, 515] on icon "right" at bounding box center [1109, 516] width 8 height 8
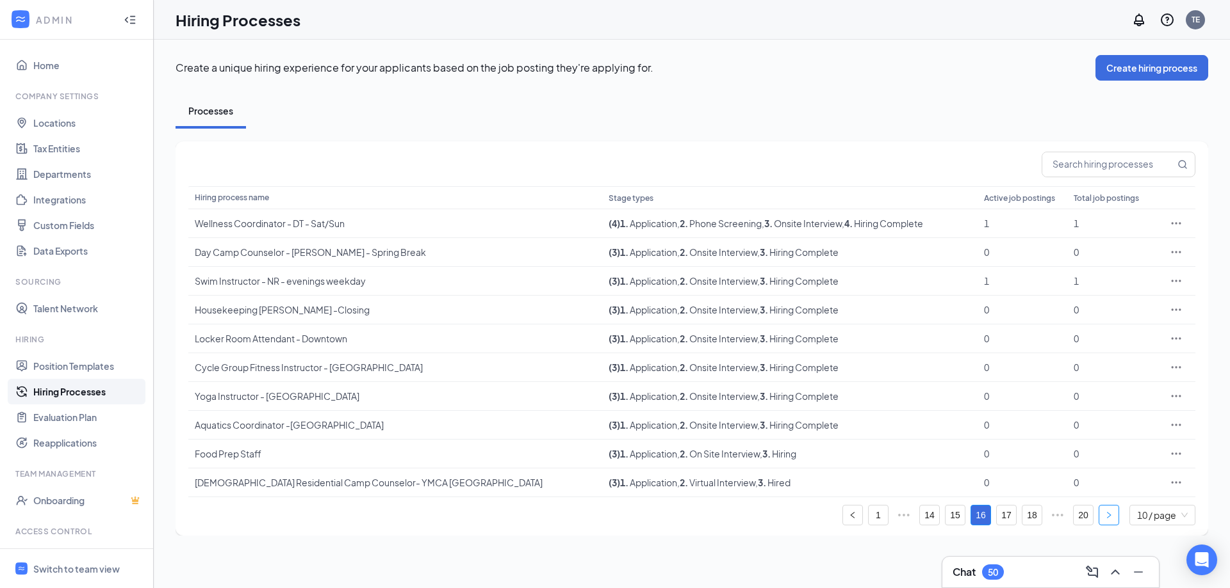
click at [1108, 515] on icon "right" at bounding box center [1109, 516] width 8 height 8
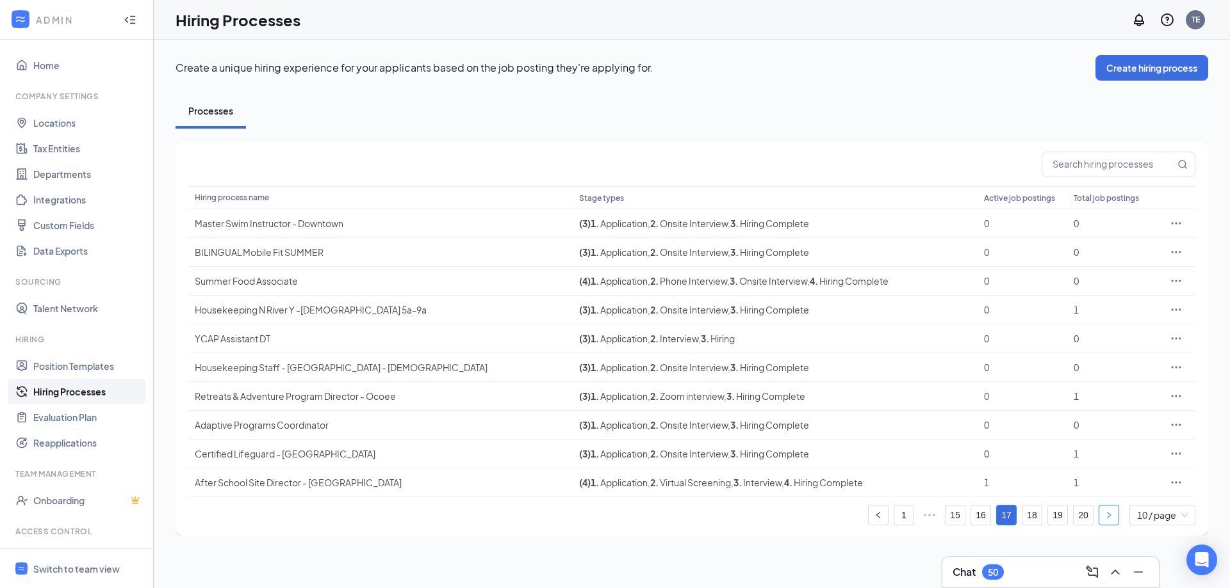
click at [1108, 515] on icon "right" at bounding box center [1109, 516] width 8 height 8
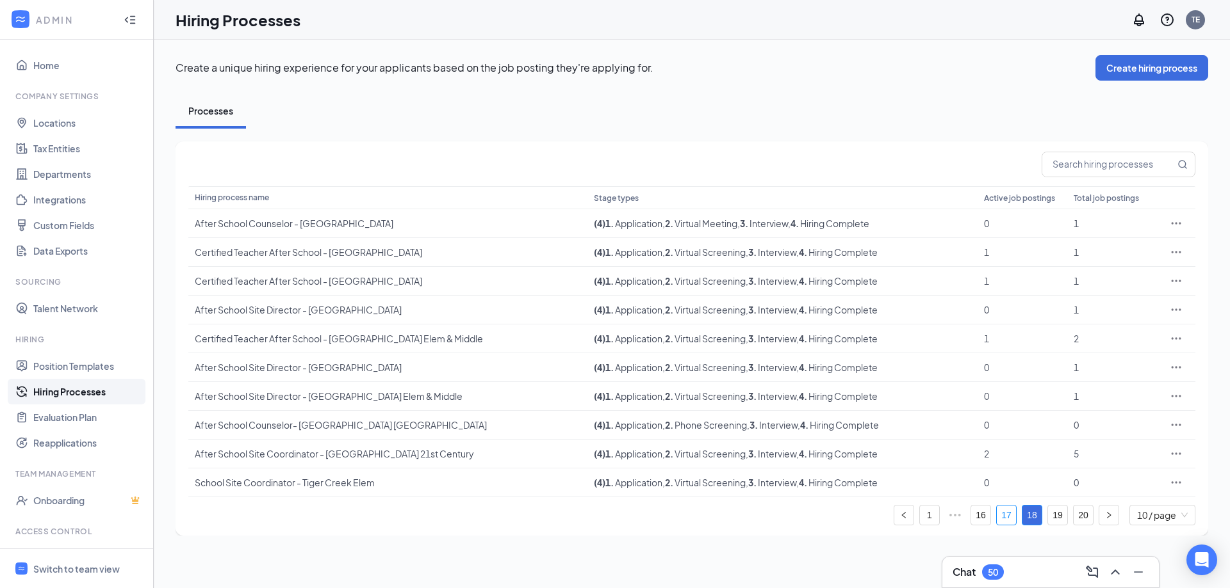
click at [1007, 514] on link "17" at bounding box center [1005, 515] width 19 height 19
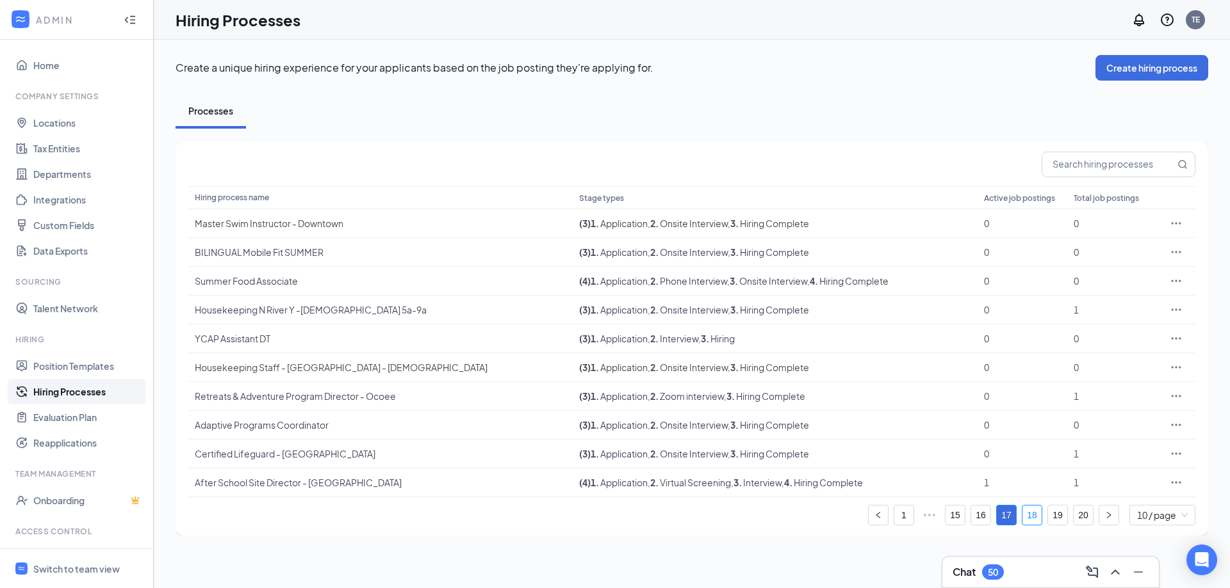
click at [1026, 510] on link "18" at bounding box center [1031, 515] width 19 height 19
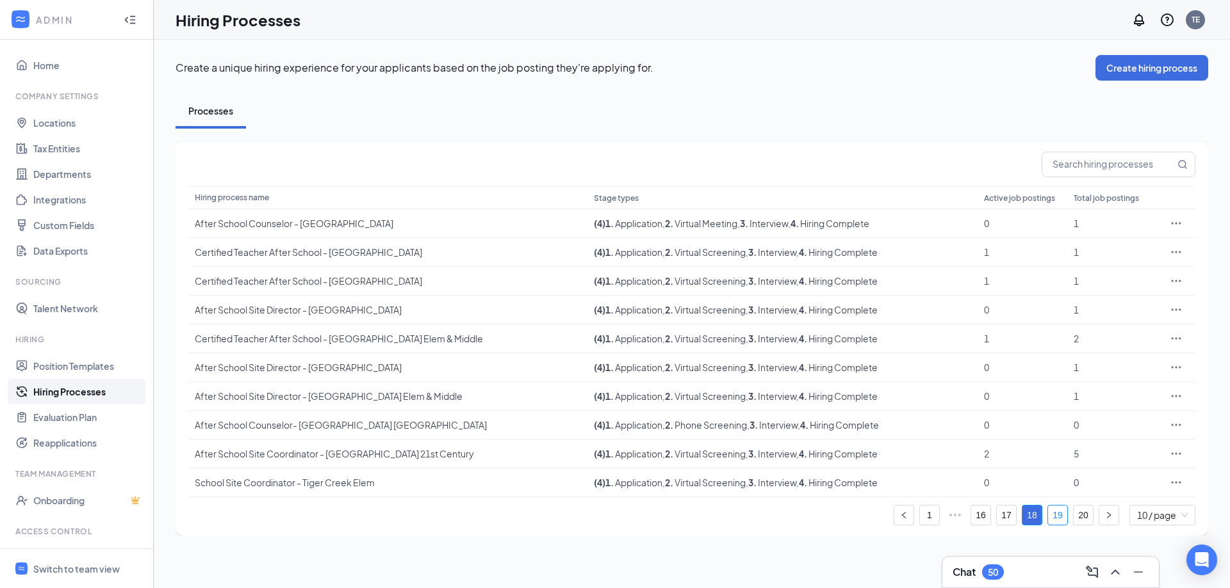
click at [1059, 517] on link "19" at bounding box center [1057, 515] width 19 height 19
click at [1084, 519] on link "20" at bounding box center [1082, 515] width 19 height 19
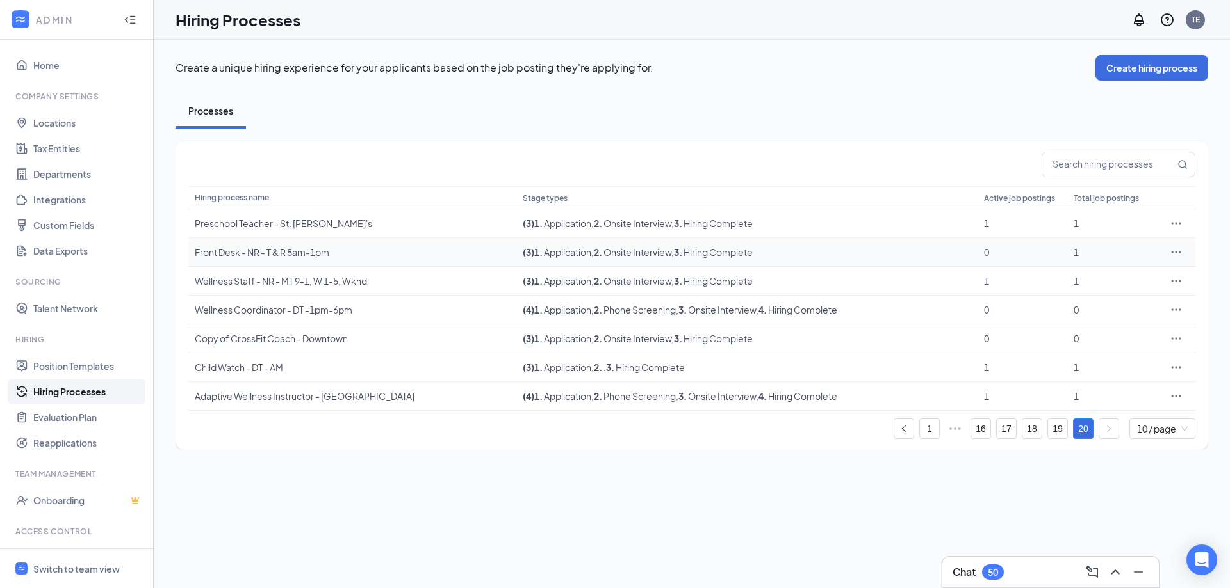
click at [1174, 250] on icon "Ellipses" at bounding box center [1175, 252] width 13 height 13
click at [1080, 278] on span "Edit" at bounding box center [1117, 279] width 110 height 14
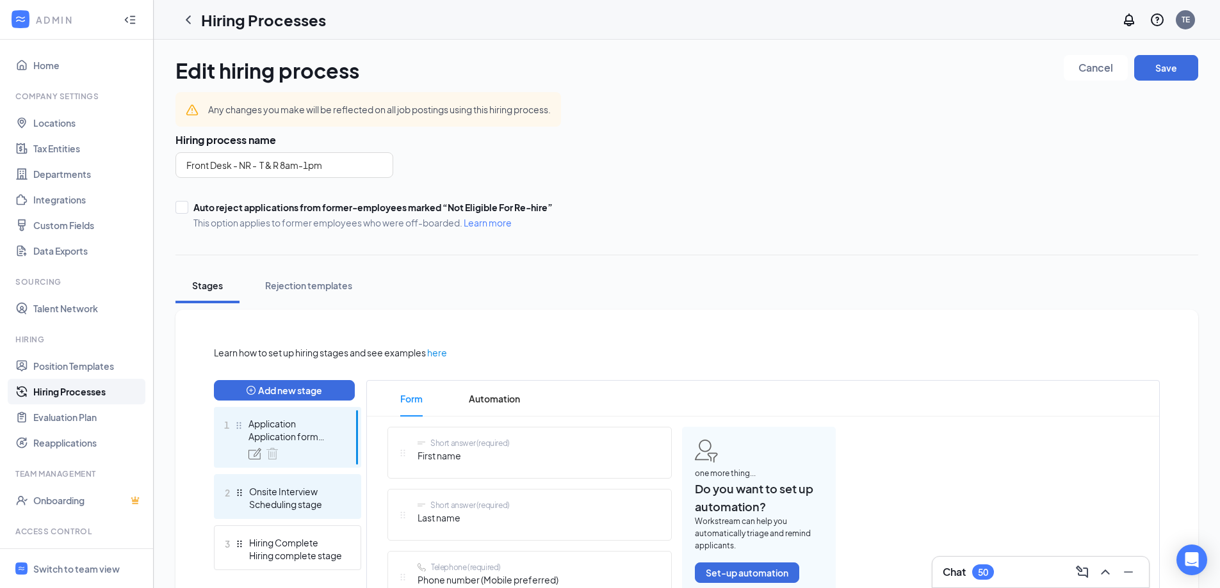
click at [282, 491] on div "Onsite Interview" at bounding box center [295, 491] width 93 height 13
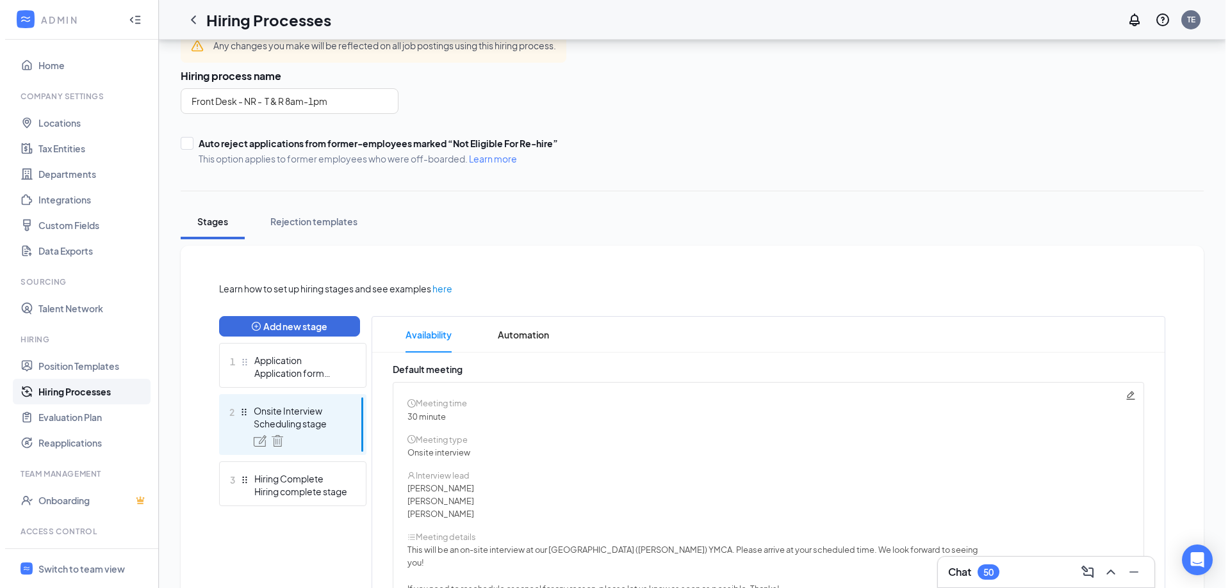
scroll to position [247, 0]
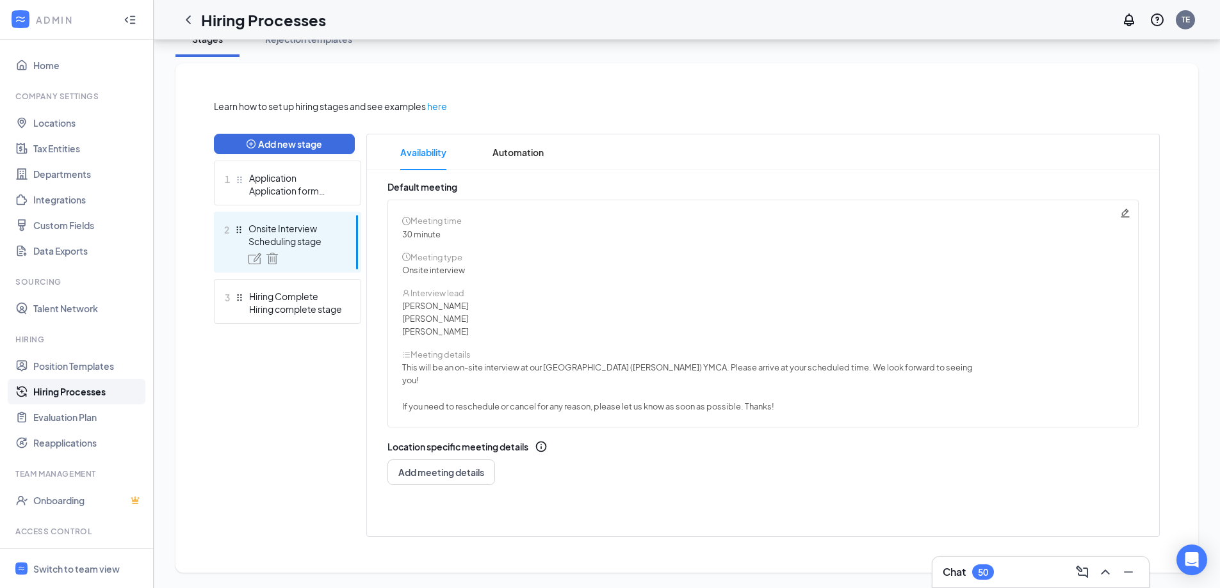
click at [1123, 210] on icon "Pencil" at bounding box center [1125, 213] width 10 height 10
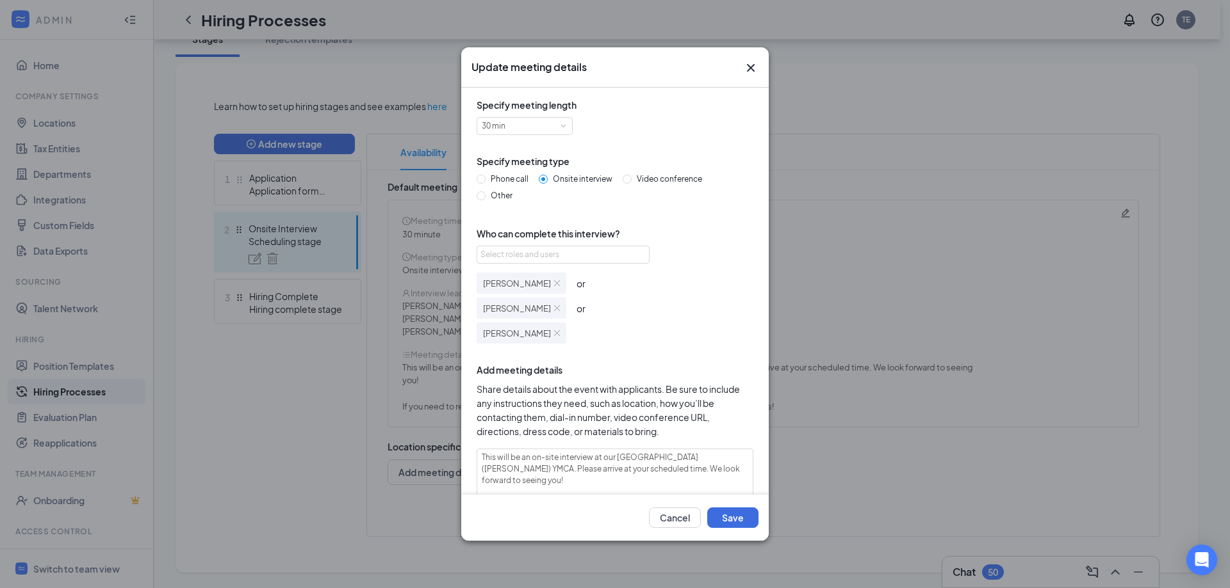
click at [554, 307] on img at bounding box center [557, 308] width 6 height 6
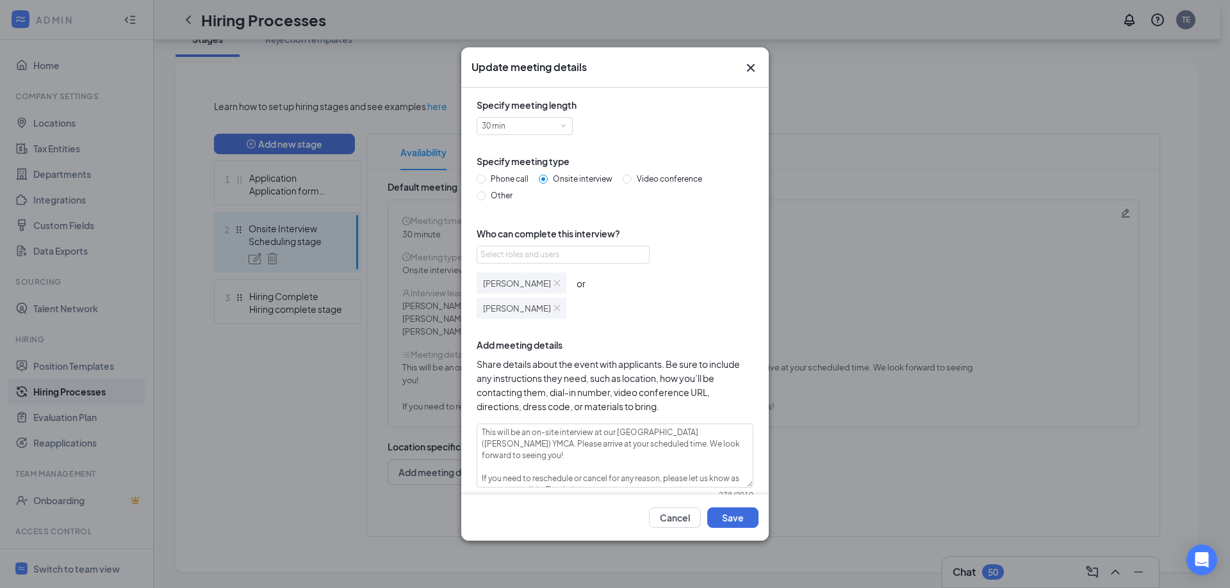
click at [560, 307] on img at bounding box center [557, 308] width 6 height 6
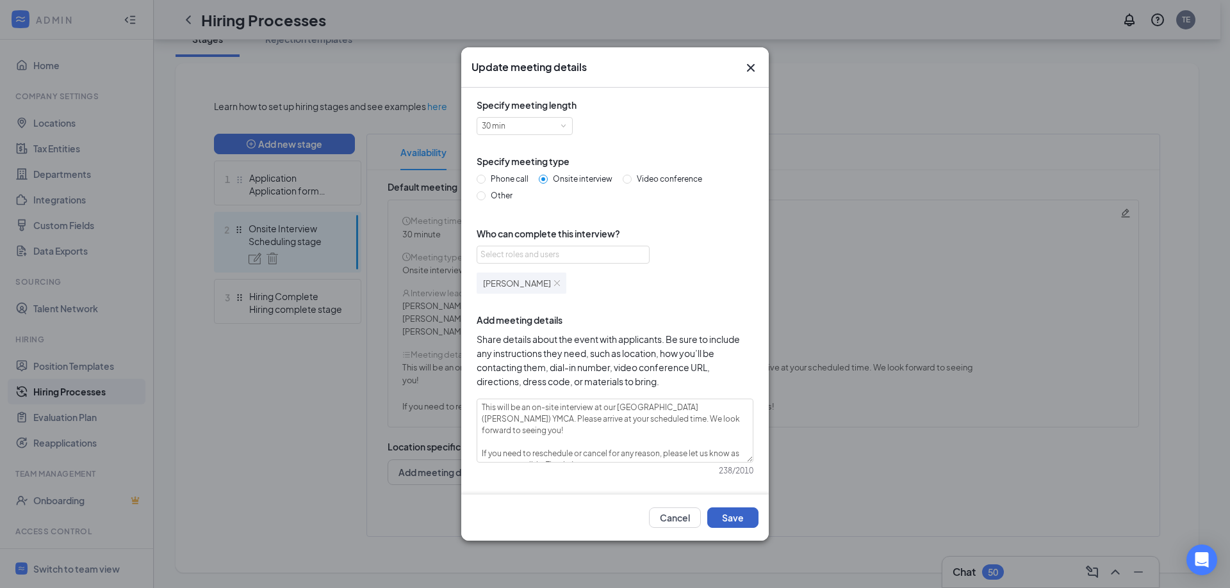
click at [733, 517] on button "Save" at bounding box center [732, 518] width 51 height 20
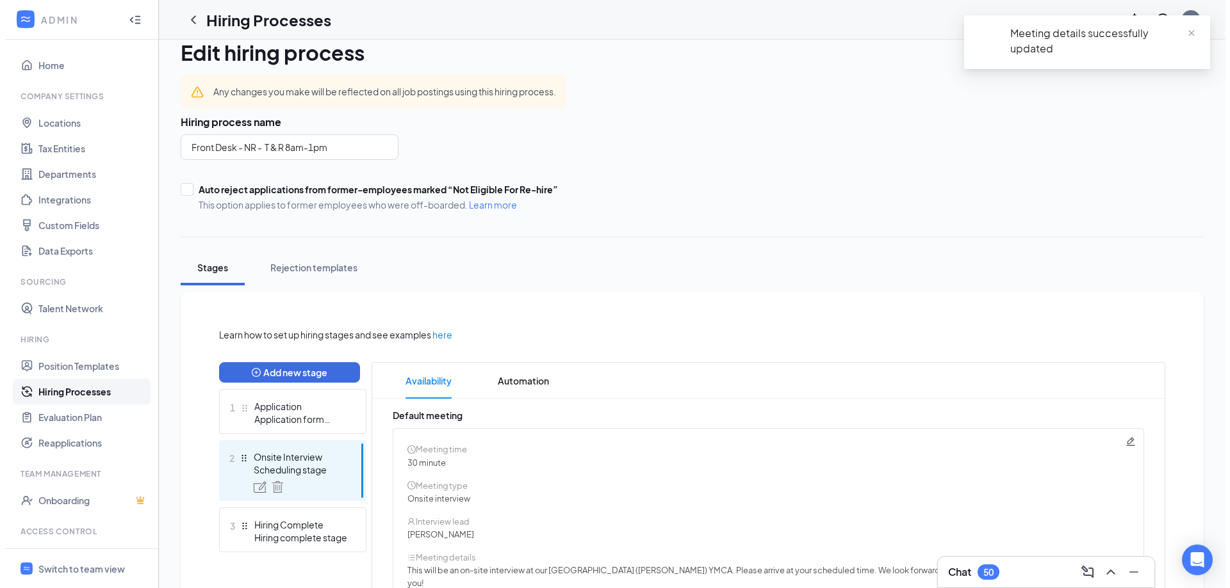
scroll to position [0, 0]
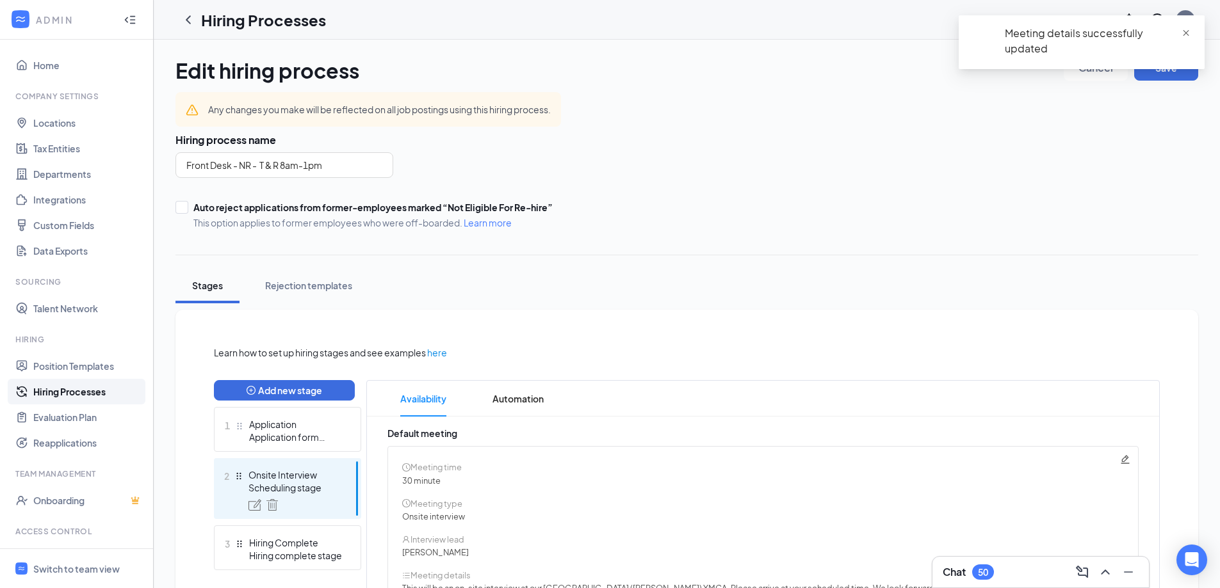
click at [1185, 31] on span "close" at bounding box center [1185, 33] width 9 height 9
click at [1171, 63] on button "Save" at bounding box center [1166, 68] width 64 height 26
click at [73, 393] on link "Hiring Processes" at bounding box center [88, 392] width 110 height 26
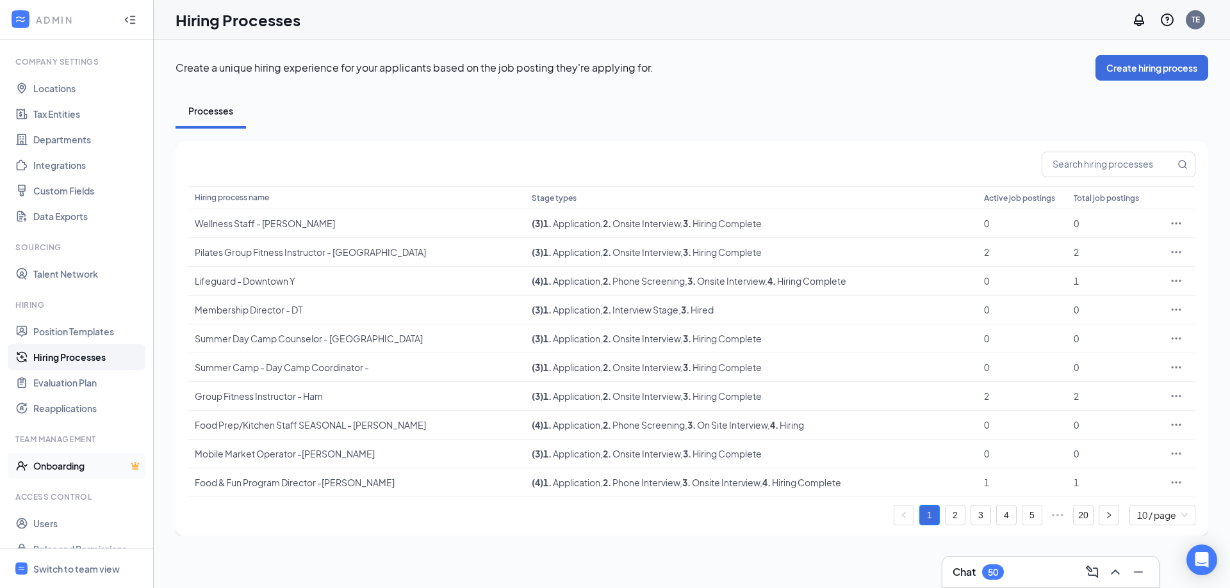
scroll to position [53, 0]
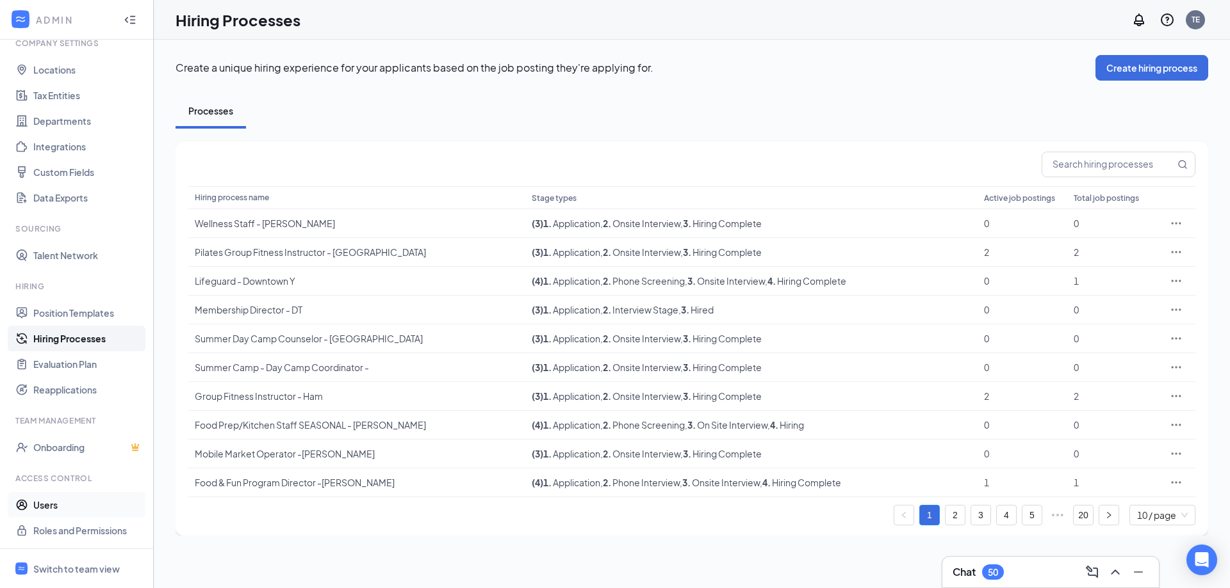
click at [53, 501] on link "Users" at bounding box center [88, 505] width 110 height 26
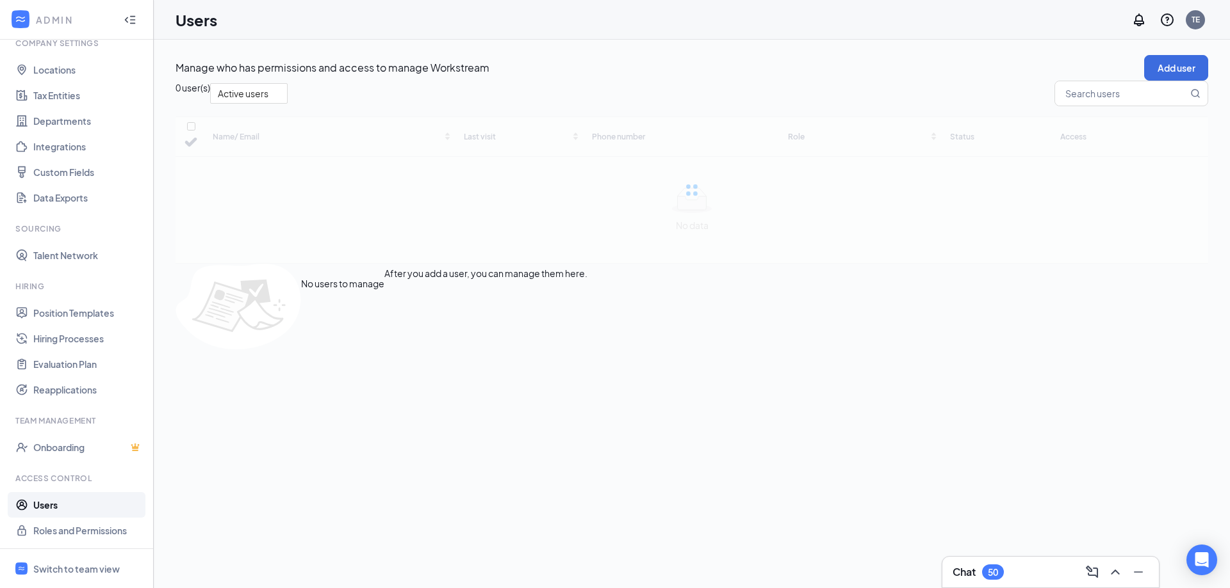
checkbox input "false"
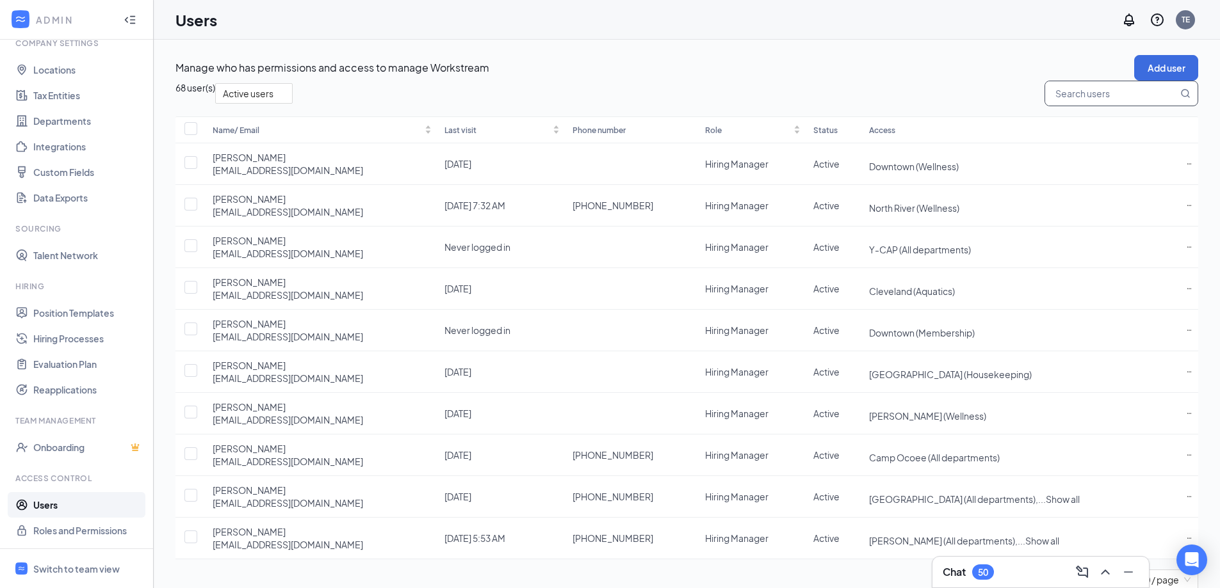
click at [1074, 106] on span at bounding box center [1121, 94] width 154 height 26
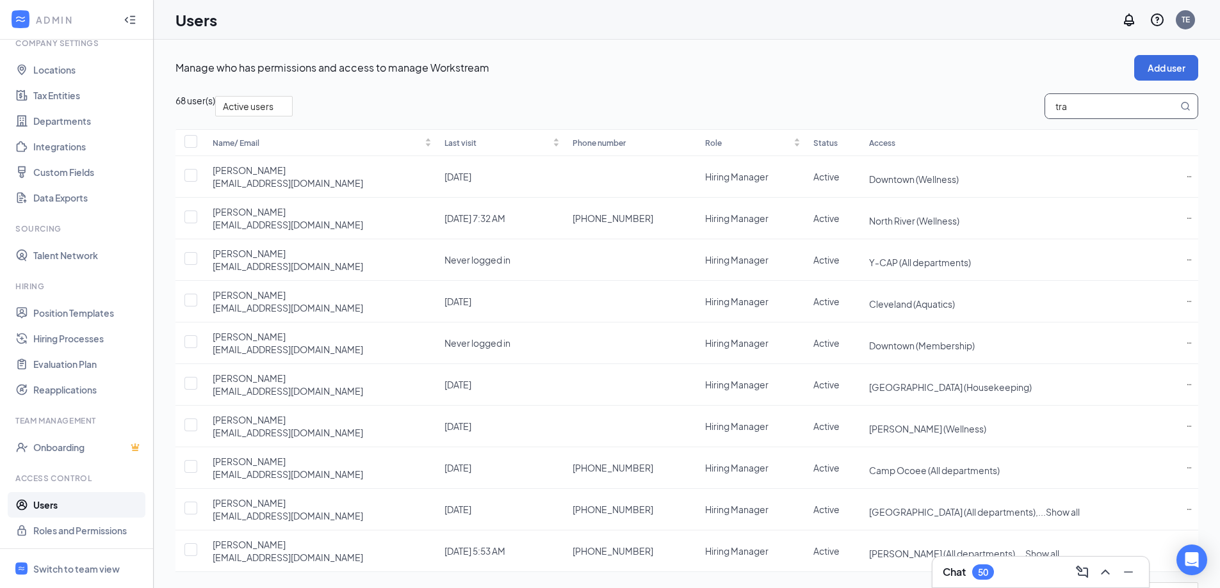
type input "trav"
checkbox input "true"
type input "travi"
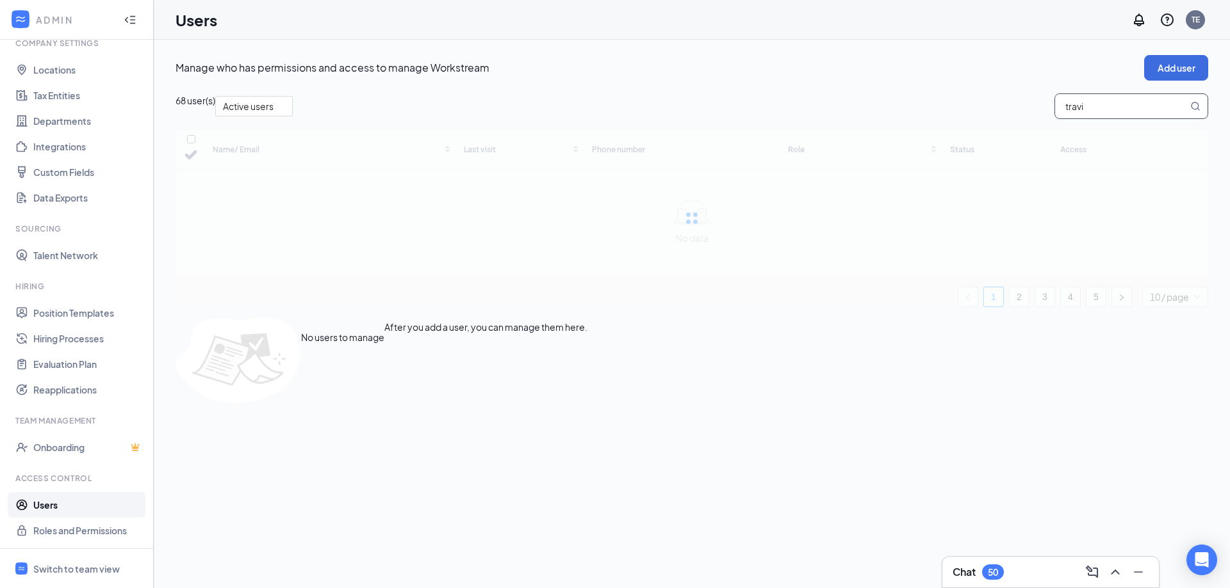
checkbox input "false"
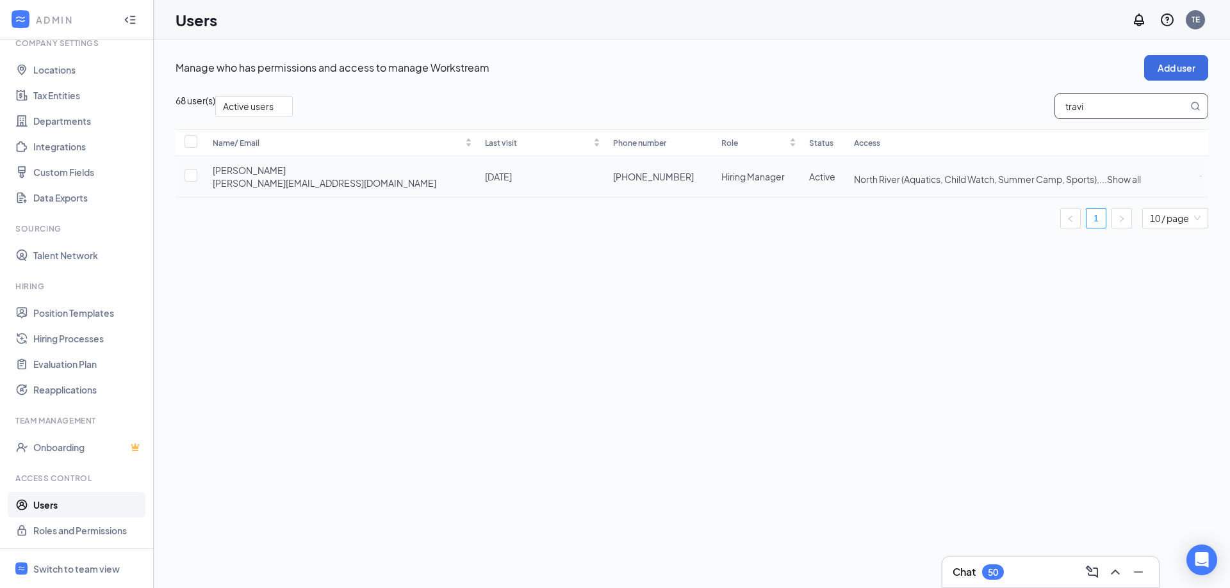
type input "travi"
click at [1199, 177] on icon "ActionsIcon" at bounding box center [1200, 176] width 2 height 2
click at [1115, 216] on span "Edit user" at bounding box center [1110, 215] width 37 height 12
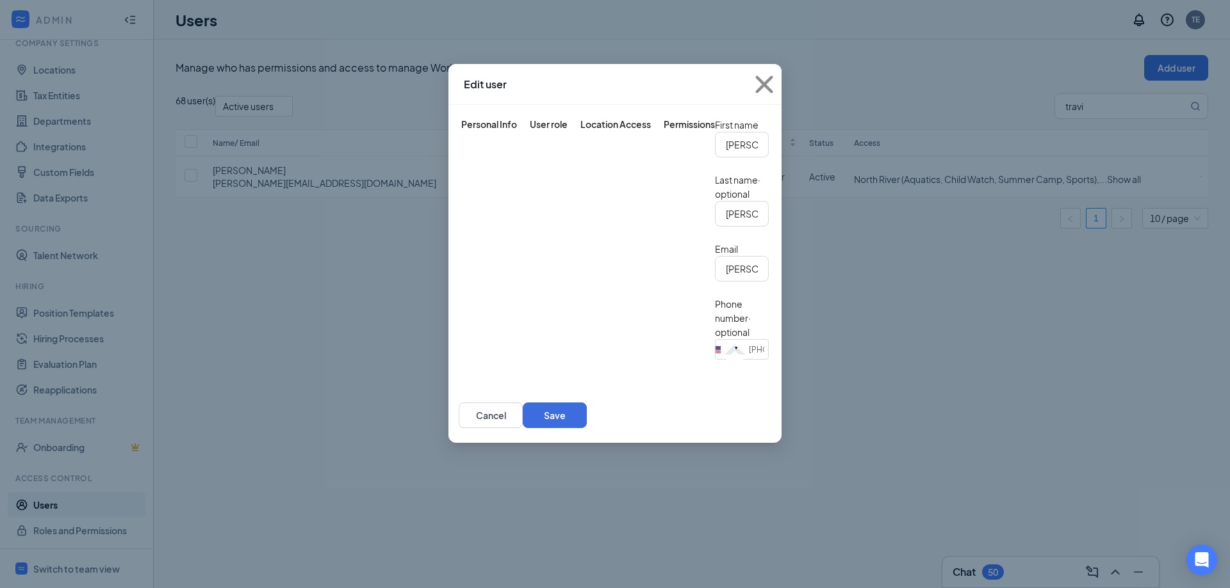
click at [530, 123] on div "User role" at bounding box center [549, 124] width 38 height 13
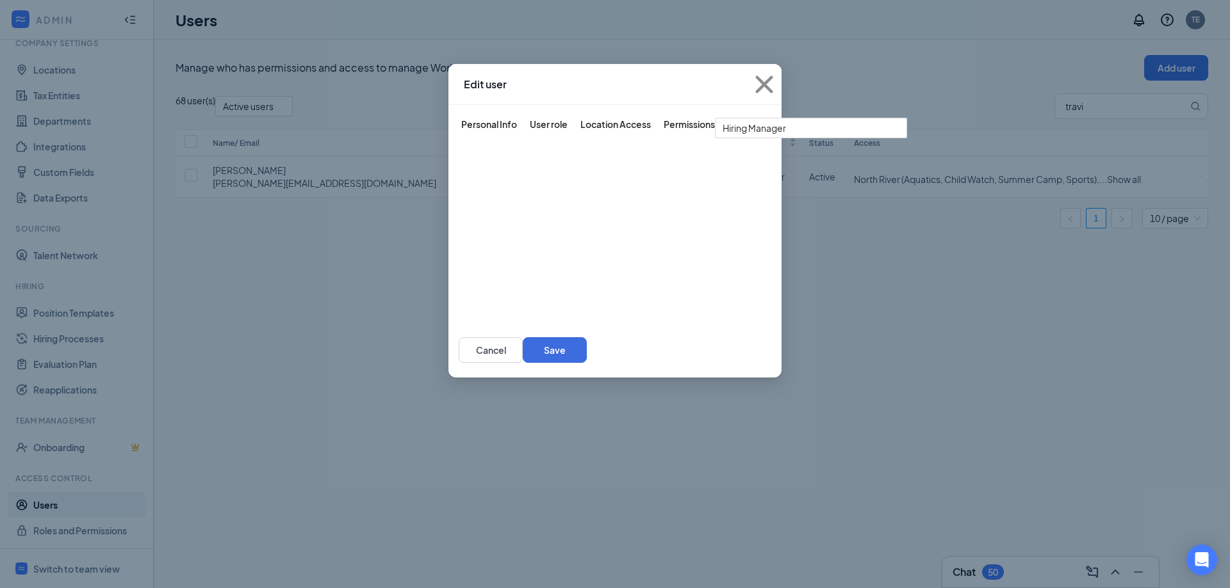
click at [618, 124] on div "Location Access" at bounding box center [615, 124] width 70 height 13
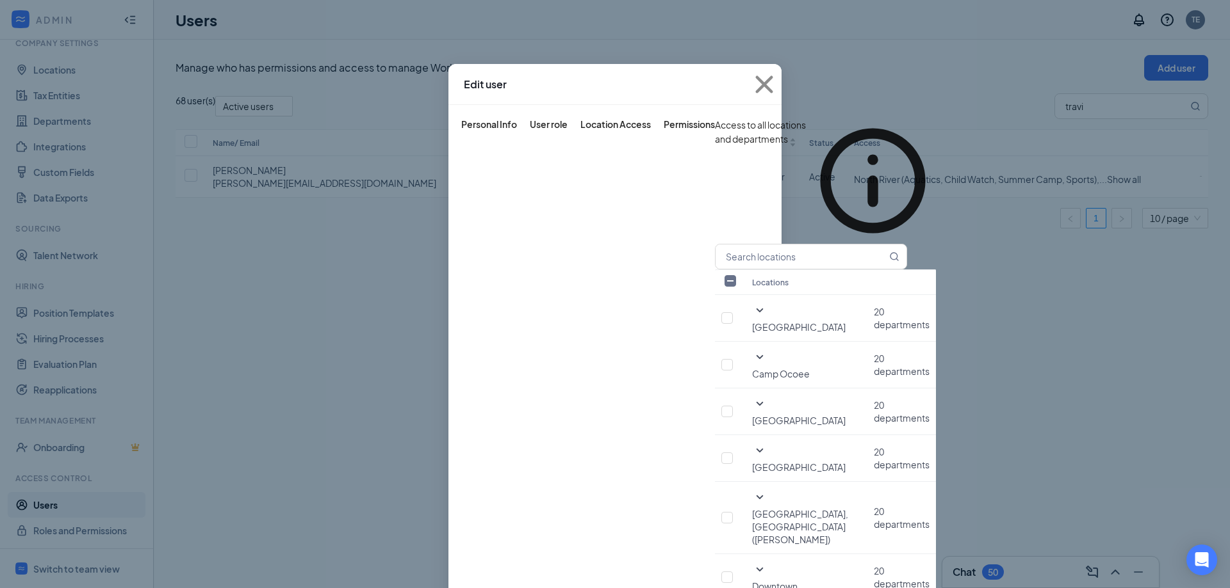
scroll to position [448, 0]
checkbox input "false"
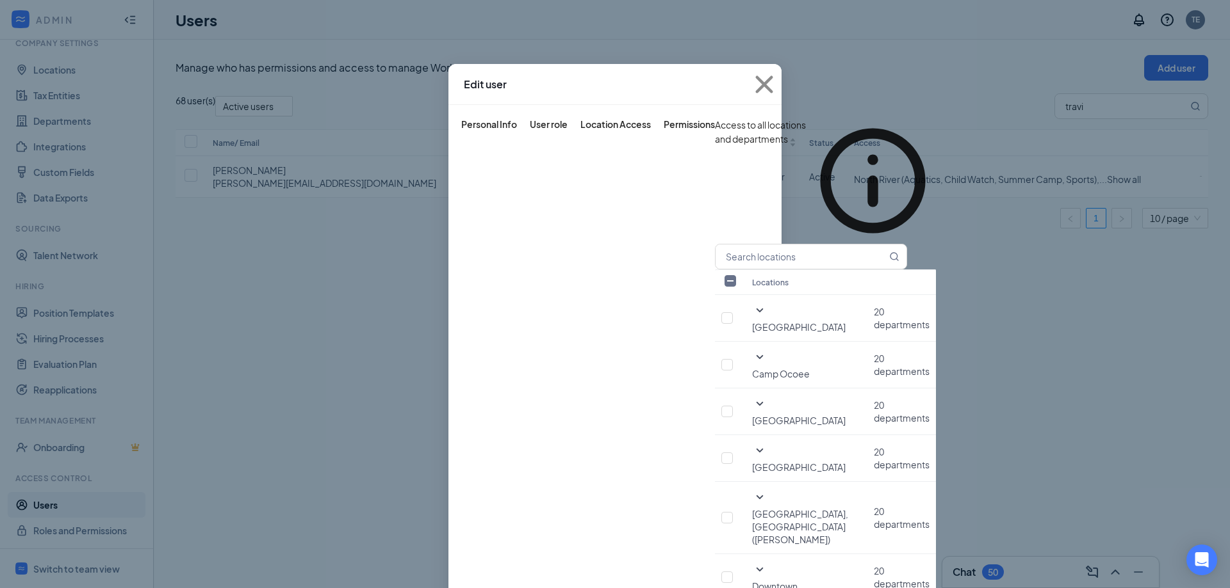
checkbox input "false"
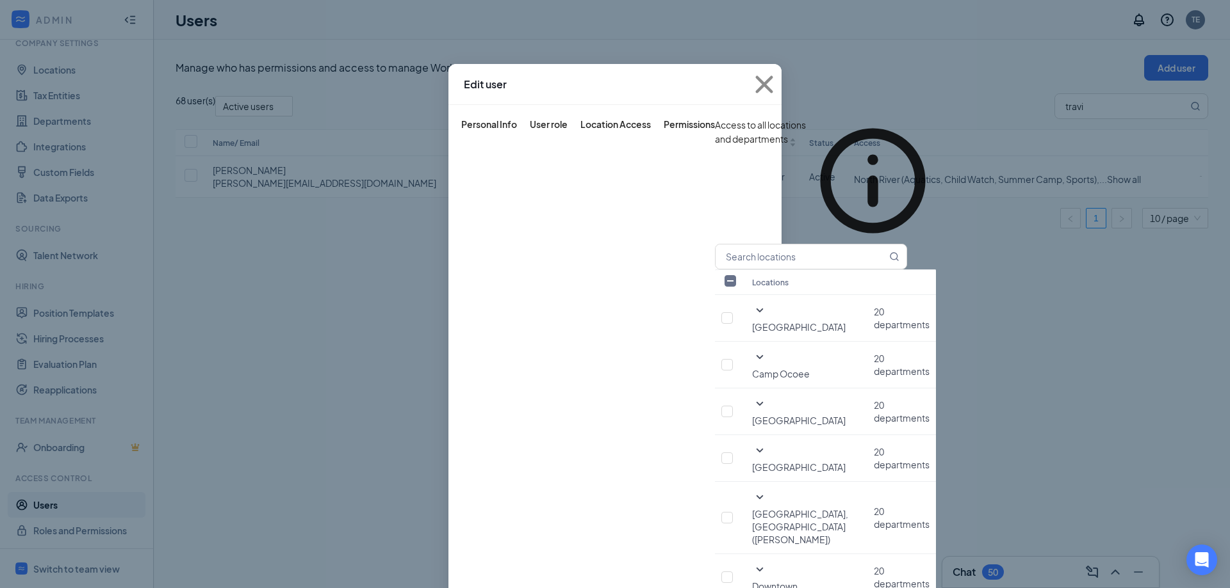
checkbox input "false"
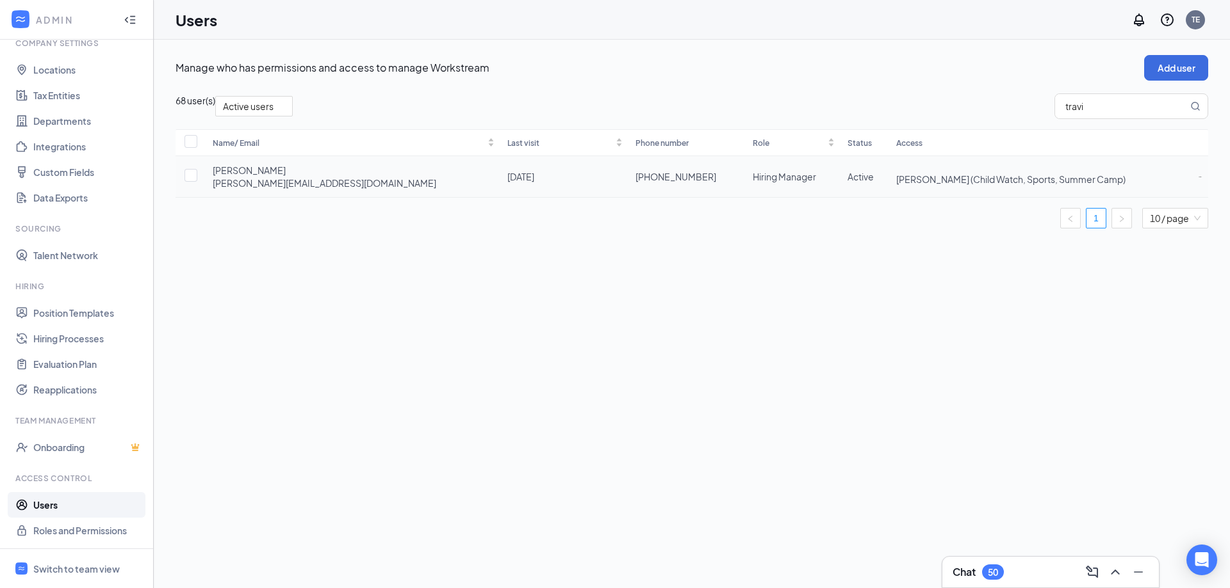
click at [1198, 179] on icon "ActionsIcon" at bounding box center [1199, 176] width 3 height 3
click at [1096, 215] on span "Edit user" at bounding box center [1110, 215] width 37 height 12
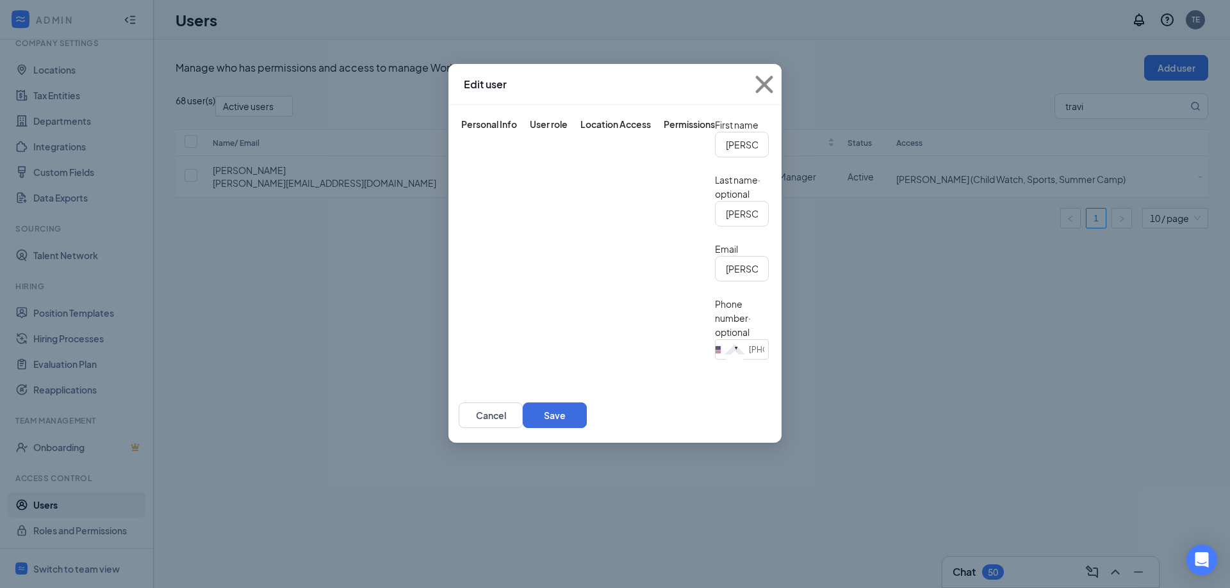
click at [593, 122] on div "Location Access" at bounding box center [615, 124] width 70 height 13
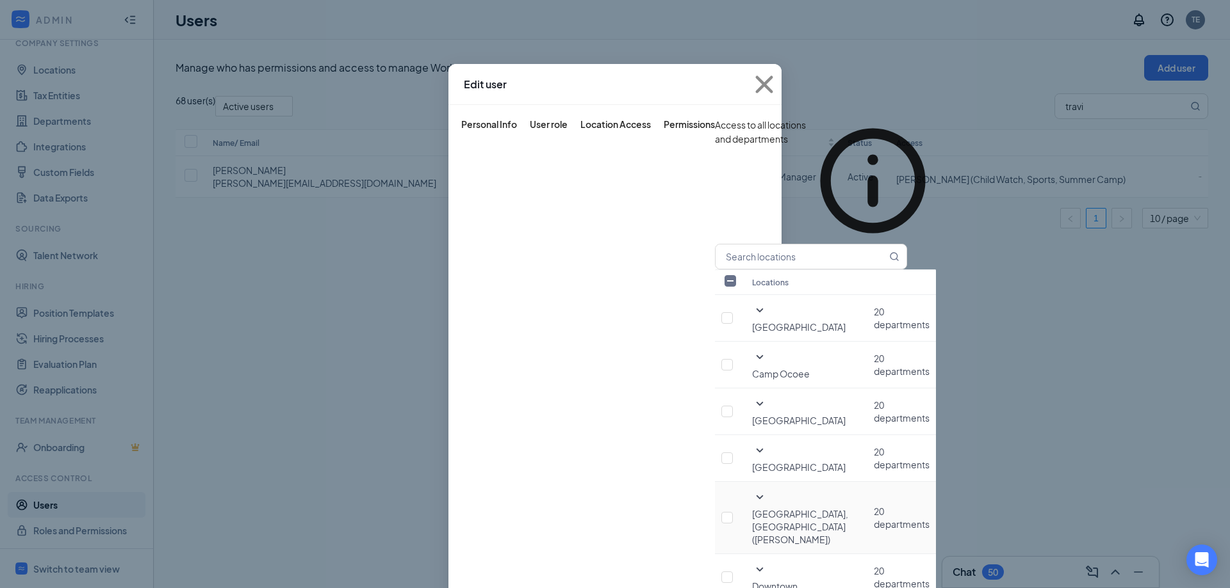
scroll to position [192, 0]
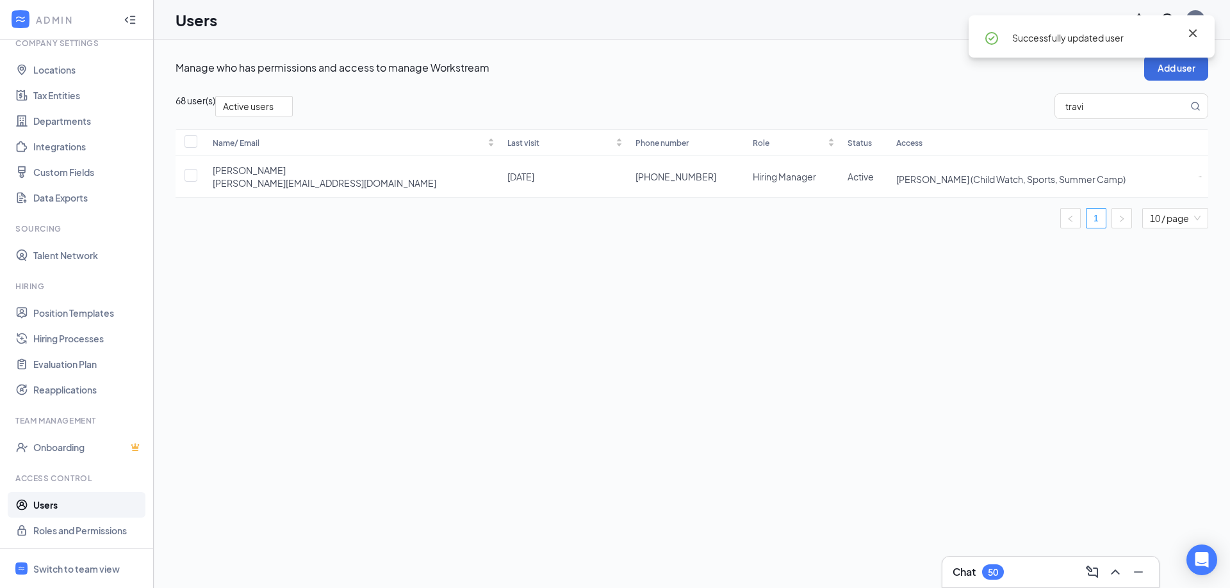
click at [1194, 34] on icon "Cross" at bounding box center [1193, 33] width 8 height 8
click at [1196, 22] on div "TE" at bounding box center [1195, 19] width 8 height 11
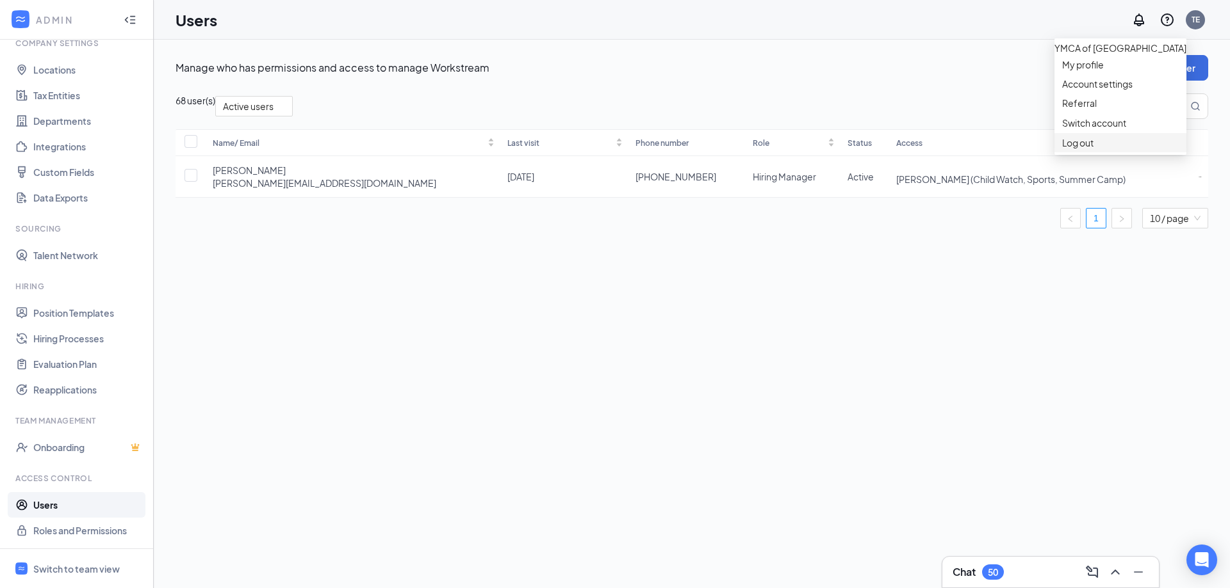
click at [1072, 152] on li "Log out" at bounding box center [1120, 142] width 132 height 19
